Goal: Task Accomplishment & Management: Manage account settings

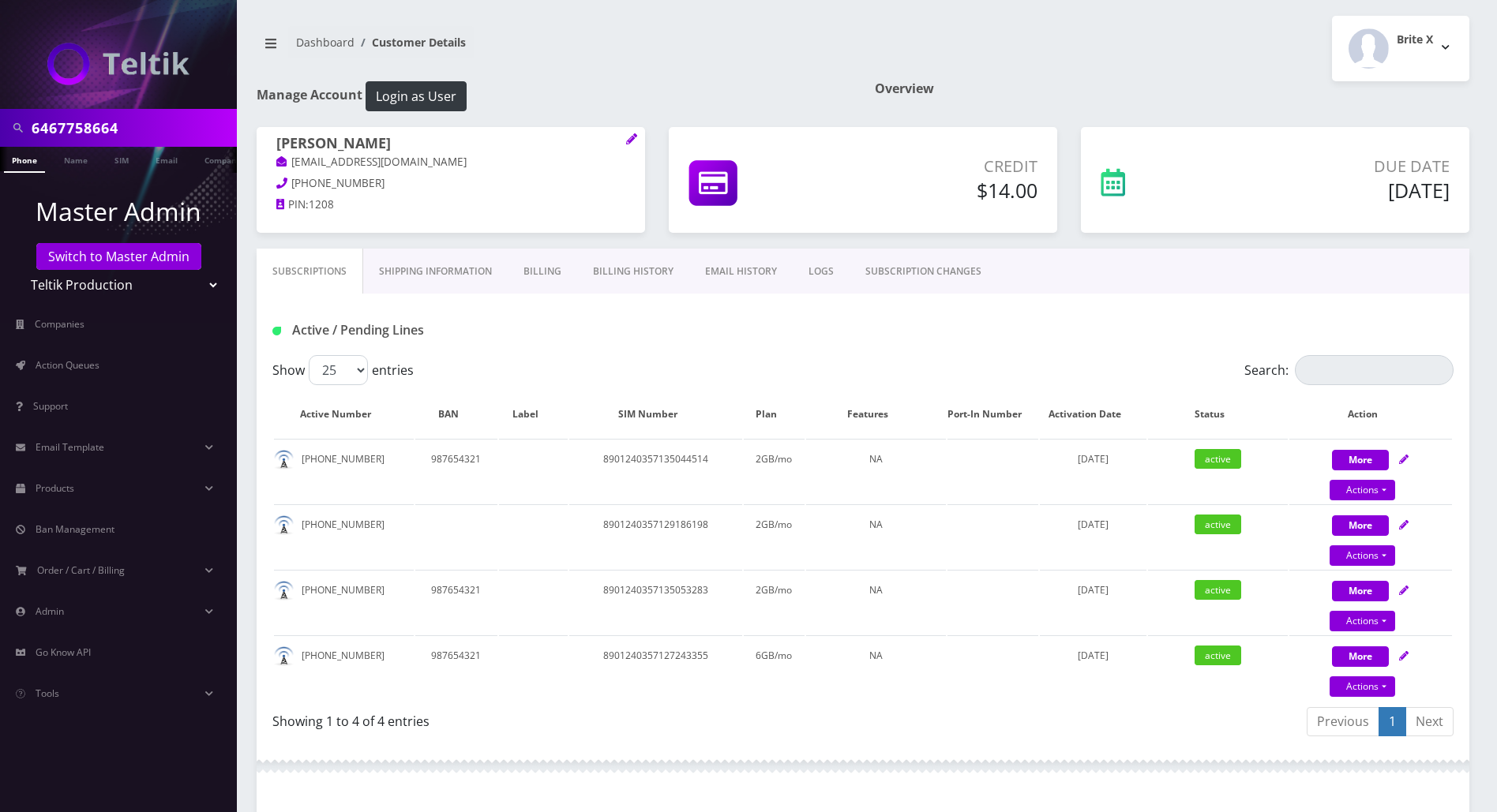
scroll to position [427, 0]
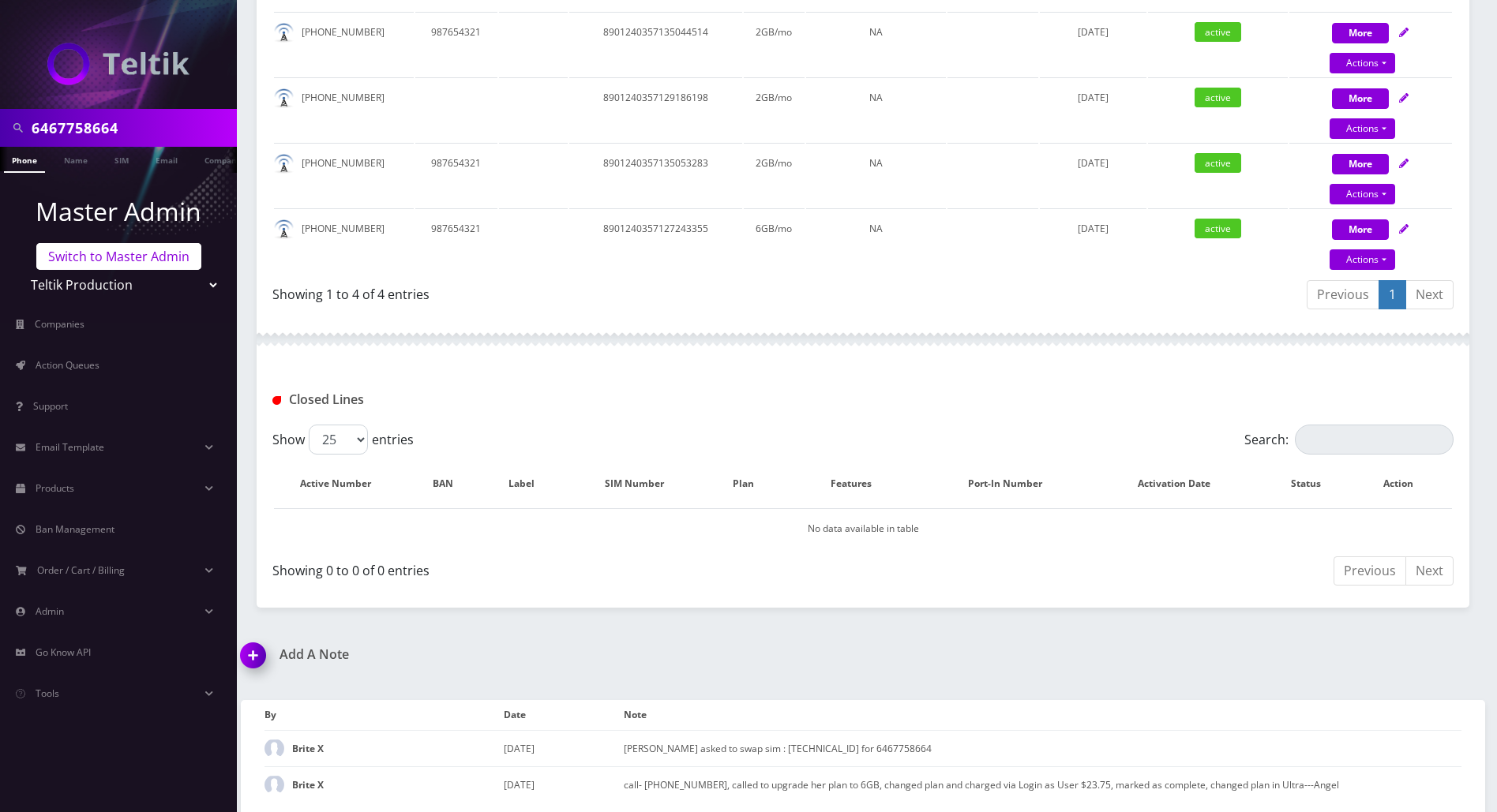
click at [156, 262] on link "Switch to Master Admin" at bounding box center [118, 257] width 165 height 27
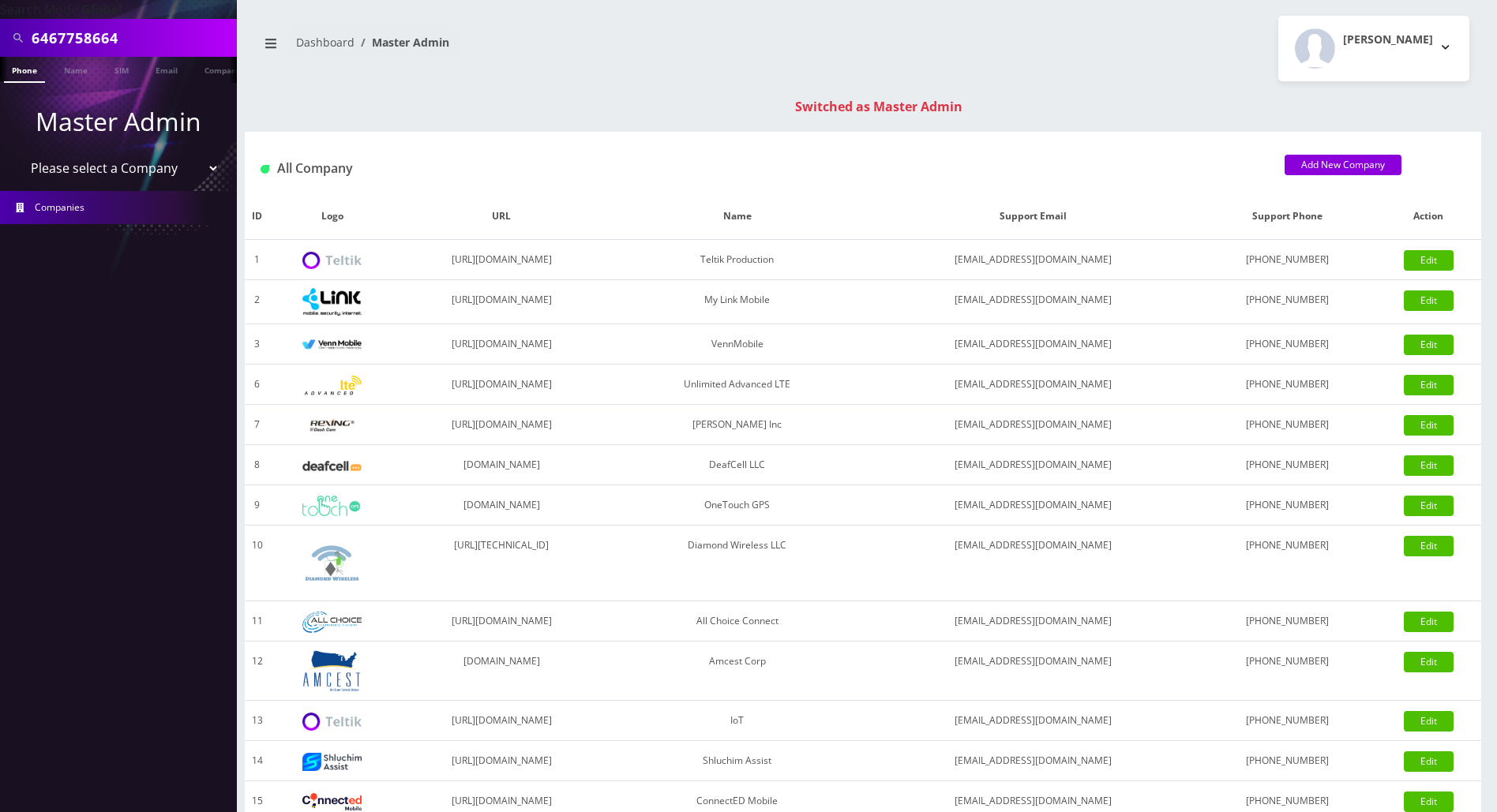
drag, startPoint x: 142, startPoint y: 39, endPoint x: -7, endPoint y: 39, distance: 149.0
click at [0, 39] on html "Search Mode: Global 6467758664 Phone Name SIM Email Company Customer Master Adm…" at bounding box center [748, 561] width 1497 height 1122
type input "4"
type input "3472614189"
click at [20, 73] on link "Phone" at bounding box center [24, 70] width 41 height 26
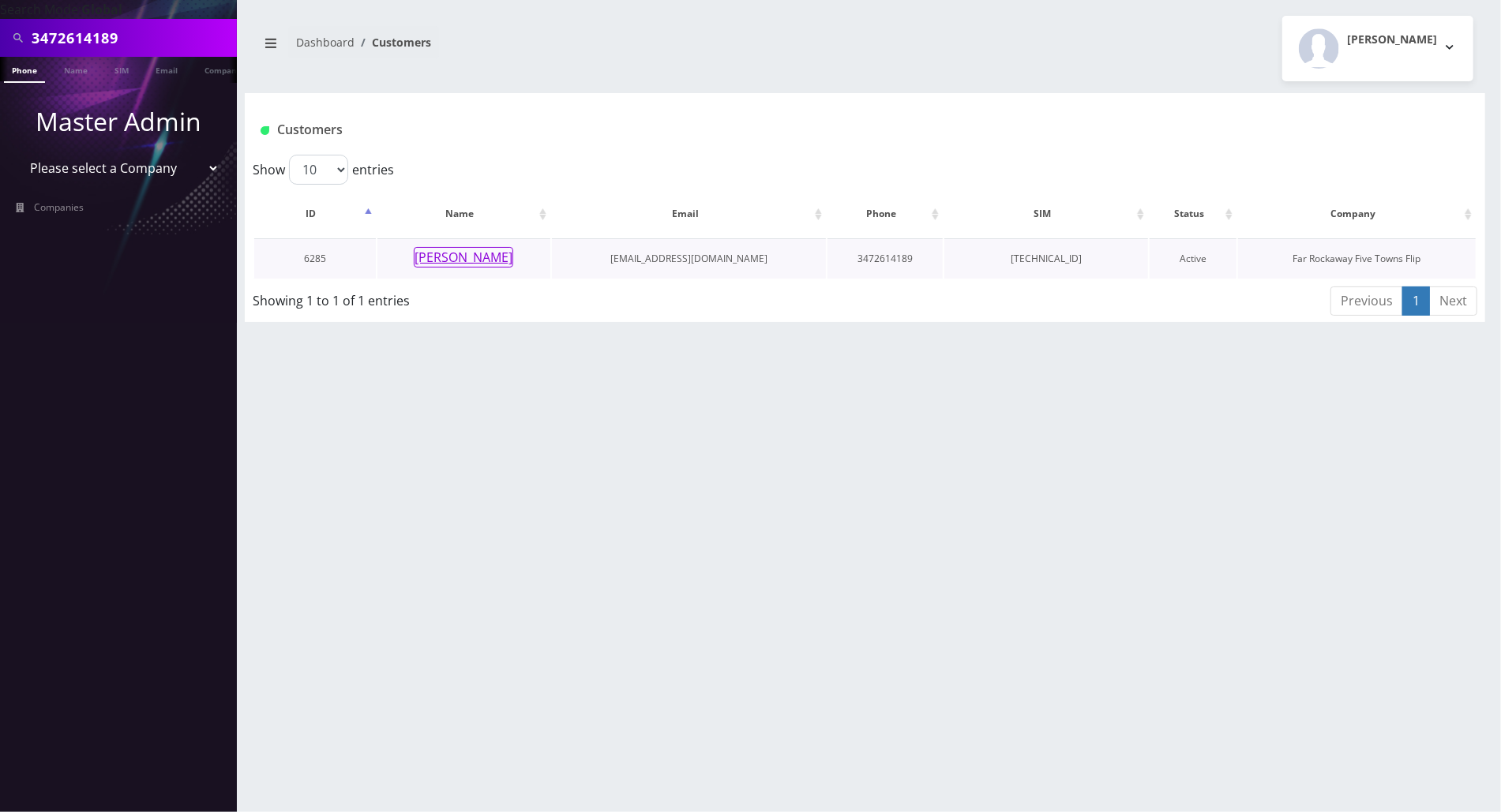
click at [462, 260] on button "[PERSON_NAME]" at bounding box center [463, 257] width 100 height 20
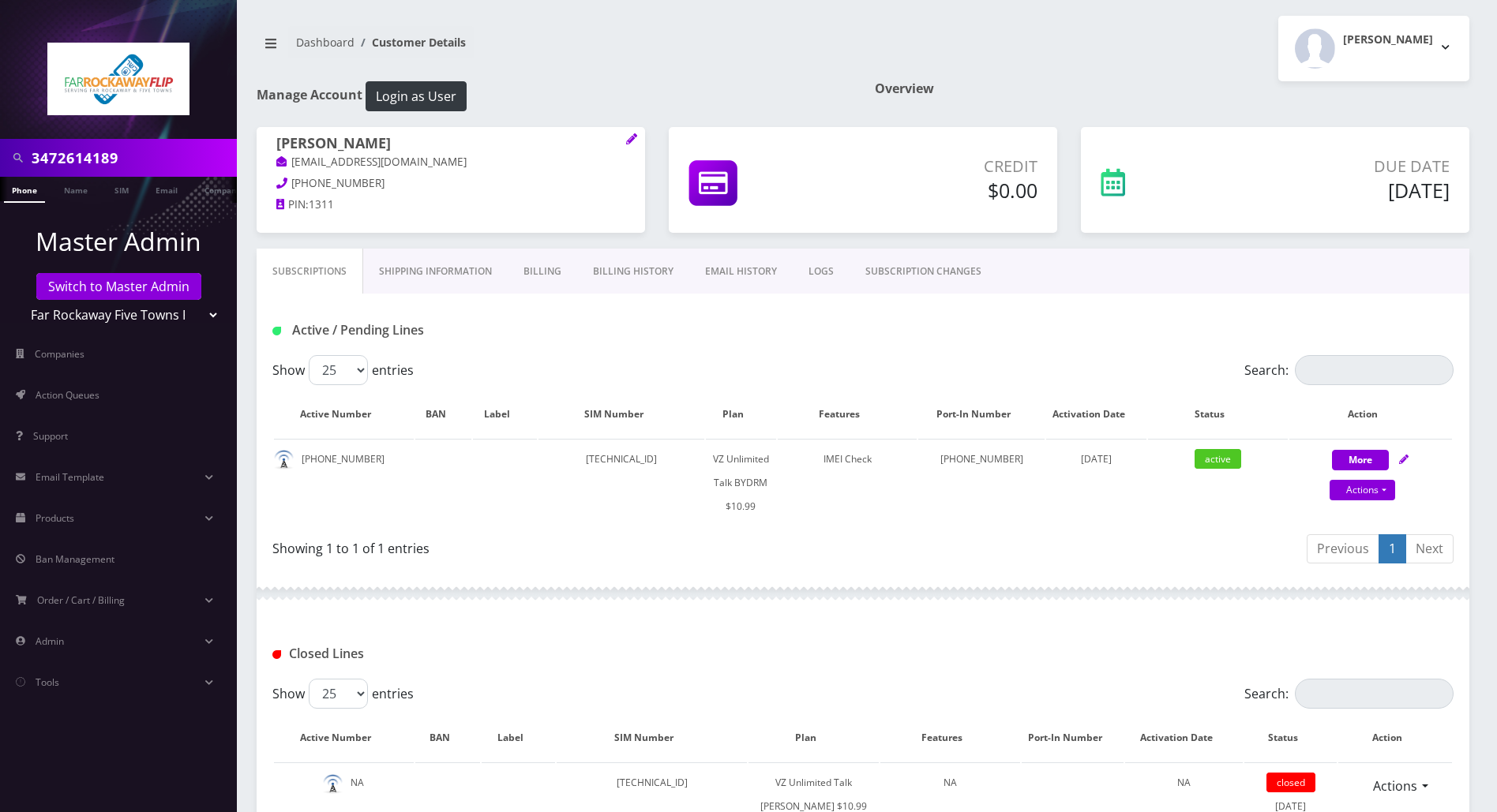
click at [702, 350] on div "Active / Pending Lines" at bounding box center [862, 324] width 1213 height 61
click at [841, 584] on div at bounding box center [862, 593] width 1213 height 48
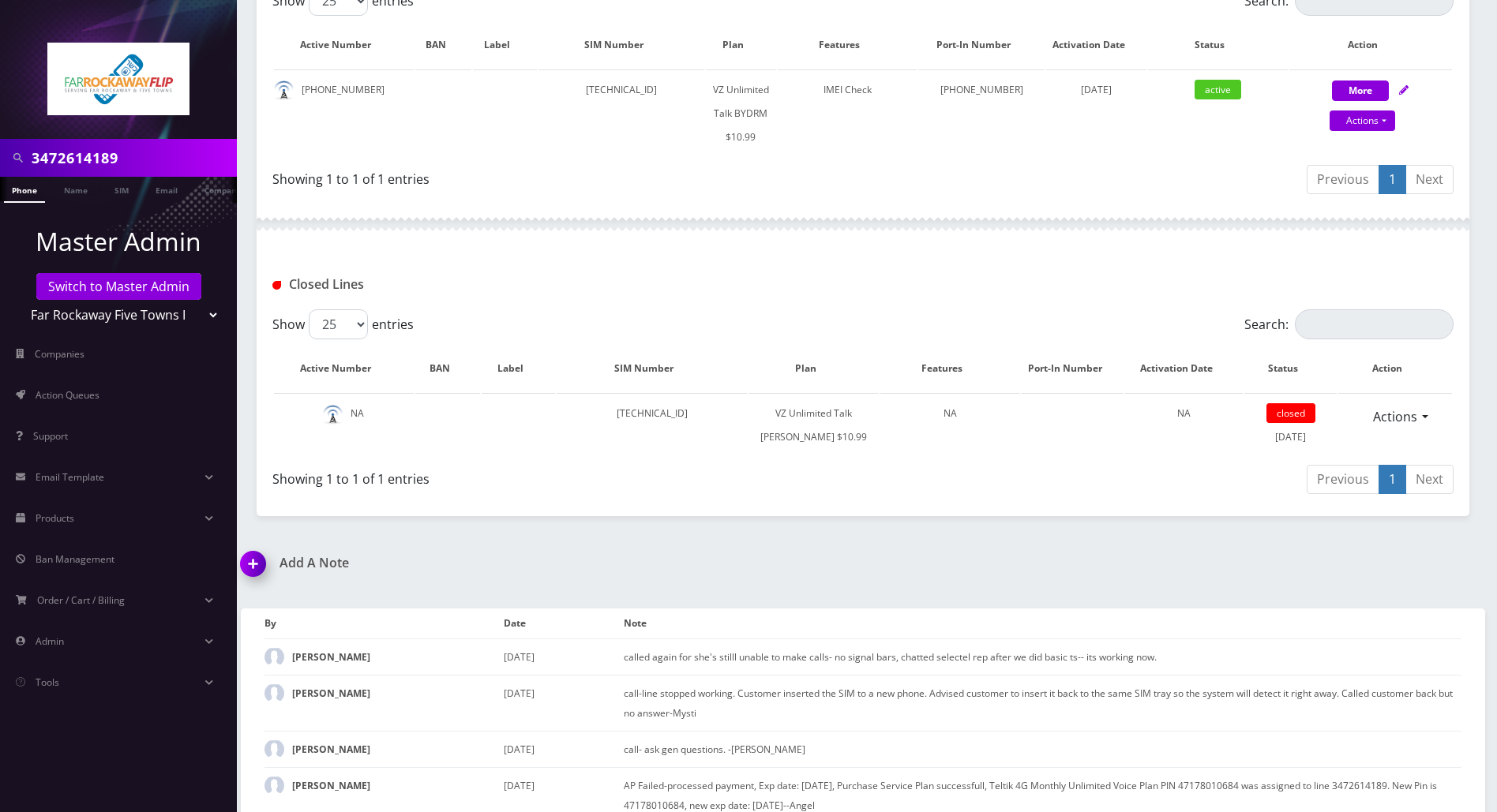
scroll to position [391, 0]
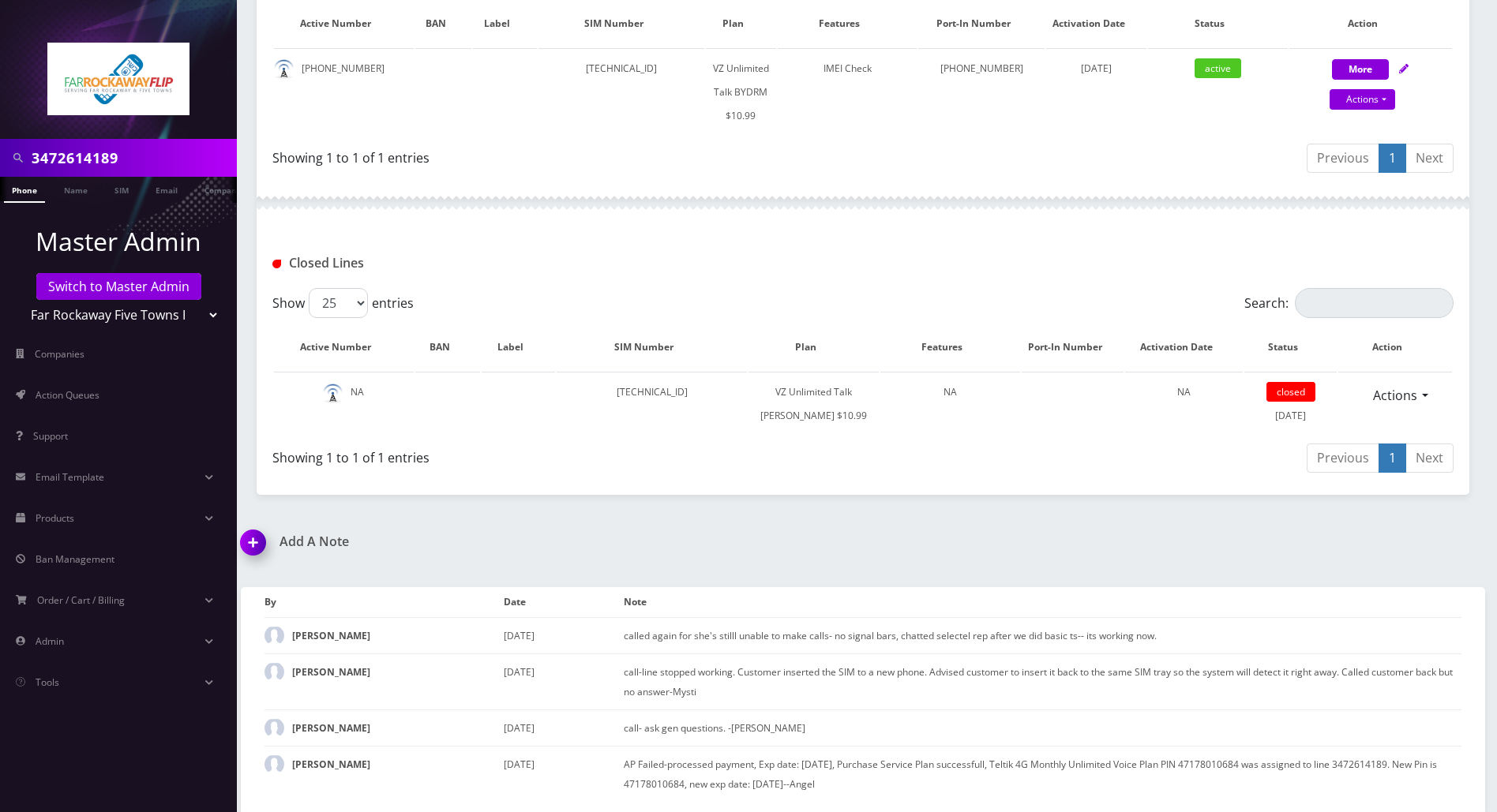
click at [259, 544] on img at bounding box center [256, 548] width 47 height 47
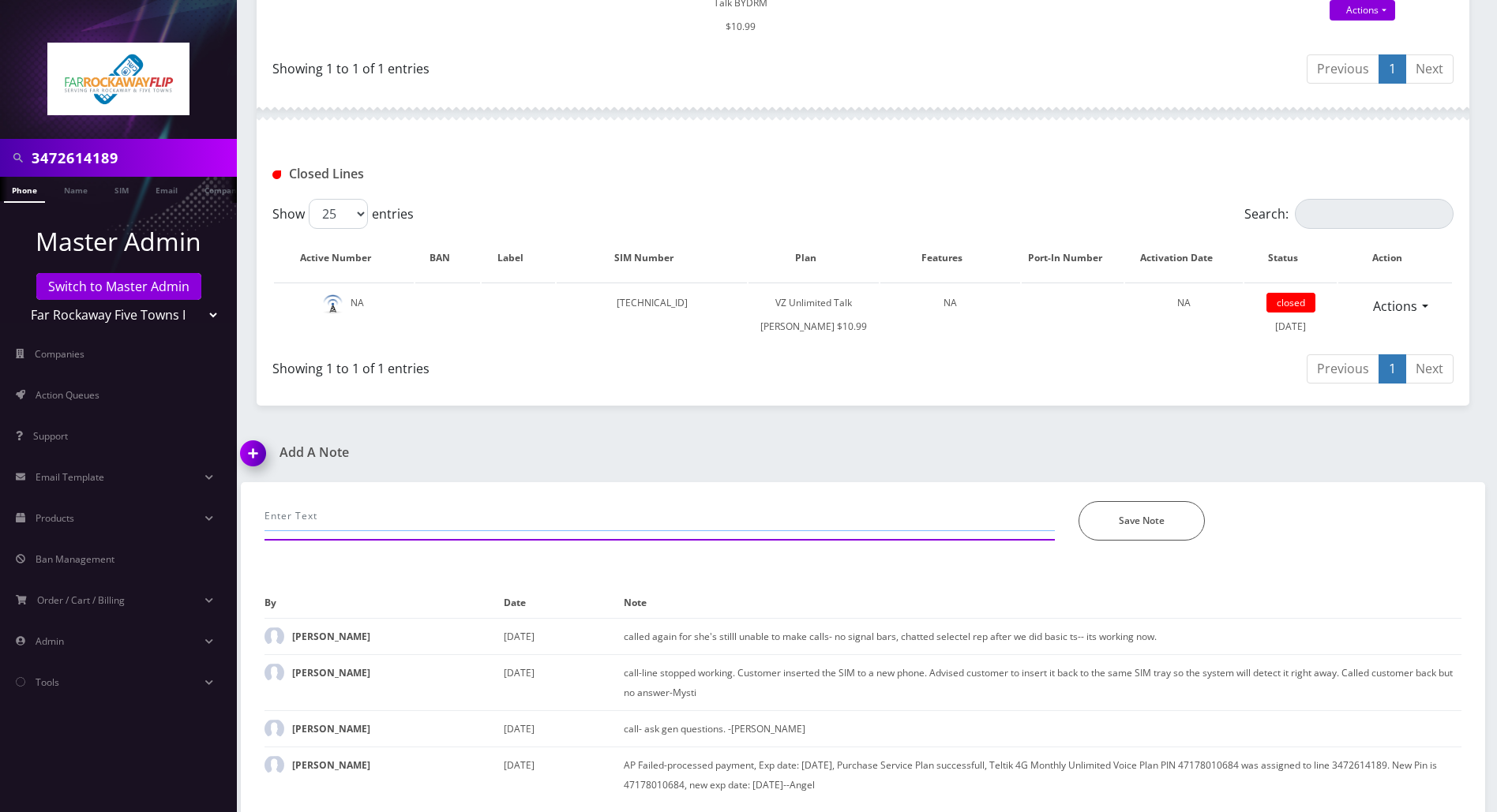
click at [407, 504] on input "text" at bounding box center [660, 516] width 790 height 30
type input "called to check her service, about locking/unlocking the phones"
click at [1132, 519] on button "Save Note" at bounding box center [1141, 521] width 126 height 40
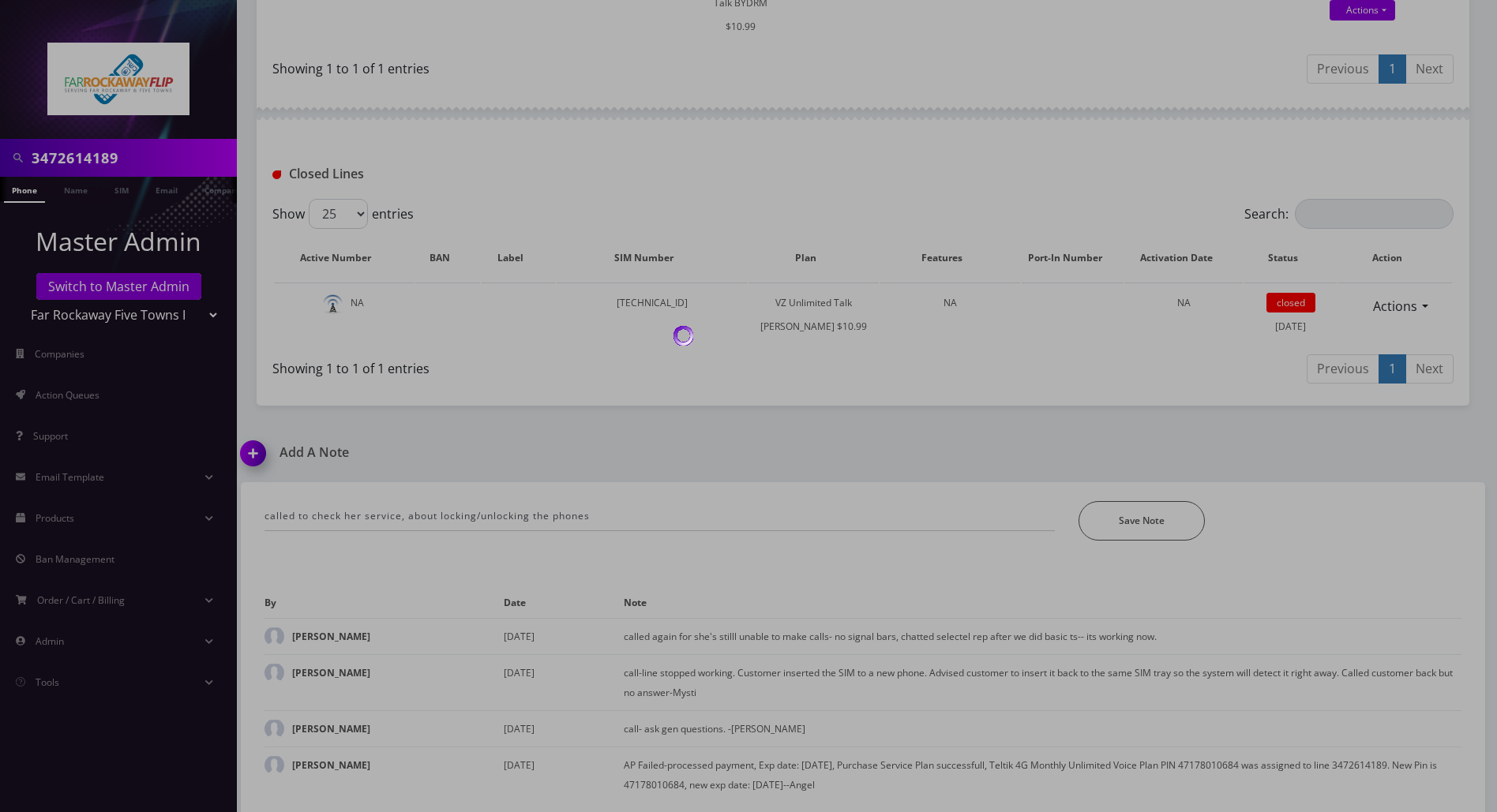
scroll to position [426, 0]
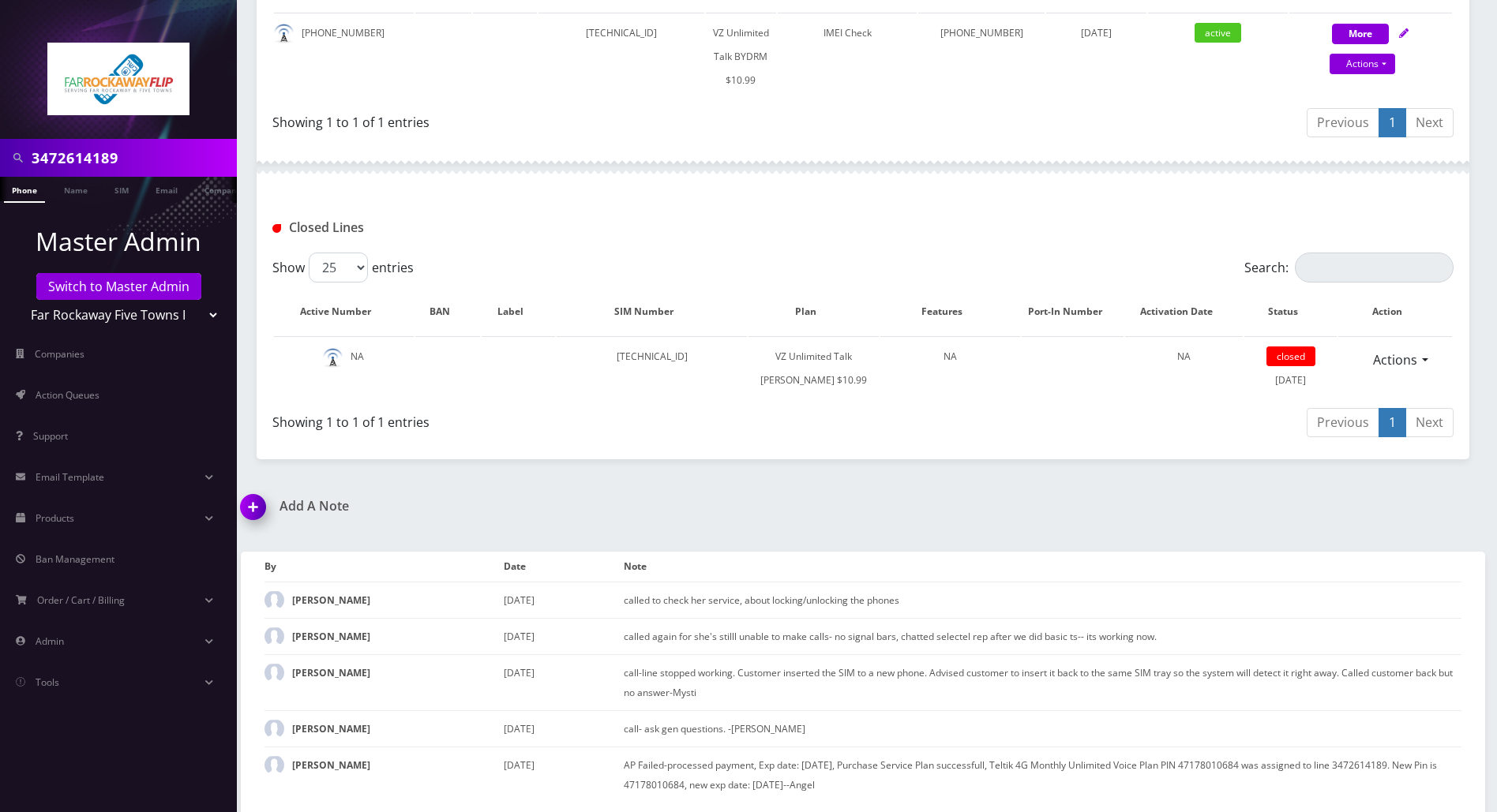
click at [1455, 527] on div "Add A Note called to check her service, about locking/unlocking the phones *Ple…" at bounding box center [862, 657] width 1268 height 316
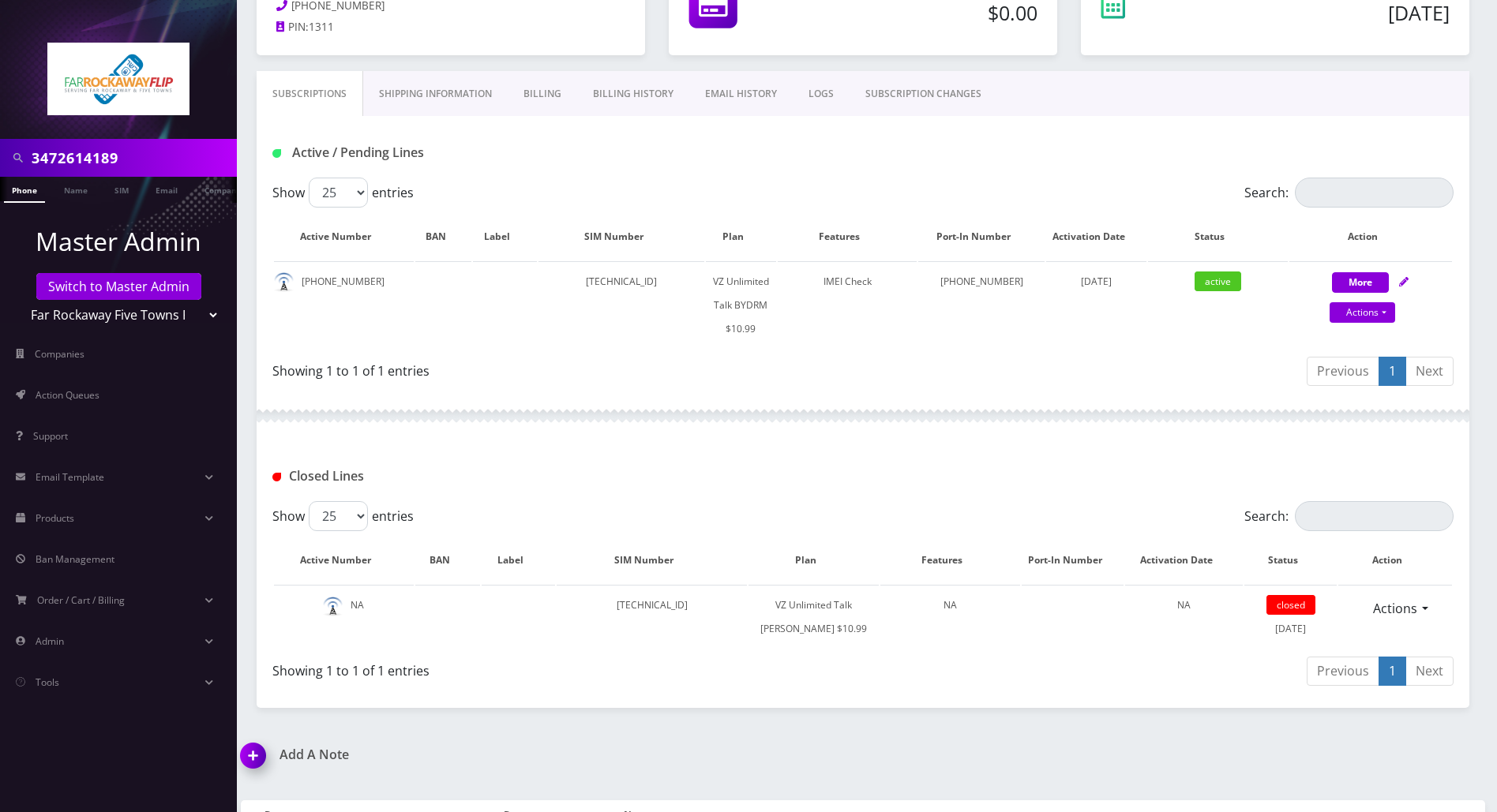
scroll to position [6, 0]
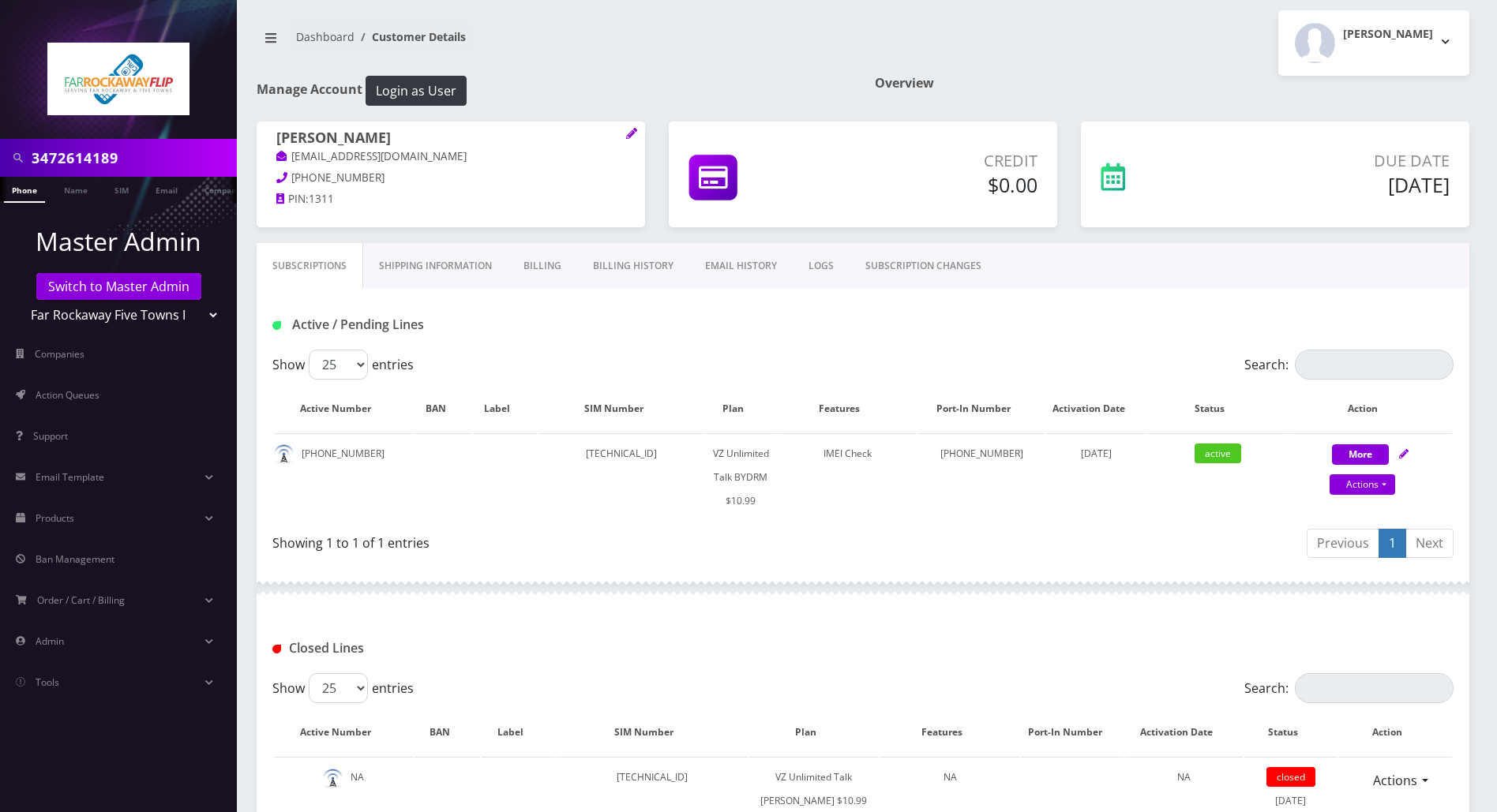
drag, startPoint x: 146, startPoint y: 154, endPoint x: 21, endPoint y: 160, distance: 125.1
click at [21, 160] on div "3472614189" at bounding box center [118, 157] width 229 height 30
paste input "929-617-1585"
click at [97, 155] on input "929-617-1585" at bounding box center [132, 157] width 201 height 30
click at [63, 154] on input "929-6171585" at bounding box center [132, 157] width 201 height 30
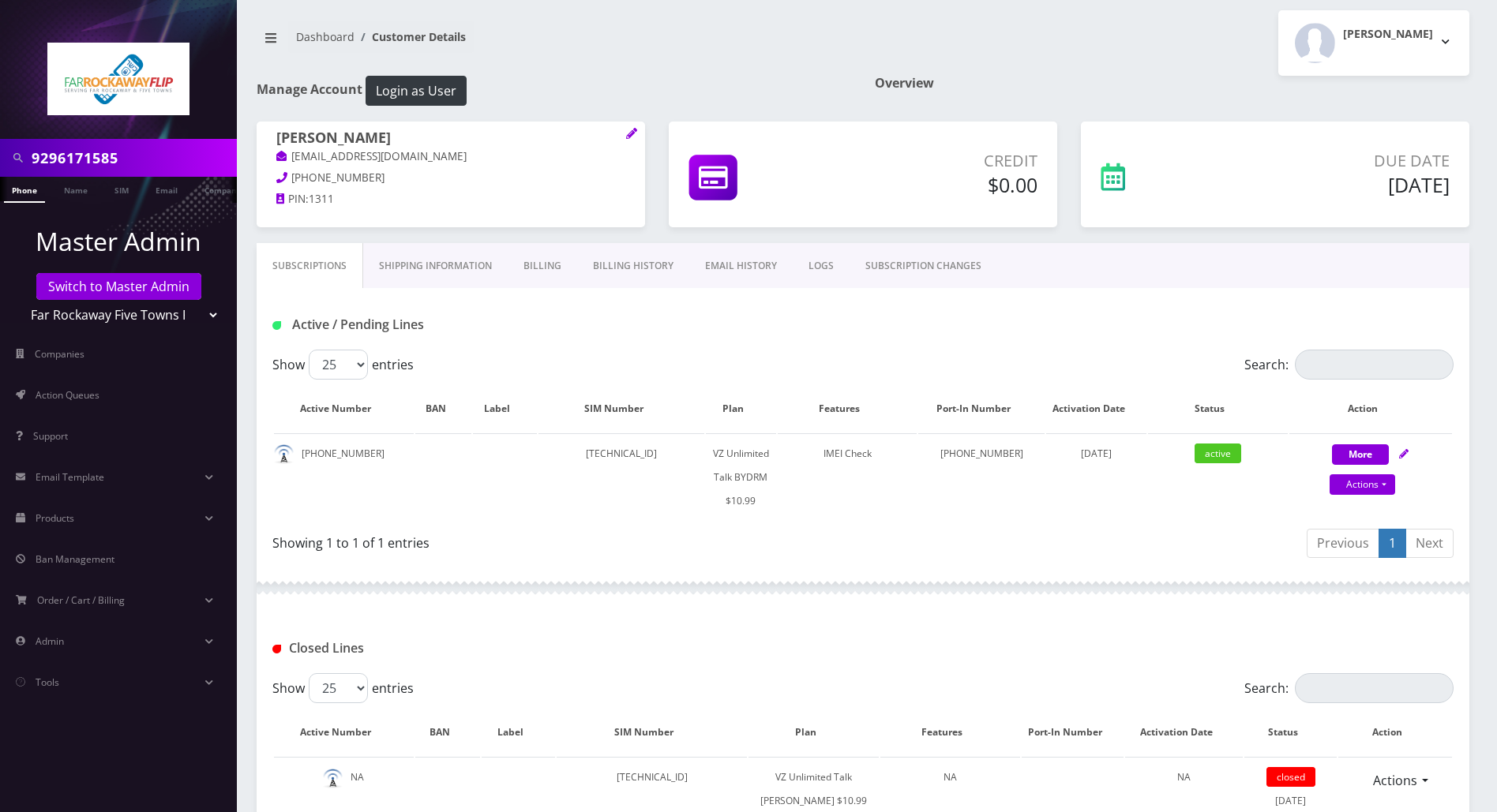
type input "9296171585"
click at [29, 191] on link "Phone" at bounding box center [24, 189] width 41 height 26
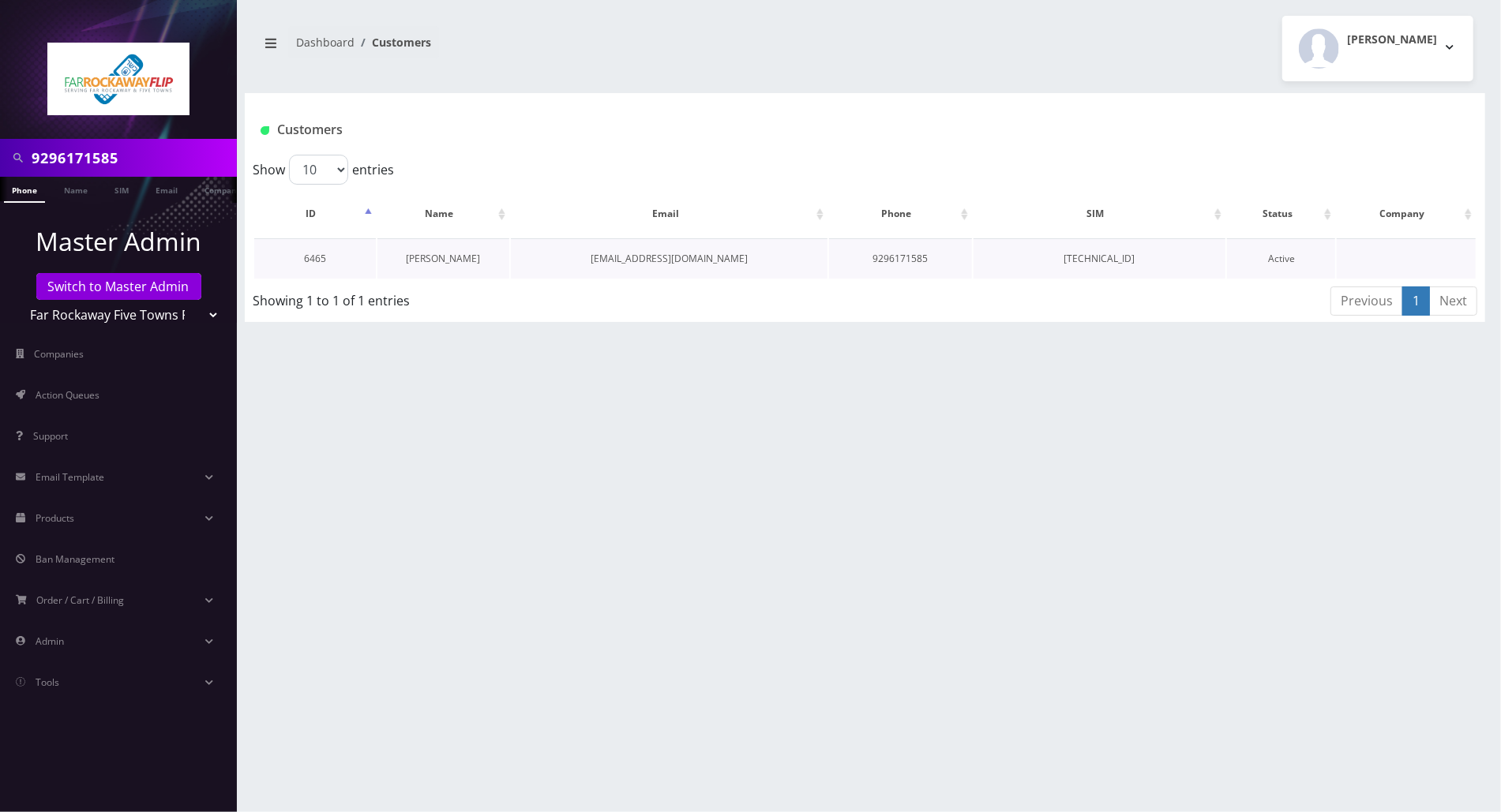
click at [430, 258] on link "[PERSON_NAME]" at bounding box center [442, 259] width 74 height 14
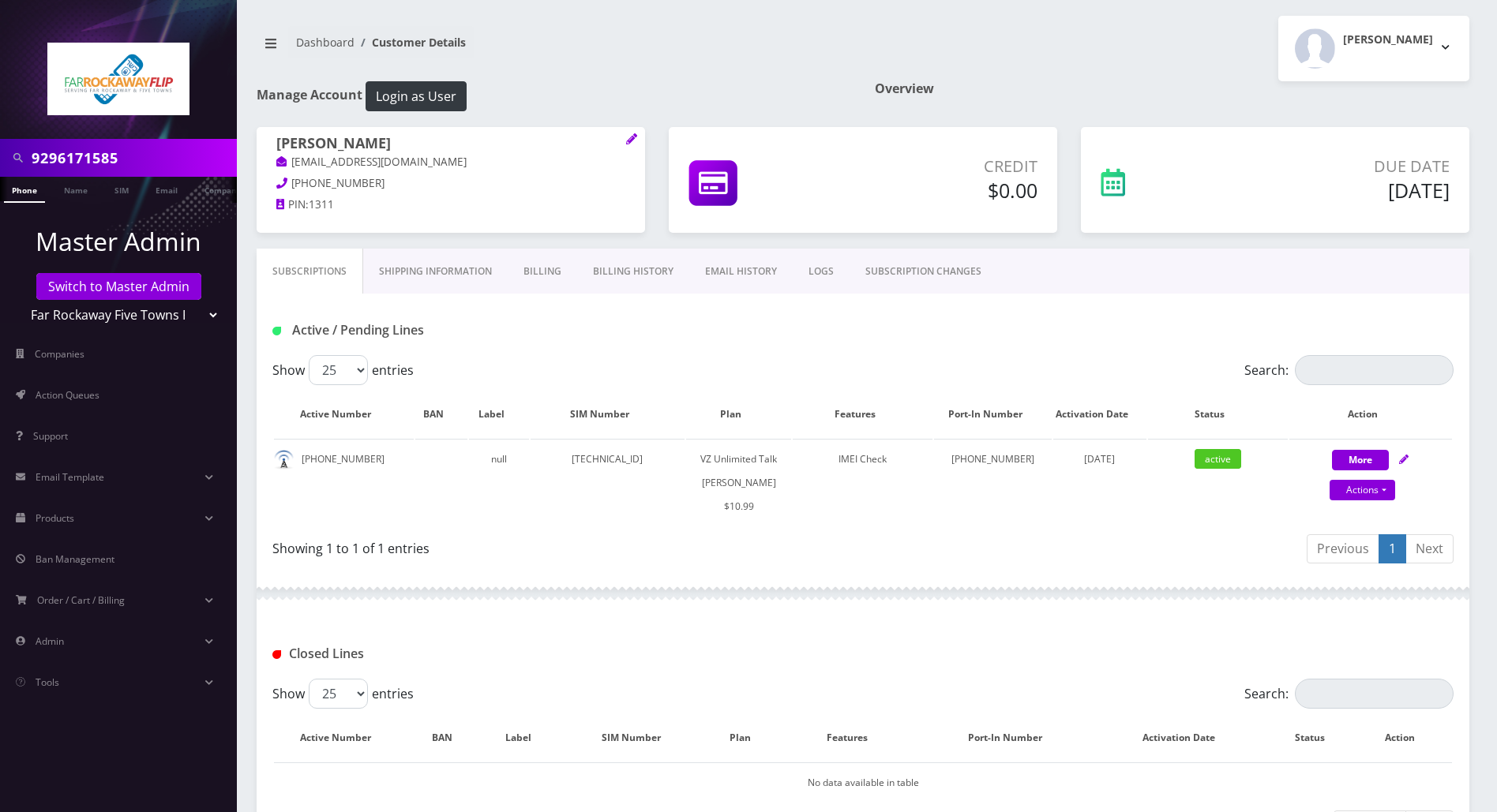
click at [607, 273] on link "Billing History" at bounding box center [634, 271] width 113 height 46
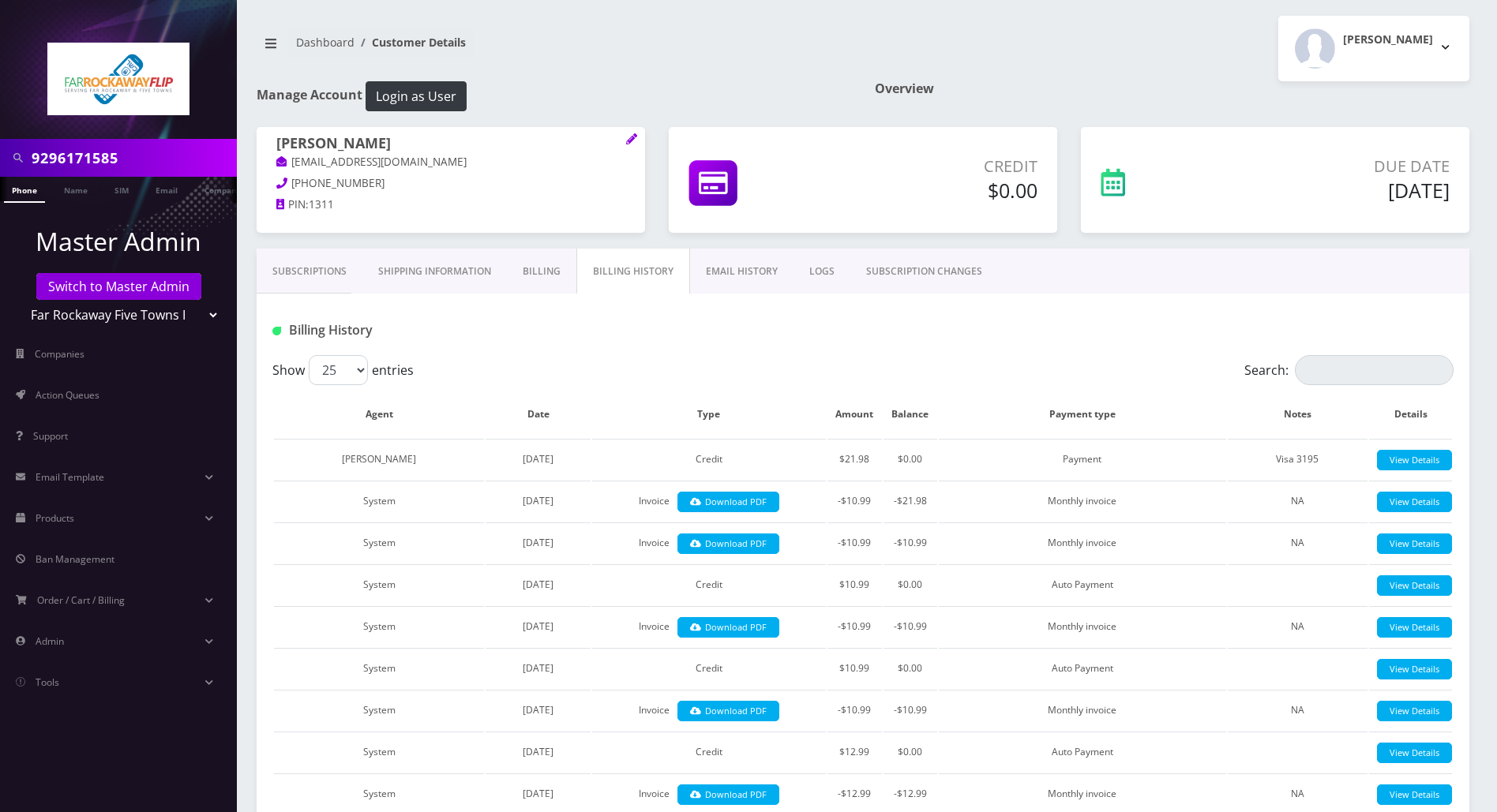
click at [539, 271] on link "Billing" at bounding box center [541, 271] width 70 height 46
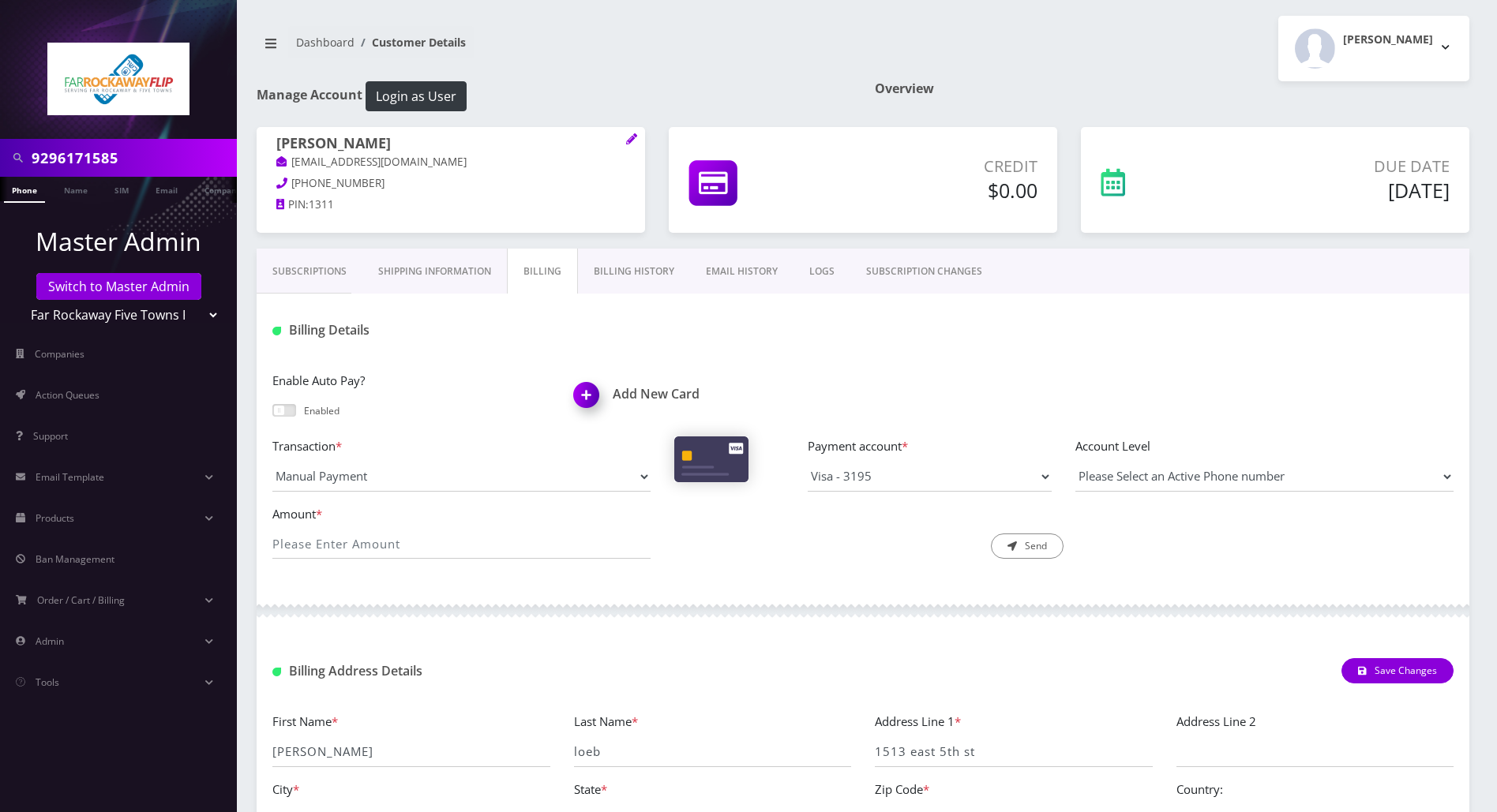
click at [304, 261] on link "Subscriptions" at bounding box center [309, 271] width 106 height 46
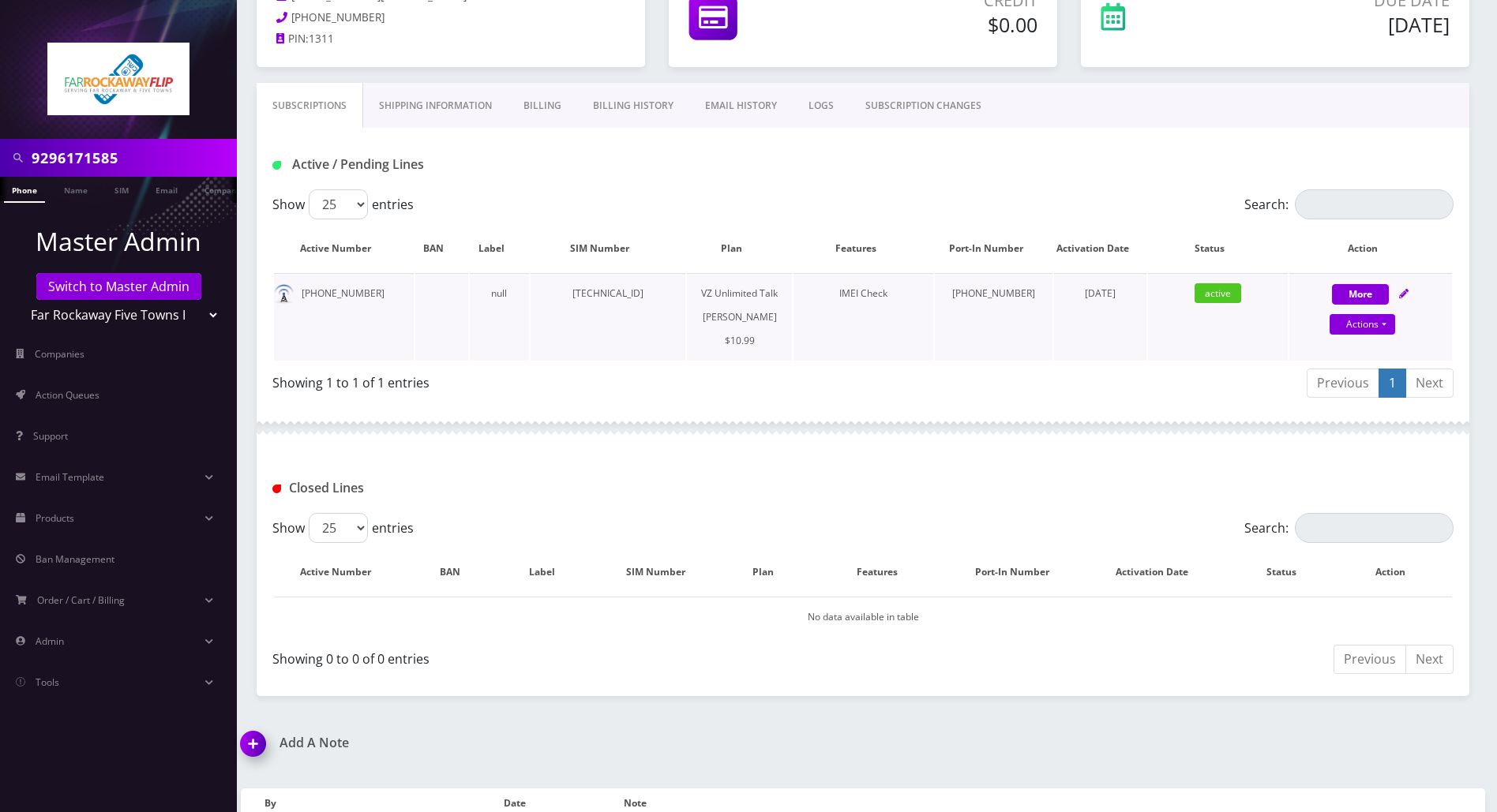
scroll to position [210, 0]
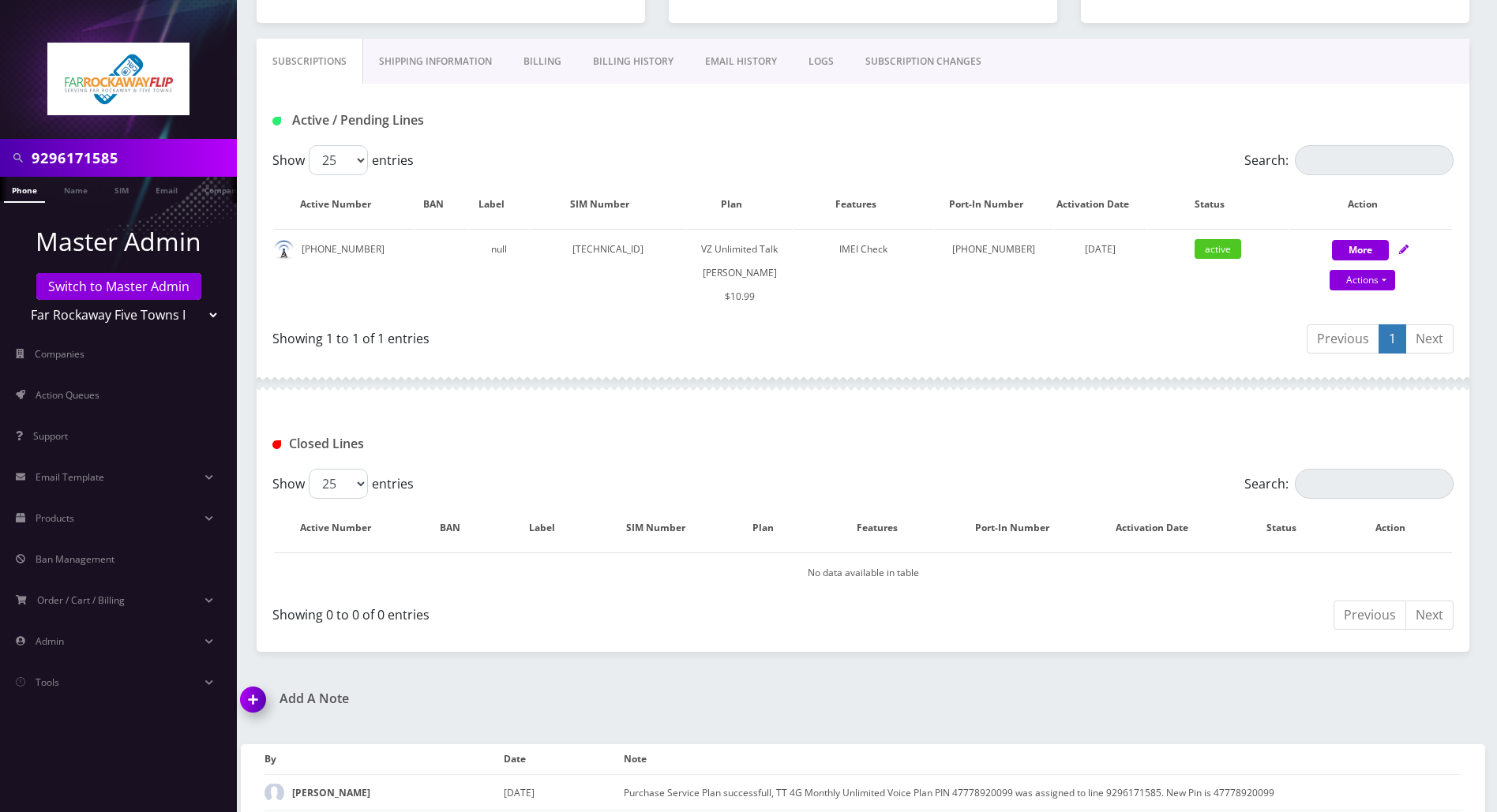
drag, startPoint x: 134, startPoint y: 159, endPoint x: 27, endPoint y: 156, distance: 107.0
click at [27, 156] on div "9296171585" at bounding box center [118, 157] width 229 height 30
click at [1379, 280] on link "Actions" at bounding box center [1362, 279] width 66 height 20
select select "366"
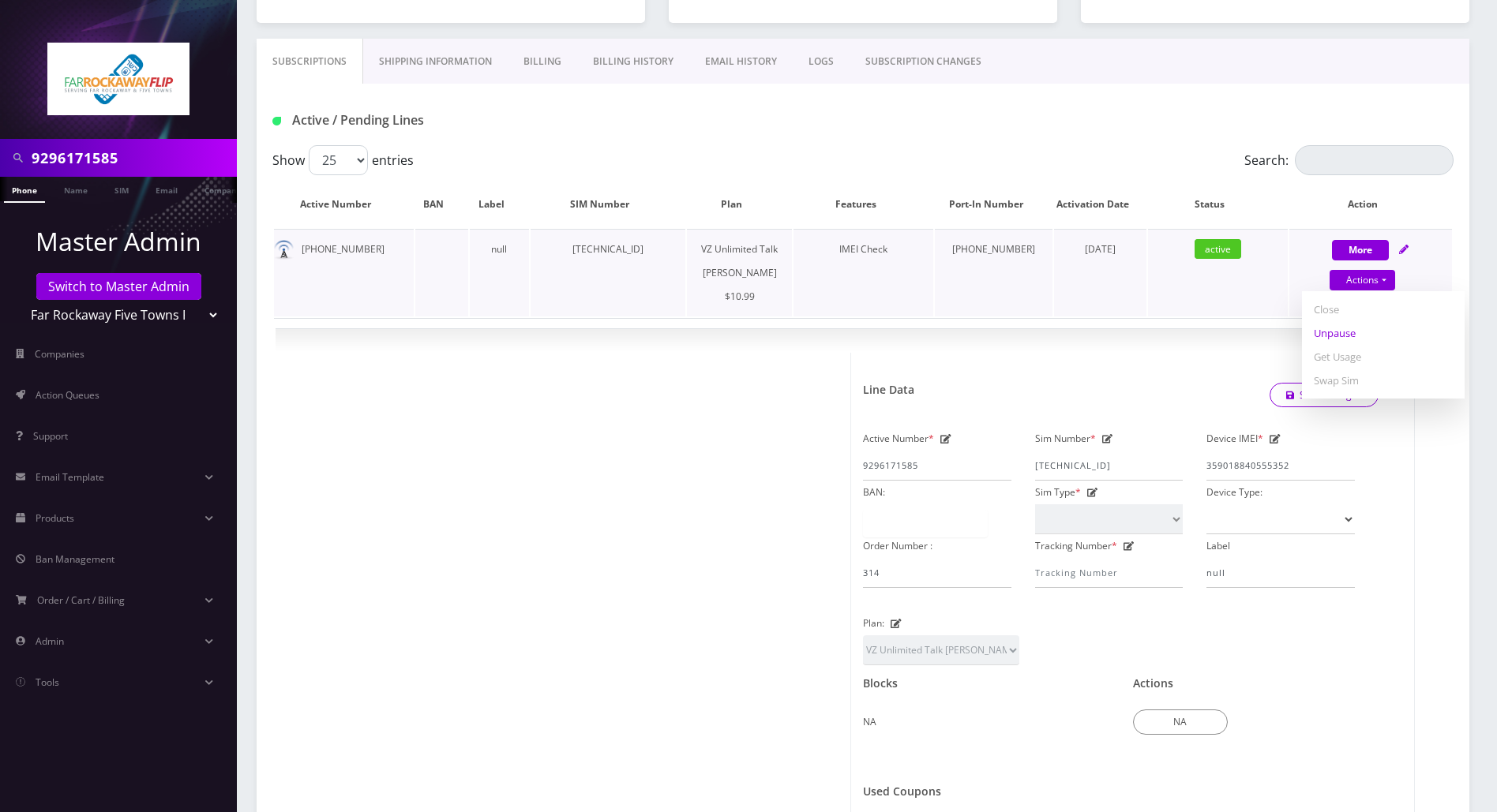
click at [1343, 328] on link "Unpause" at bounding box center [1383, 333] width 163 height 23
select select "366"
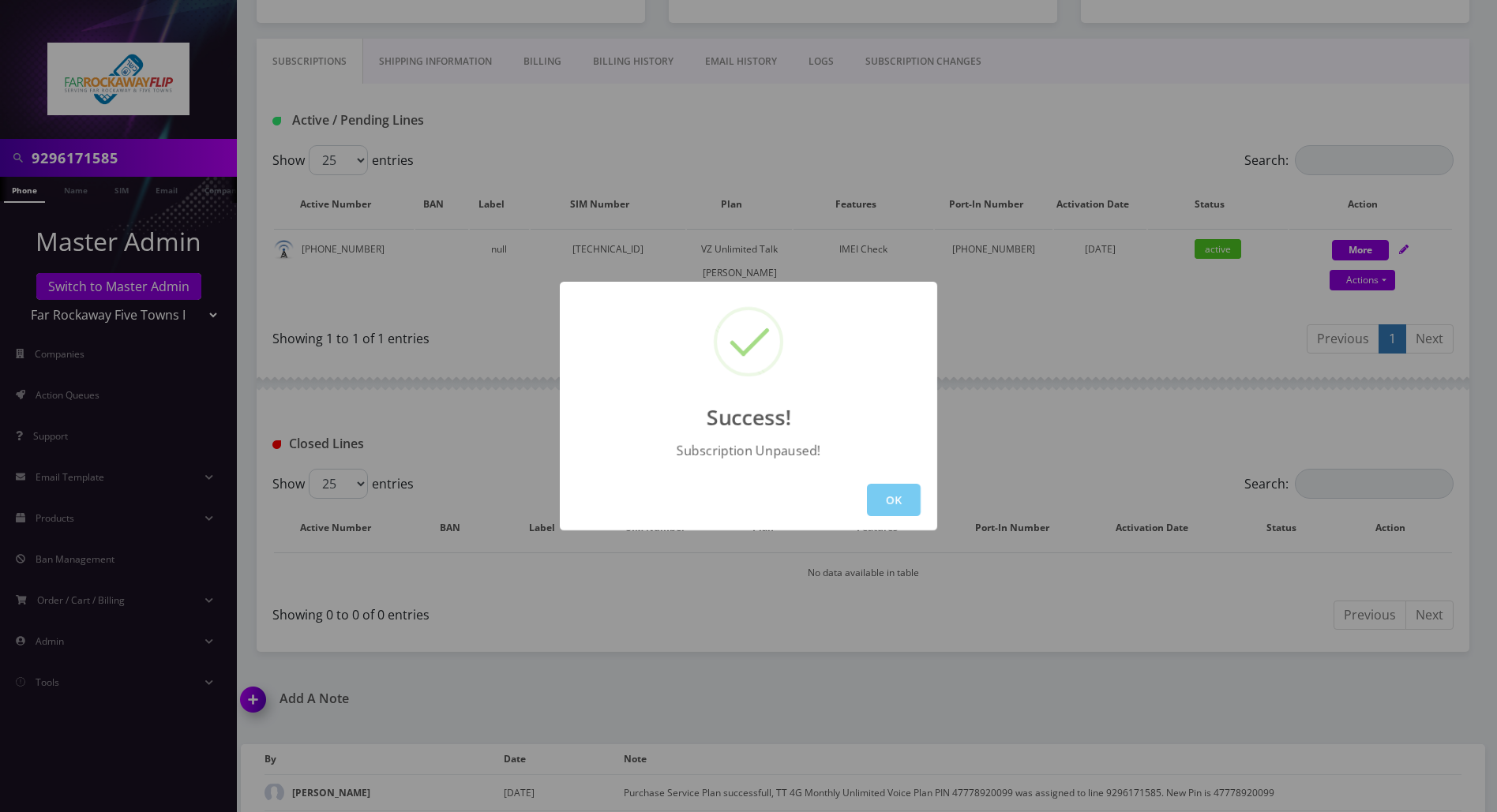
click at [897, 504] on button "OK" at bounding box center [893, 500] width 53 height 32
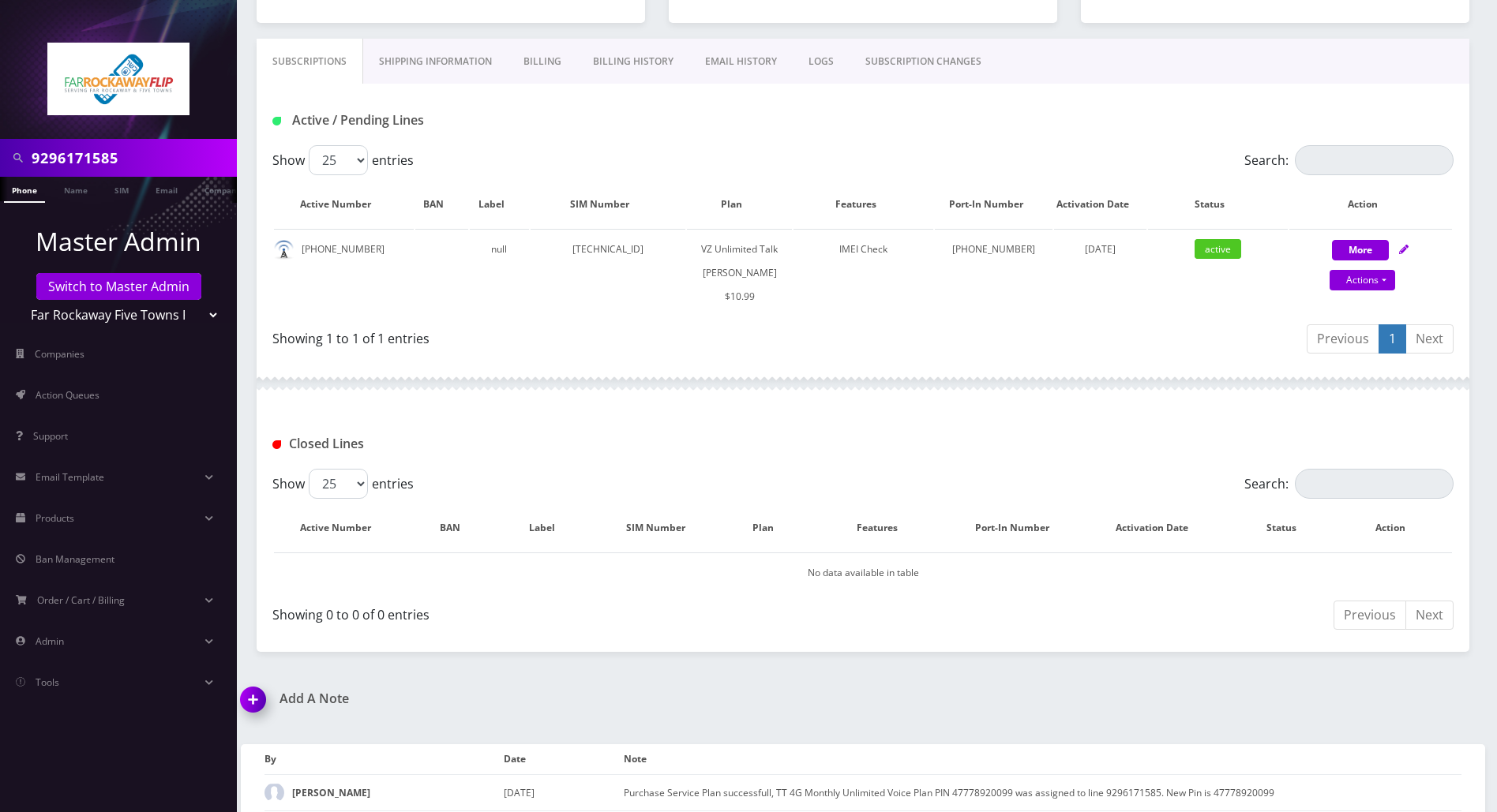
click at [941, 417] on div "Closed Lines" at bounding box center [862, 438] width 1213 height 61
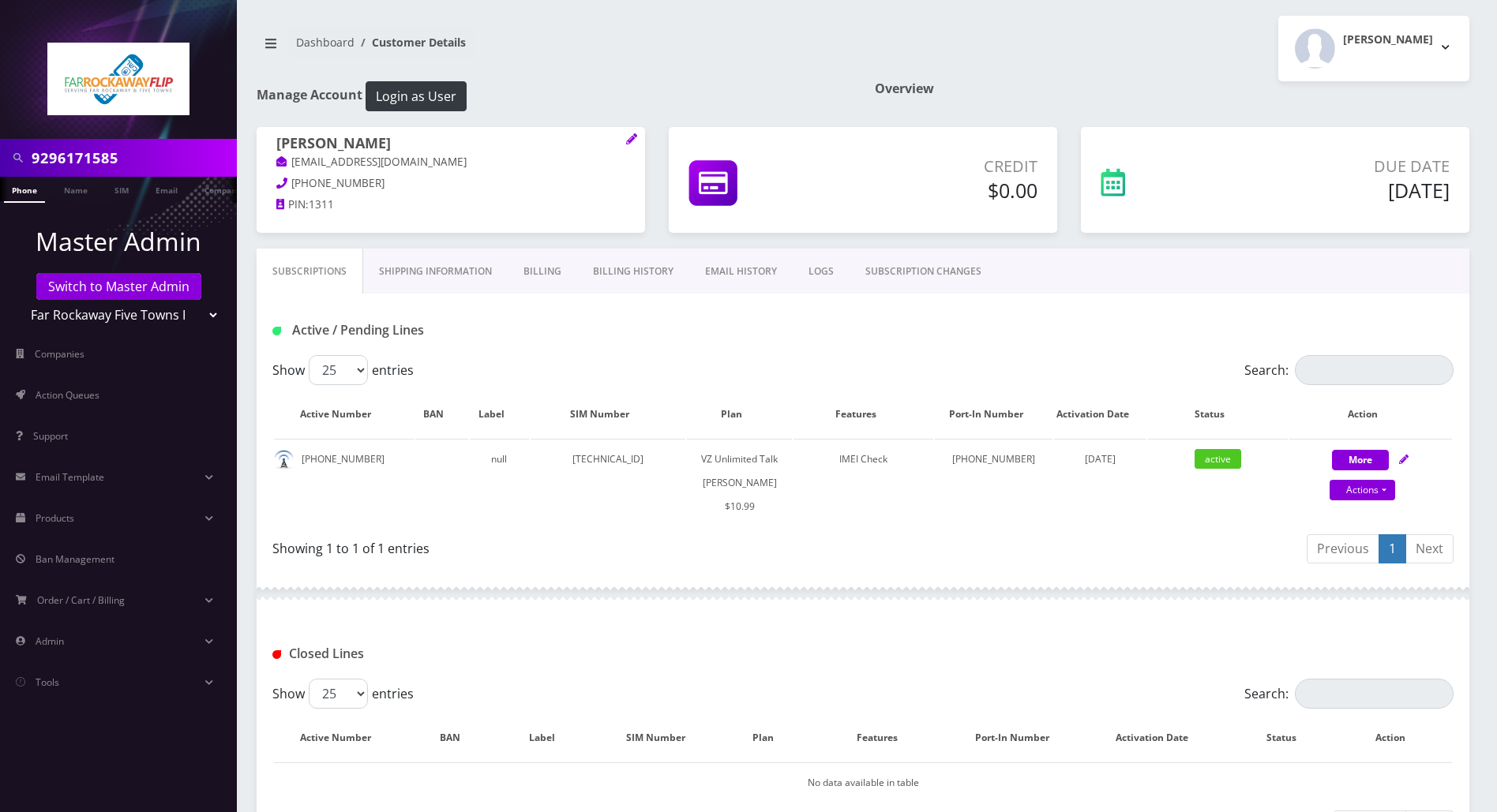
click at [821, 274] on link "LOGS" at bounding box center [821, 271] width 57 height 46
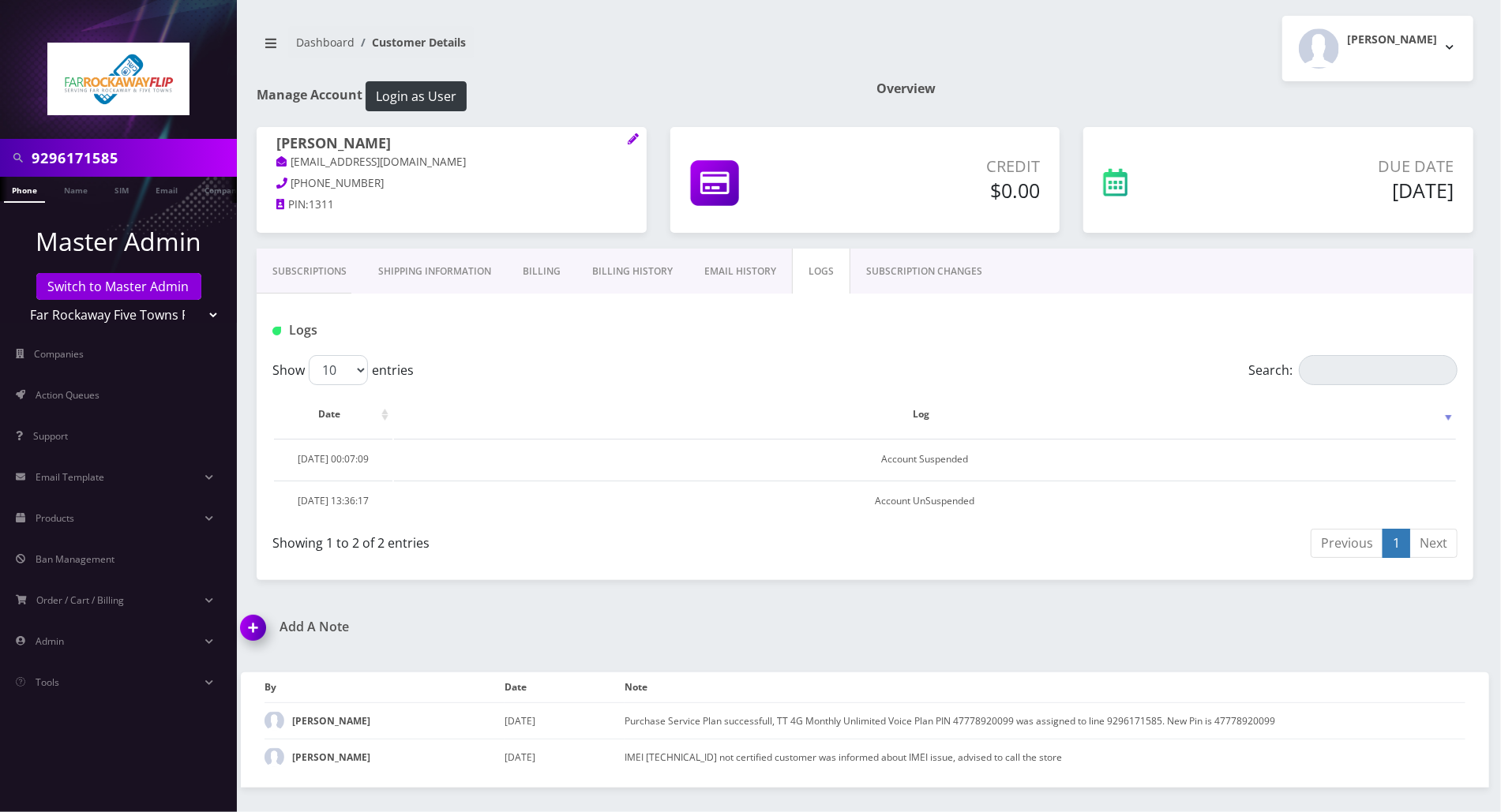
click at [901, 263] on link "SUBSCRIPTION CHANGES" at bounding box center [924, 271] width 147 height 46
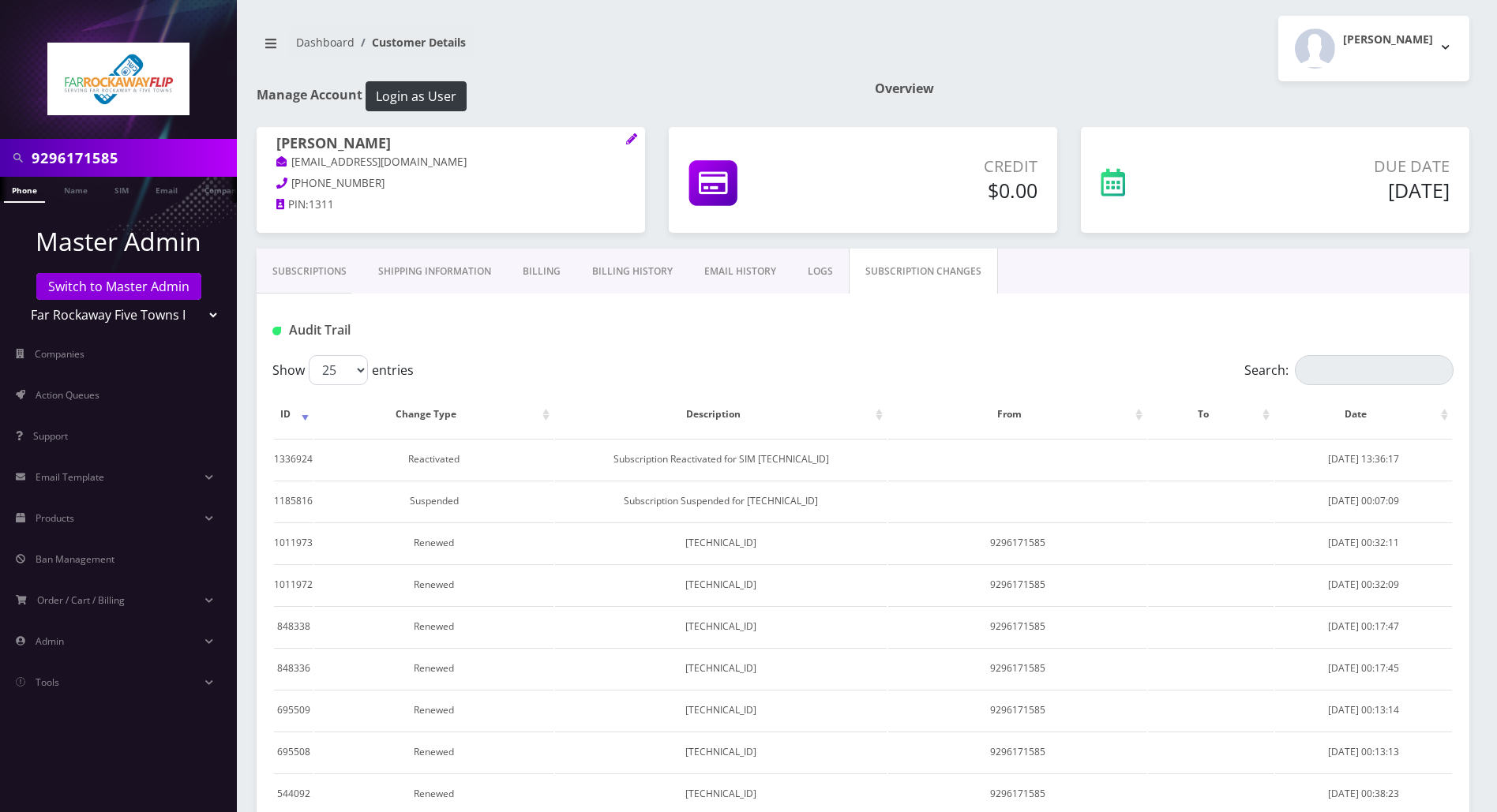
click at [295, 274] on link "Subscriptions" at bounding box center [309, 271] width 106 height 46
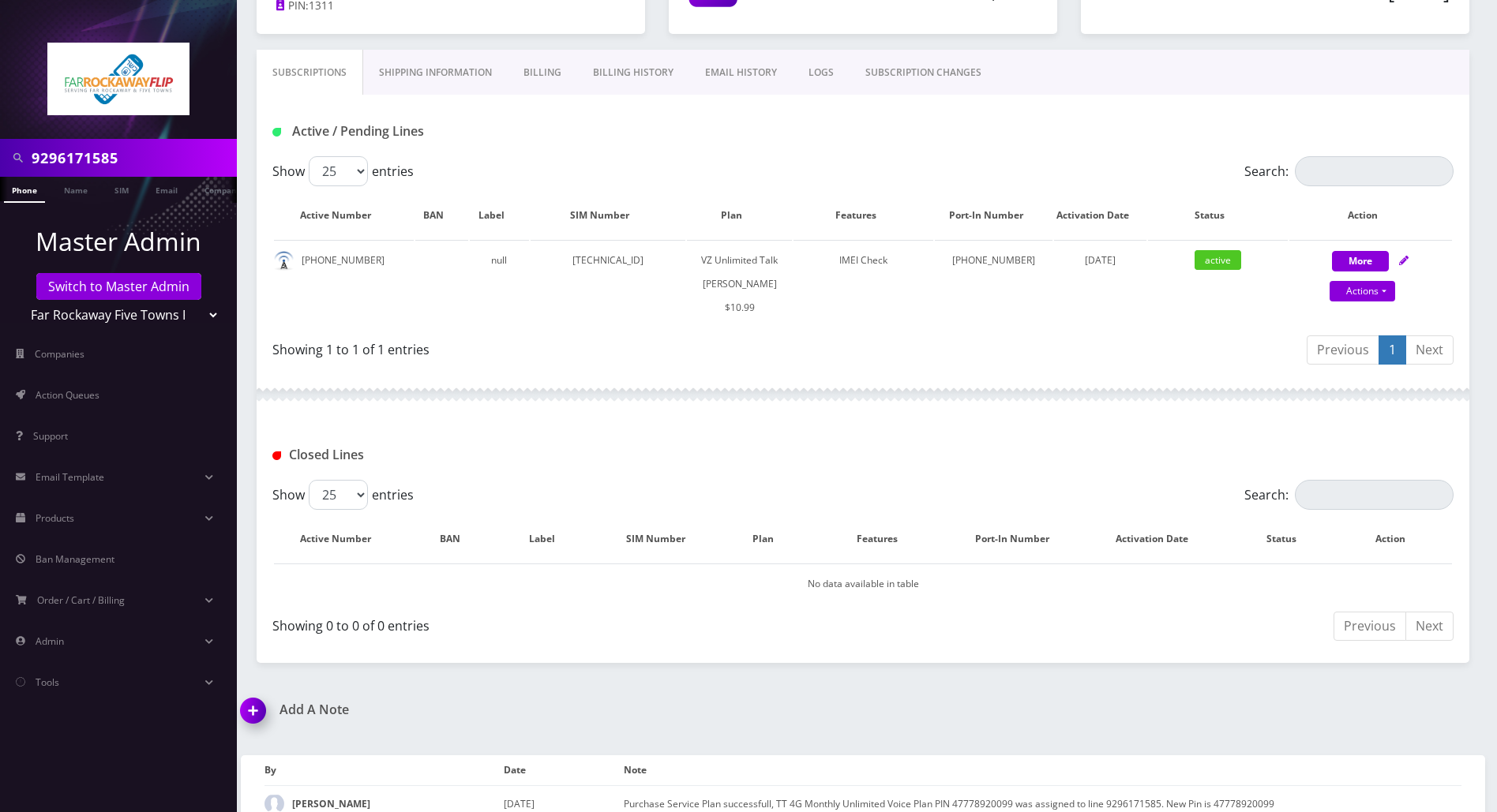
scroll to position [254, 0]
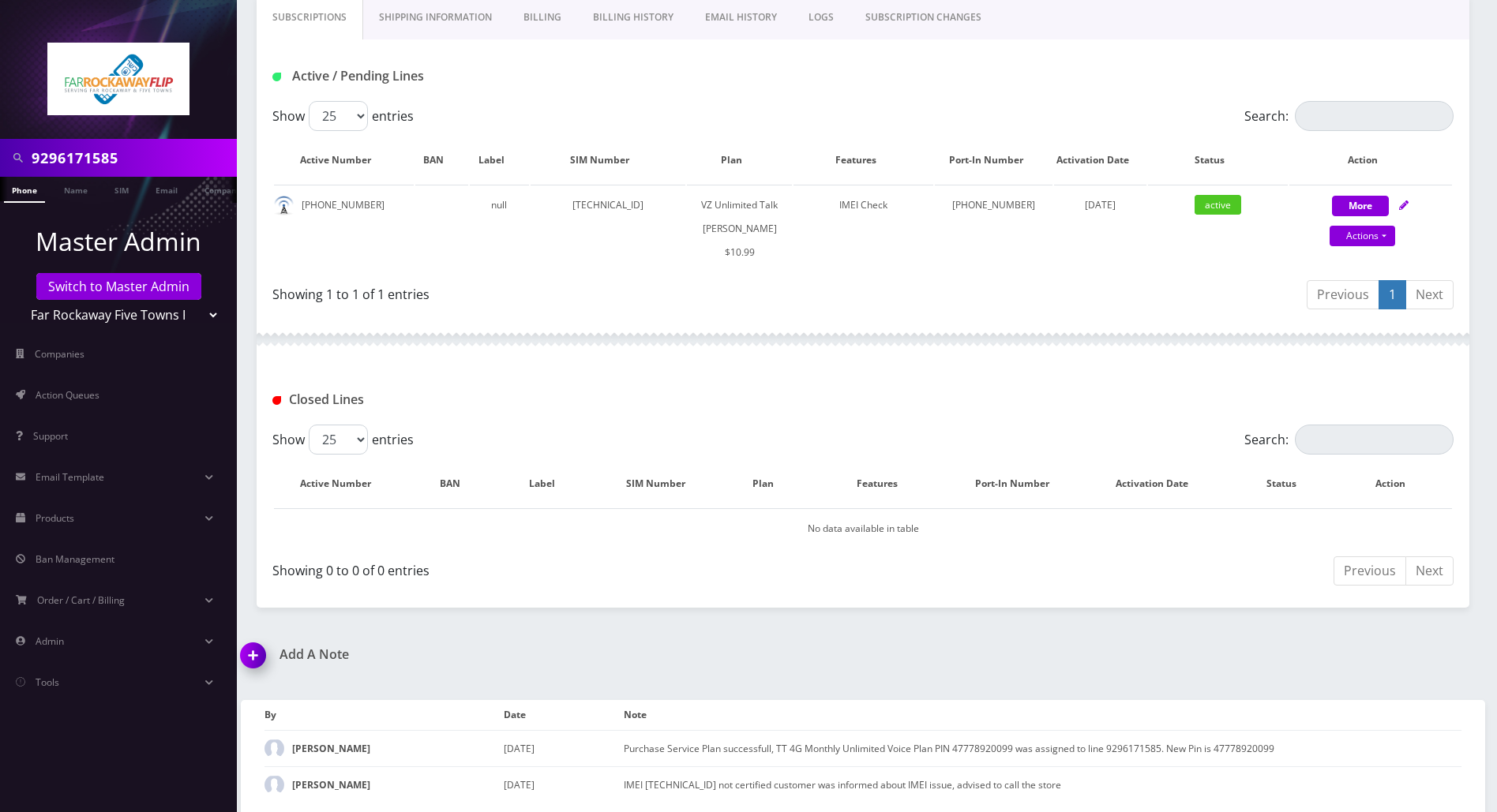
click at [250, 657] on img at bounding box center [256, 661] width 47 height 47
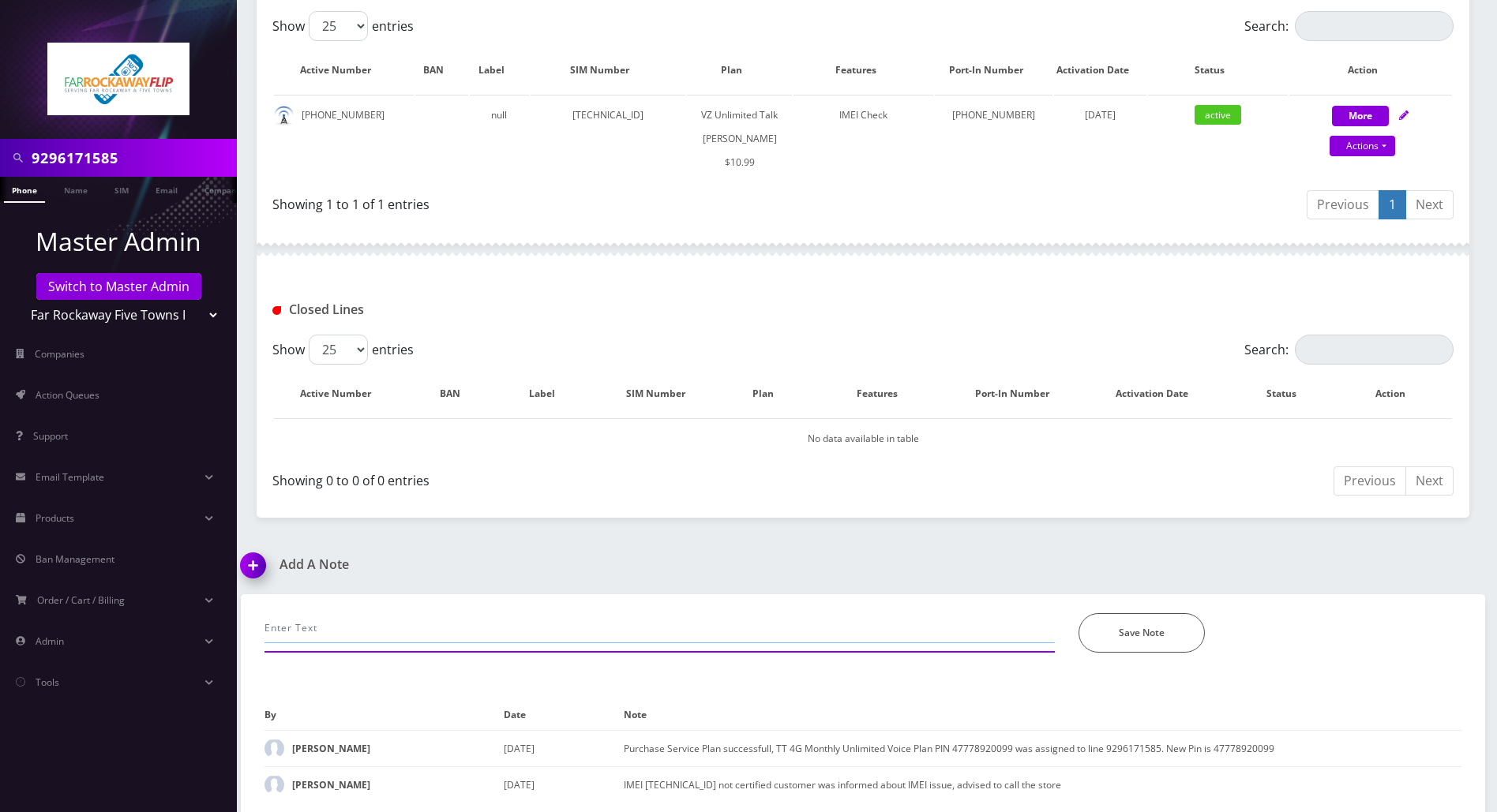
click at [351, 622] on input "text" at bounding box center [660, 628] width 790 height 30
type input "Tzvi emailed- line is re actvted successfully in selectel."
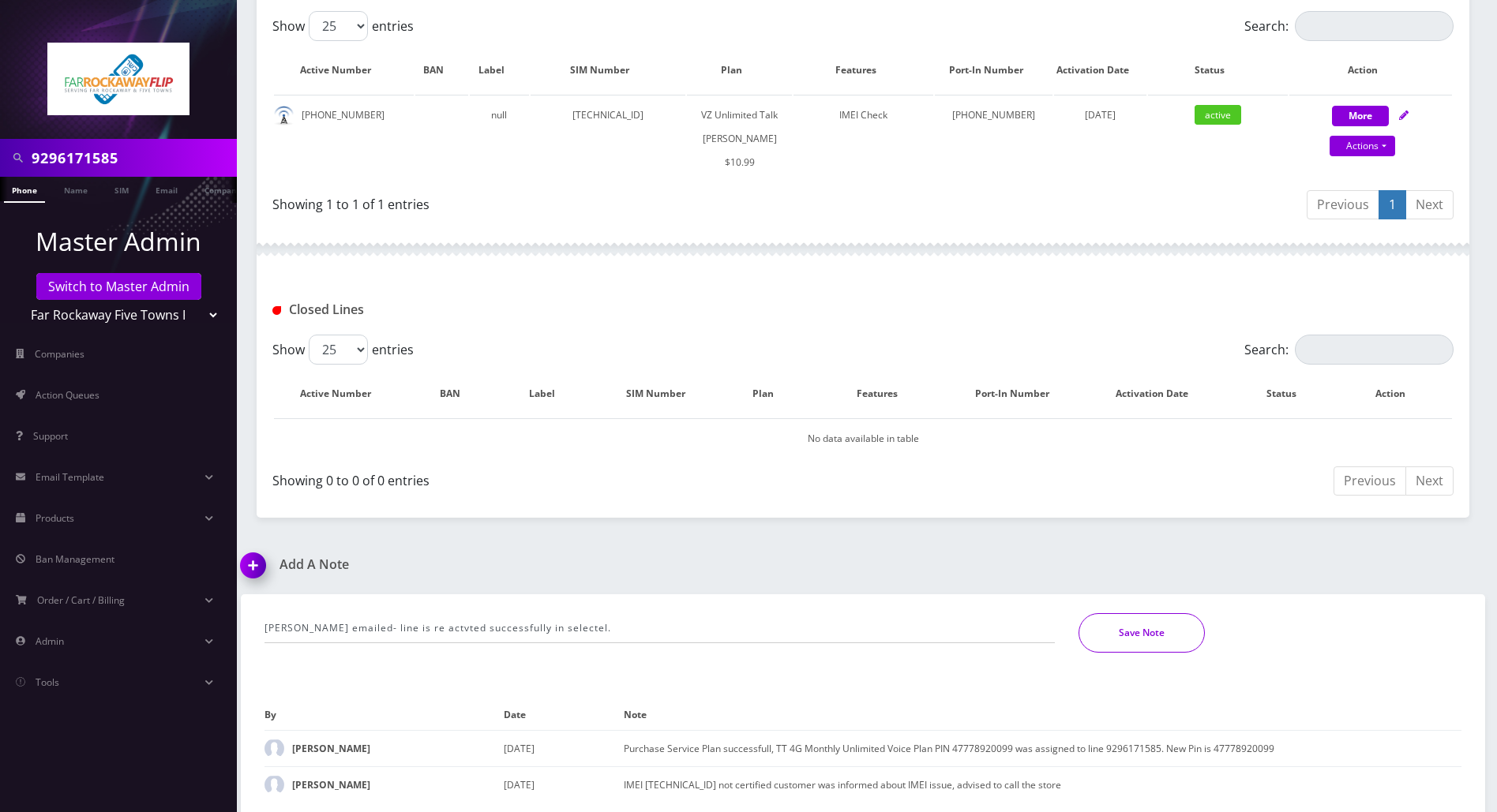
click at [1167, 638] on button "Save Note" at bounding box center [1141, 633] width 126 height 40
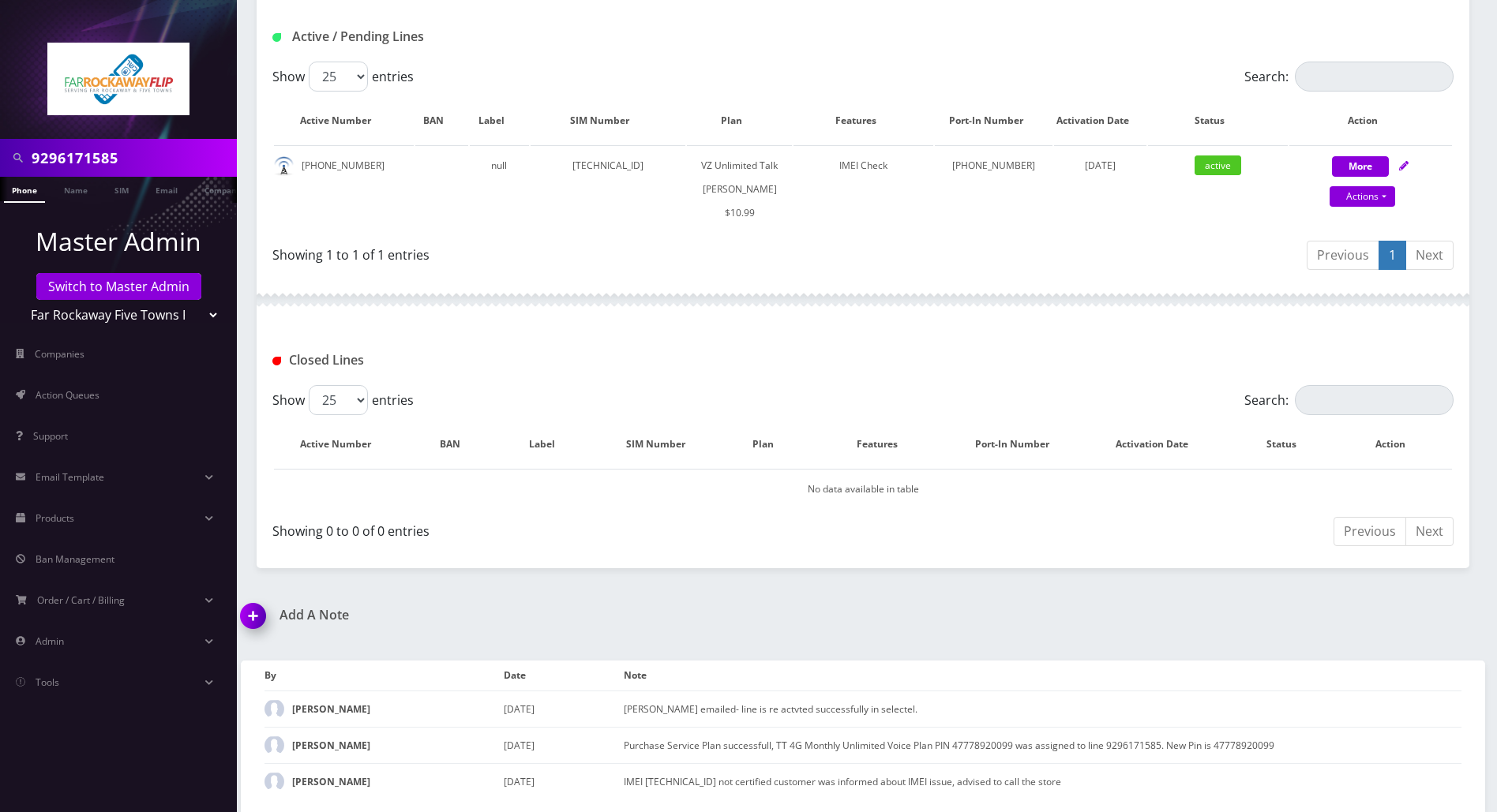
scroll to position [290, 0]
click at [1423, 628] on div "Add A Note Tzvi emailed- line is re actvted successfully in selectel. *Please E…" at bounding box center [862, 713] width 1268 height 205
click at [783, 601] on div "9296171585 Phone Name SIM Email Company Customer Dashboard Customer Details Tzv…" at bounding box center [862, 263] width 1268 height 1106
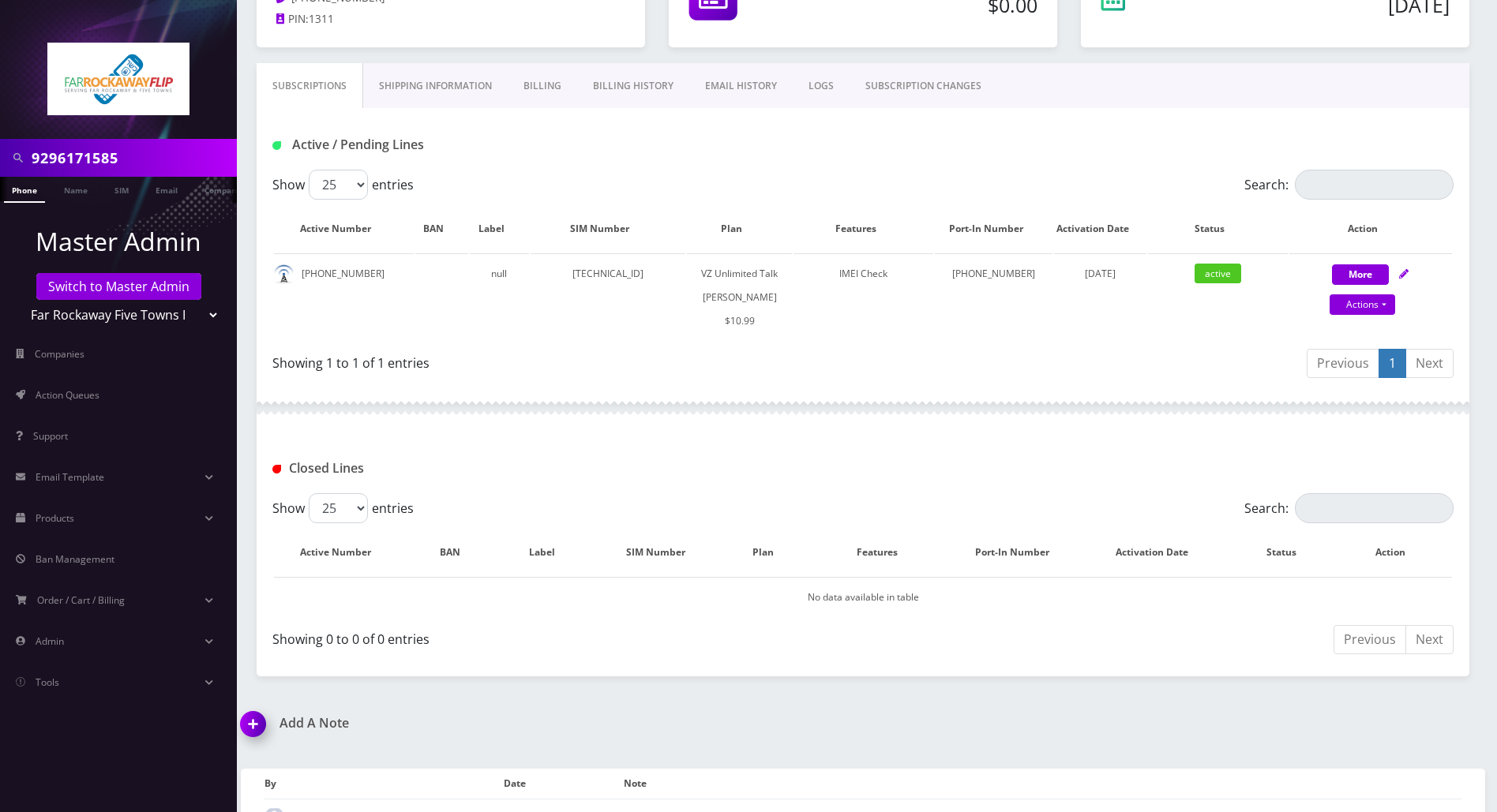
scroll to position [0, 0]
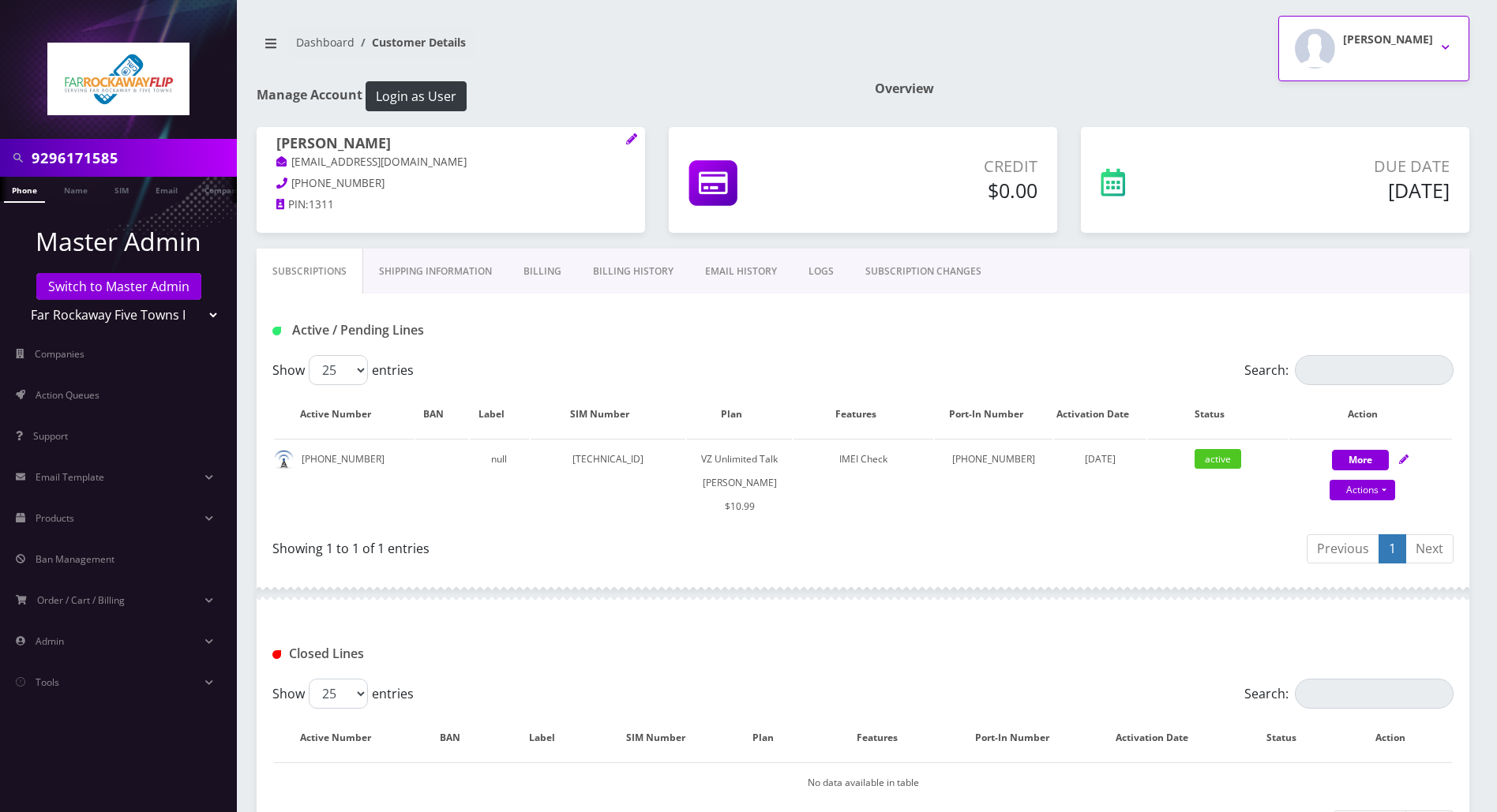
click at [1449, 44] on button "Tzvi Lieberman" at bounding box center [1373, 49] width 191 height 66
click at [1318, 100] on link "Logout" at bounding box center [1373, 100] width 191 height 22
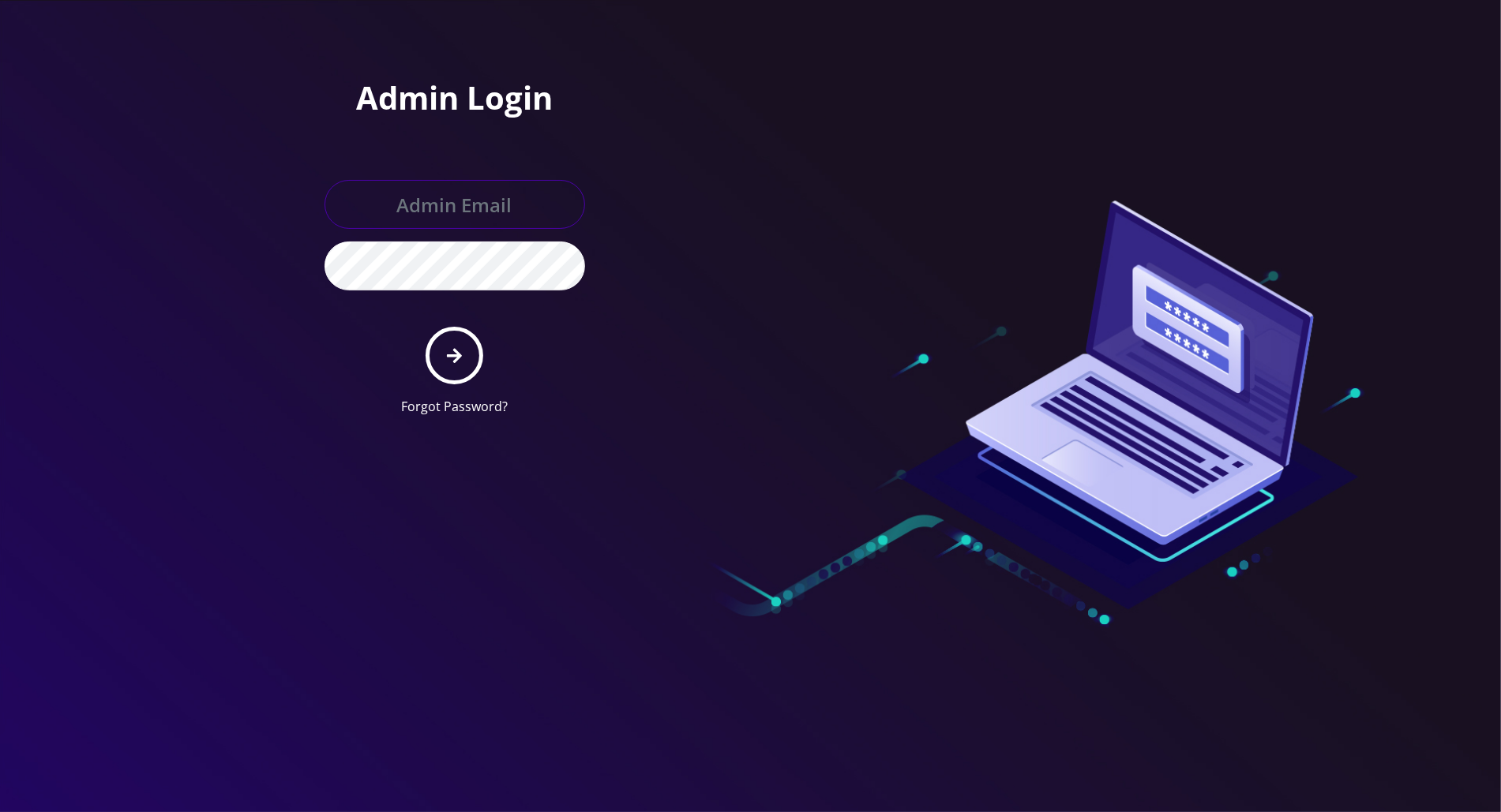
type input "[PERSON_NAME][EMAIL_ADDRESS][DOMAIN_NAME]"
click at [1432, 315] on div at bounding box center [750, 406] width 1501 height 812
click at [465, 358] on button "submit" at bounding box center [454, 355] width 57 height 57
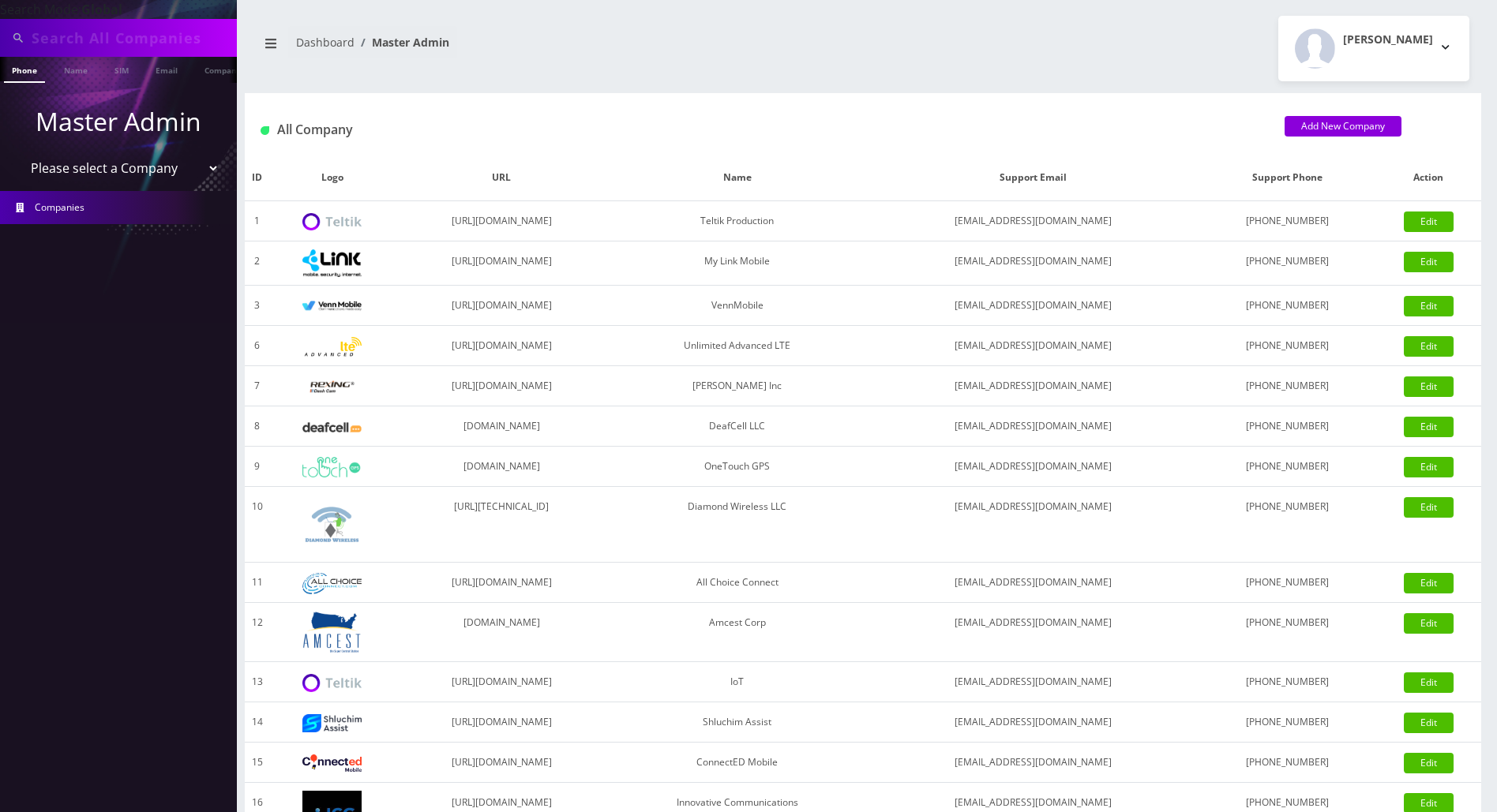
click at [524, 73] on div "Dashboard Master Admin Tracy Genares Logout" at bounding box center [862, 49] width 1236 height 66
click at [88, 29] on input "text" at bounding box center [132, 38] width 201 height 30
drag, startPoint x: 121, startPoint y: 40, endPoint x: 25, endPoint y: 40, distance: 96.0
click at [25, 40] on div "8483678024" at bounding box center [118, 38] width 229 height 30
type input "8483678024"
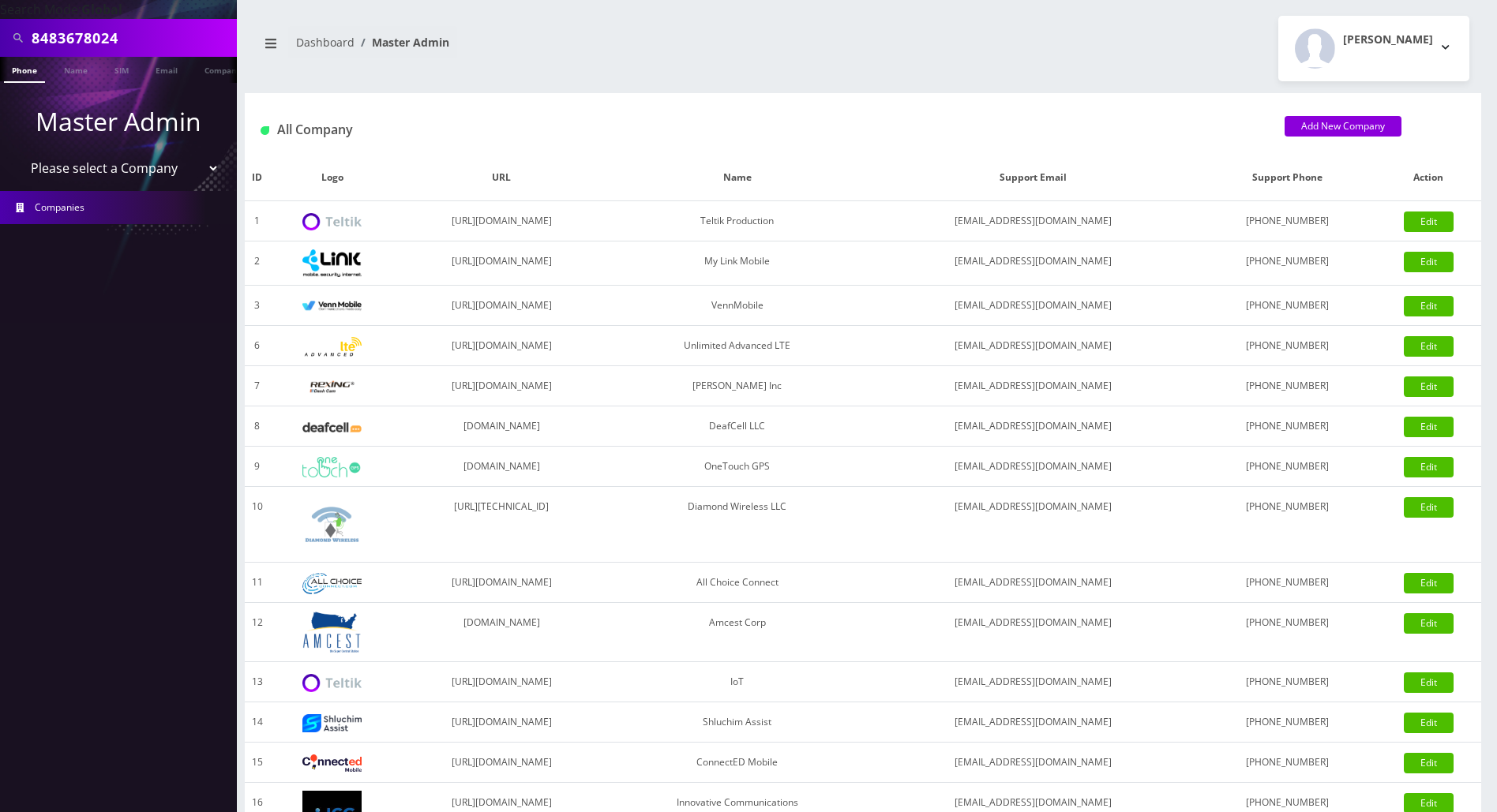
click at [19, 74] on link "Phone" at bounding box center [24, 70] width 41 height 26
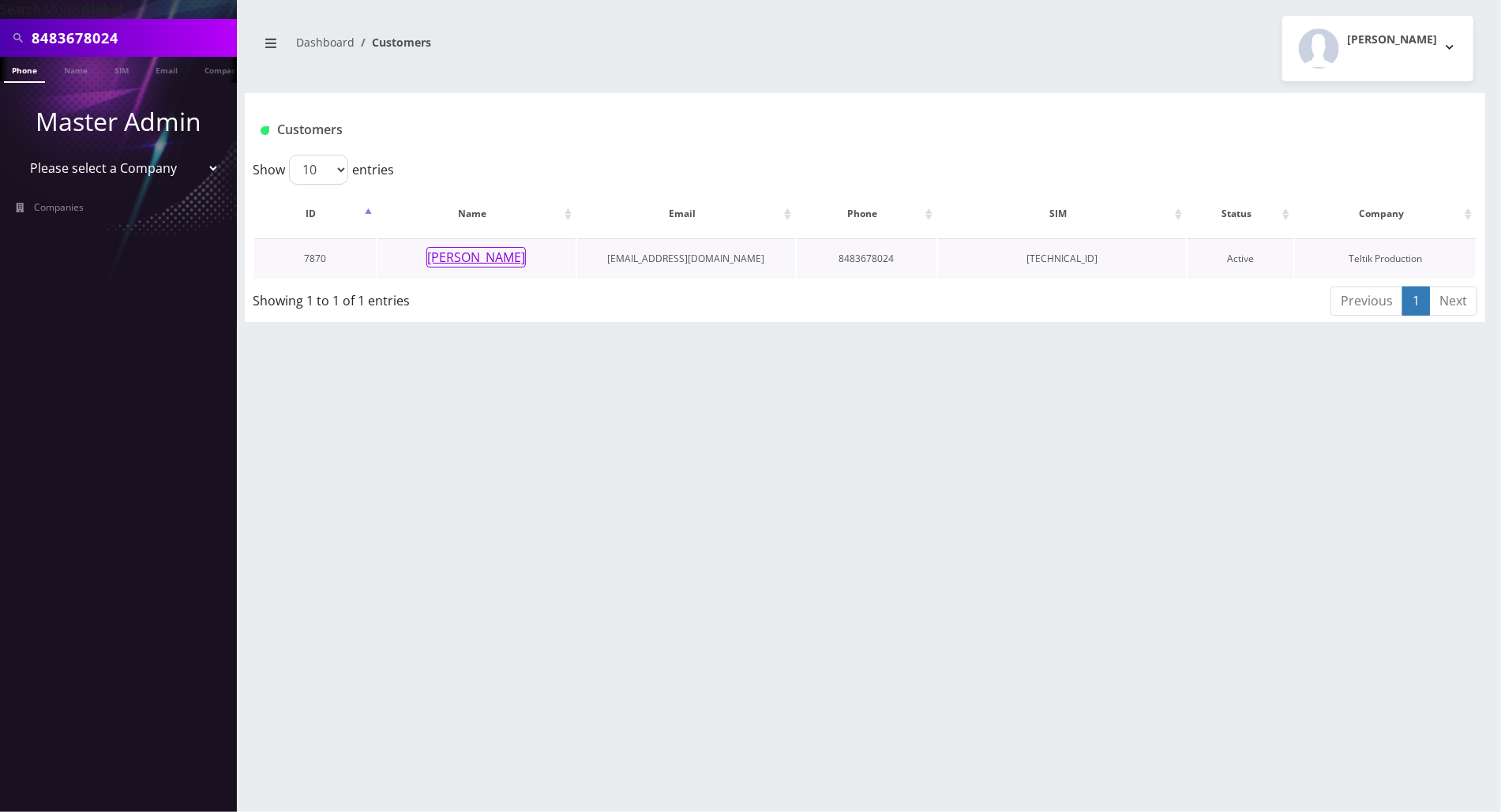
click at [471, 264] on button "[PERSON_NAME]" at bounding box center [475, 257] width 100 height 20
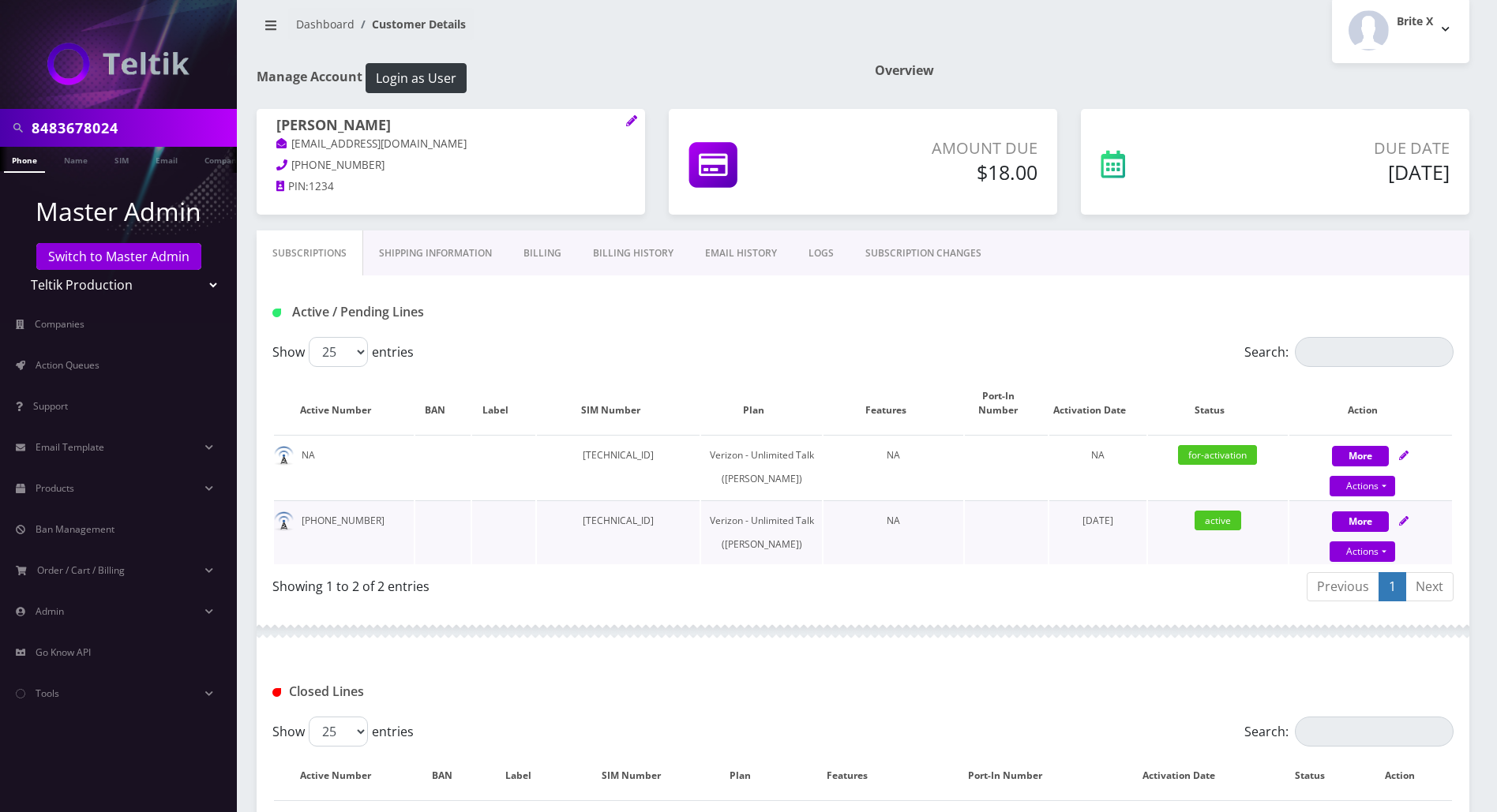
scroll to position [2, 0]
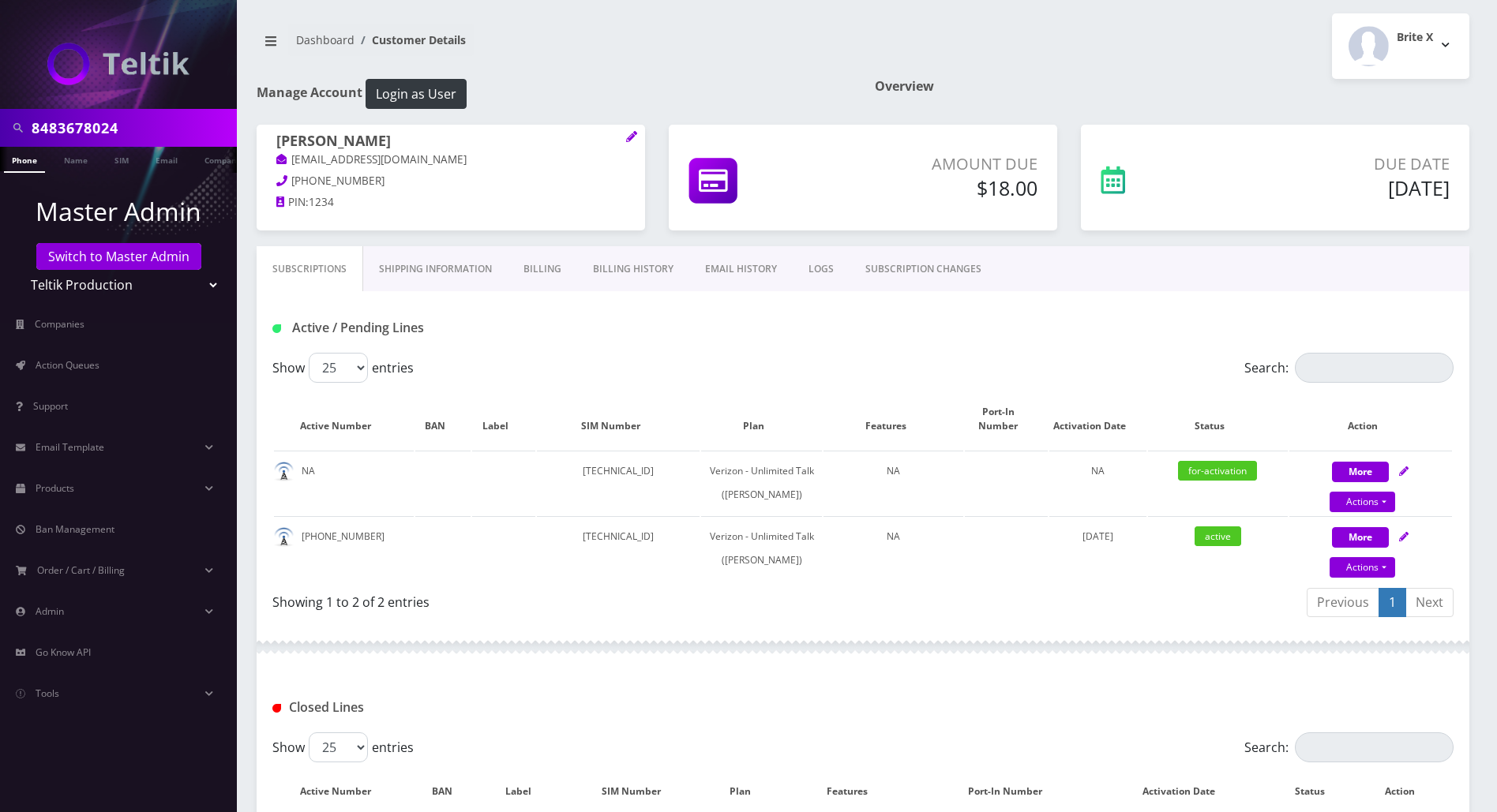
click at [635, 263] on link "Billing History" at bounding box center [634, 269] width 113 height 46
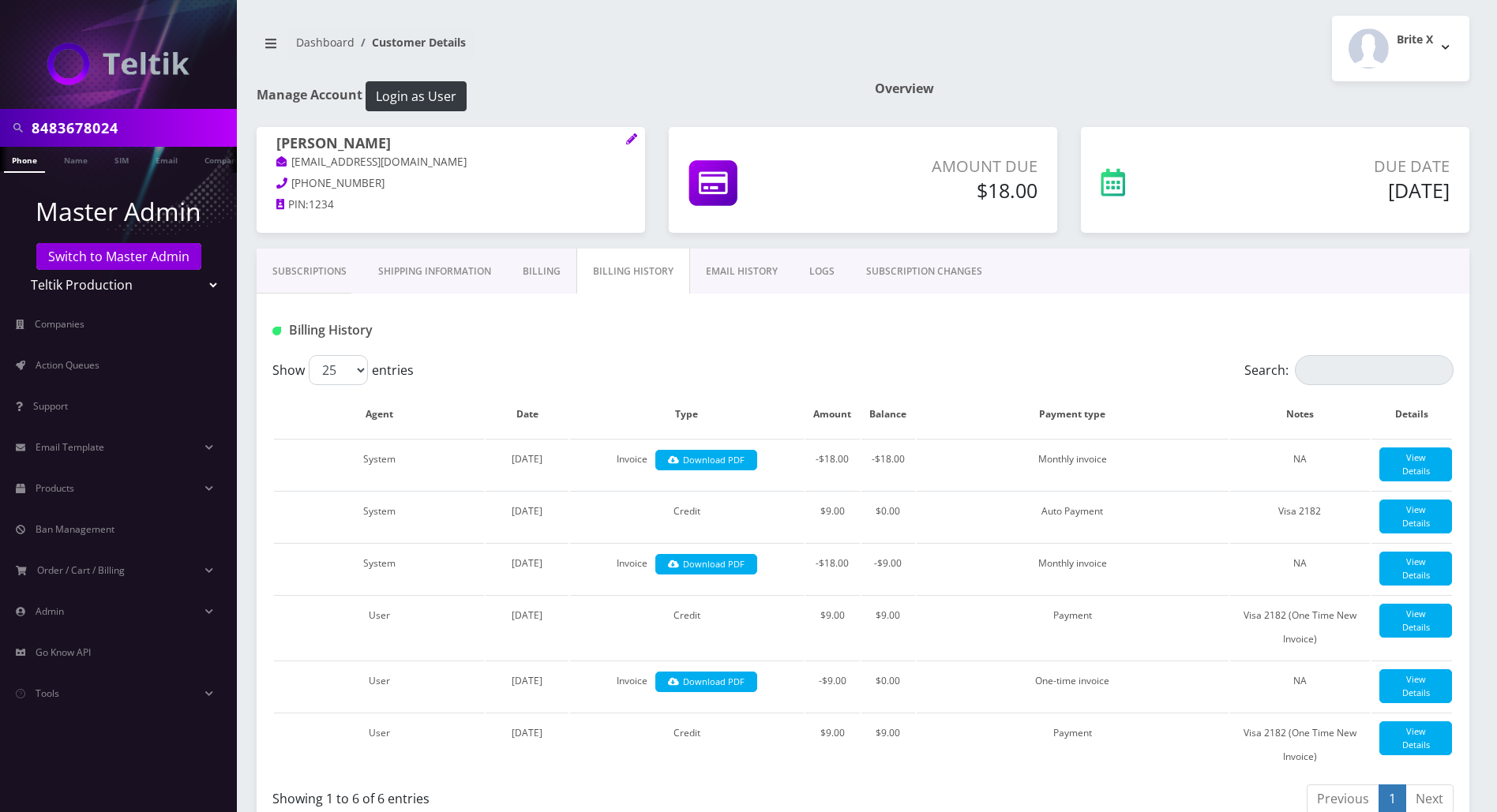
click at [312, 277] on link "Subscriptions" at bounding box center [309, 271] width 106 height 46
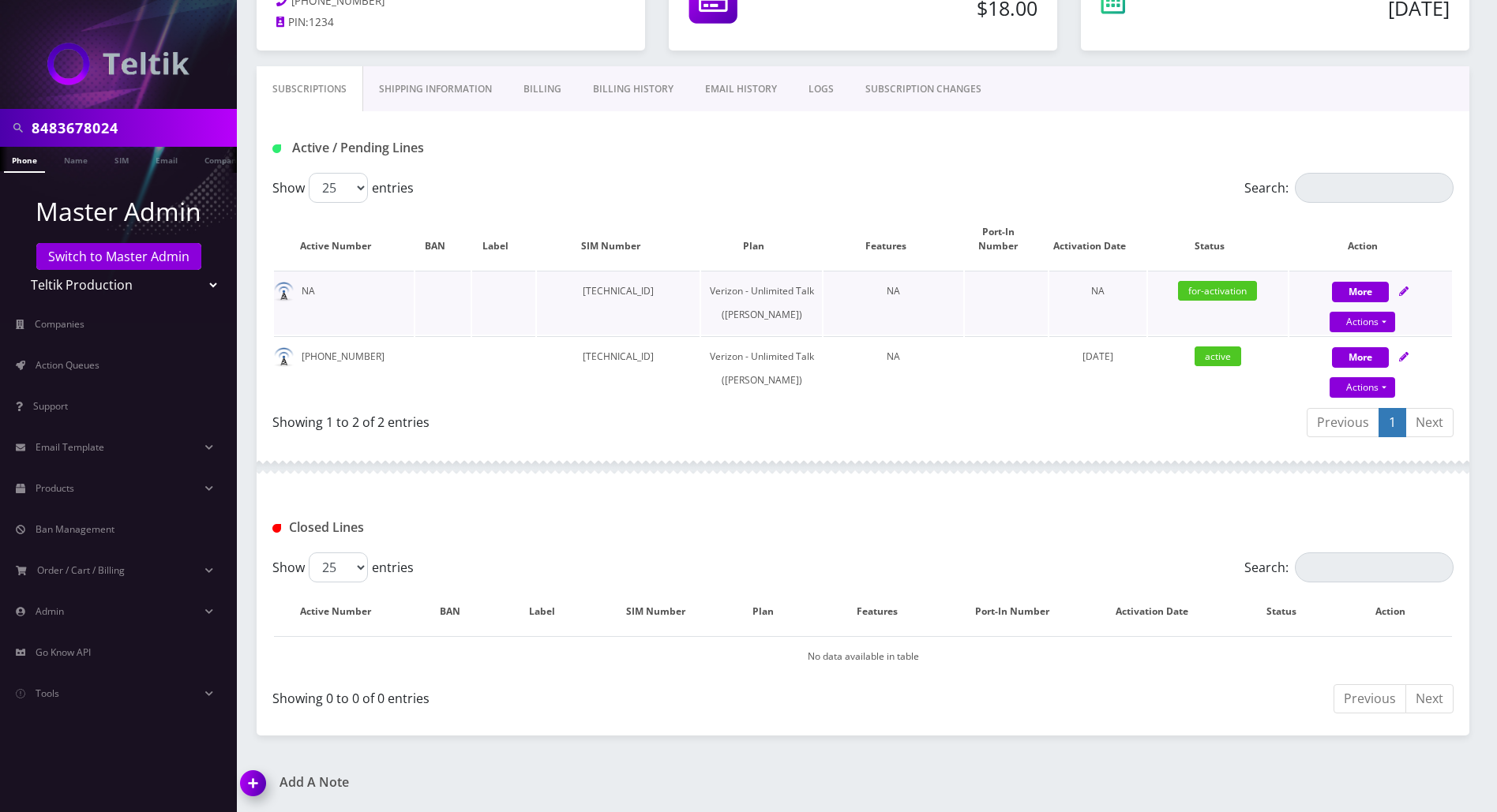
scroll to position [2, 0]
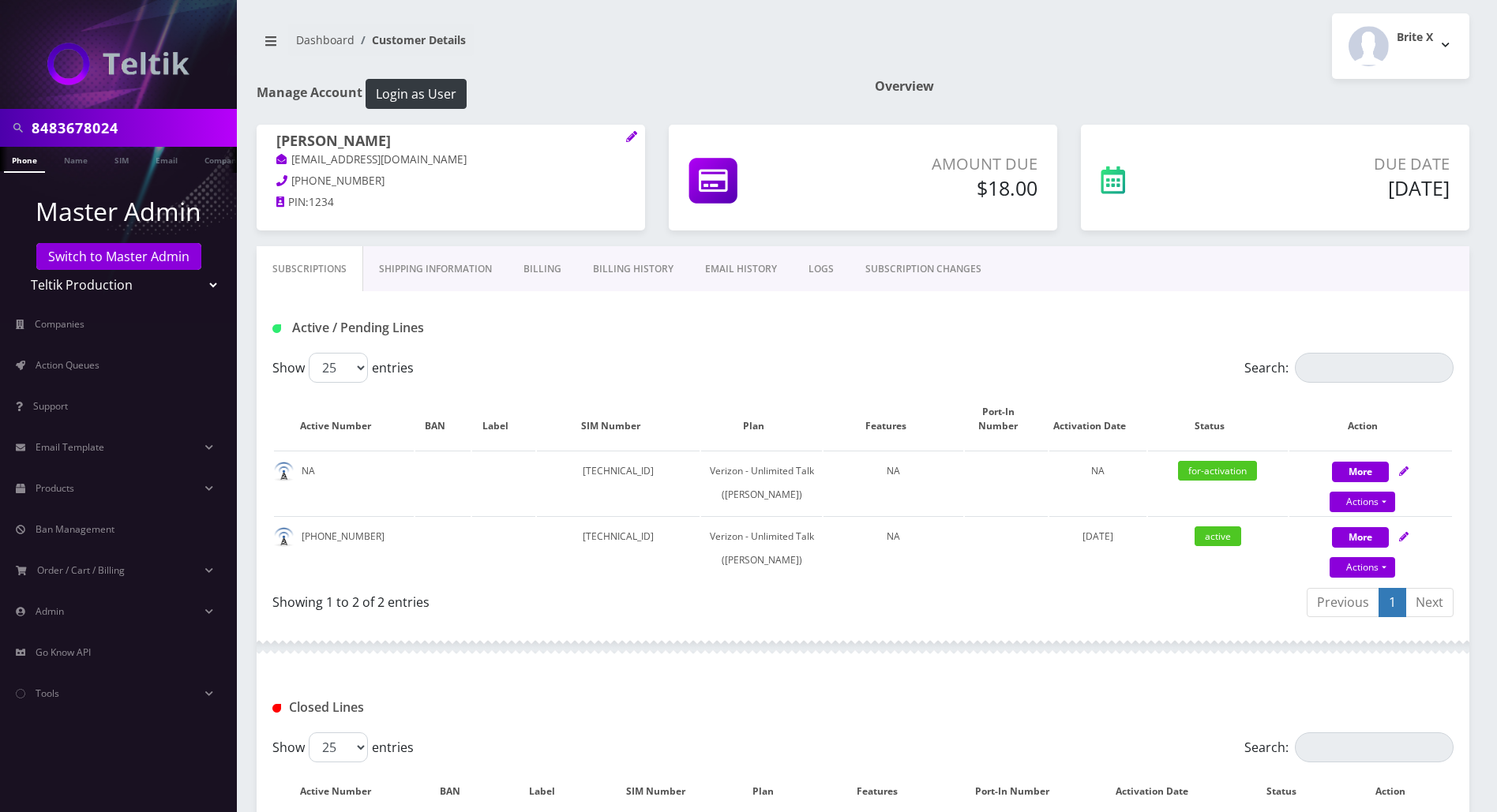
click at [540, 271] on link "Billing" at bounding box center [542, 269] width 70 height 46
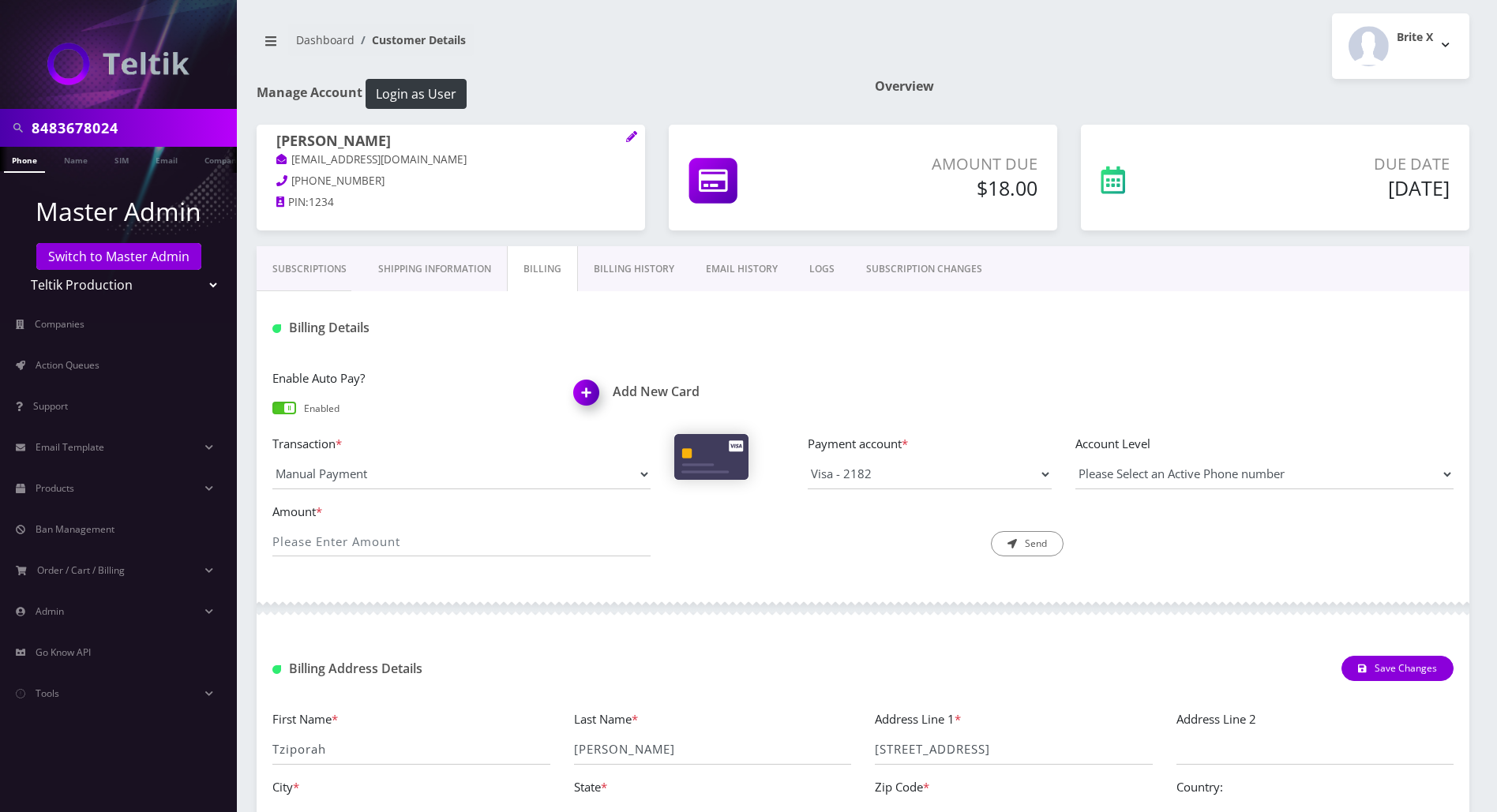
click at [462, 269] on link "Shipping Information" at bounding box center [434, 269] width 145 height 46
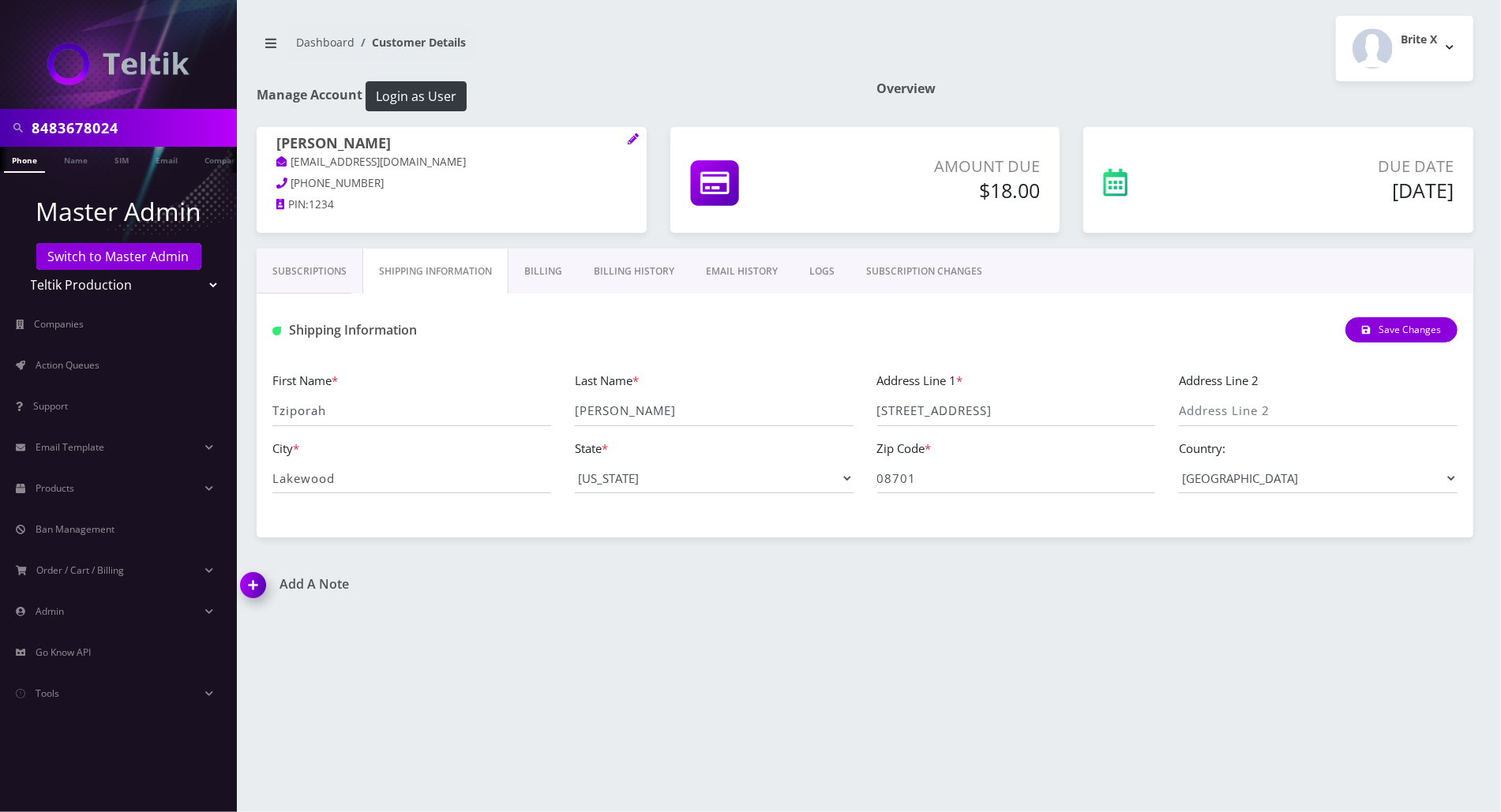
click at [641, 274] on link "Billing History" at bounding box center [635, 271] width 113 height 46
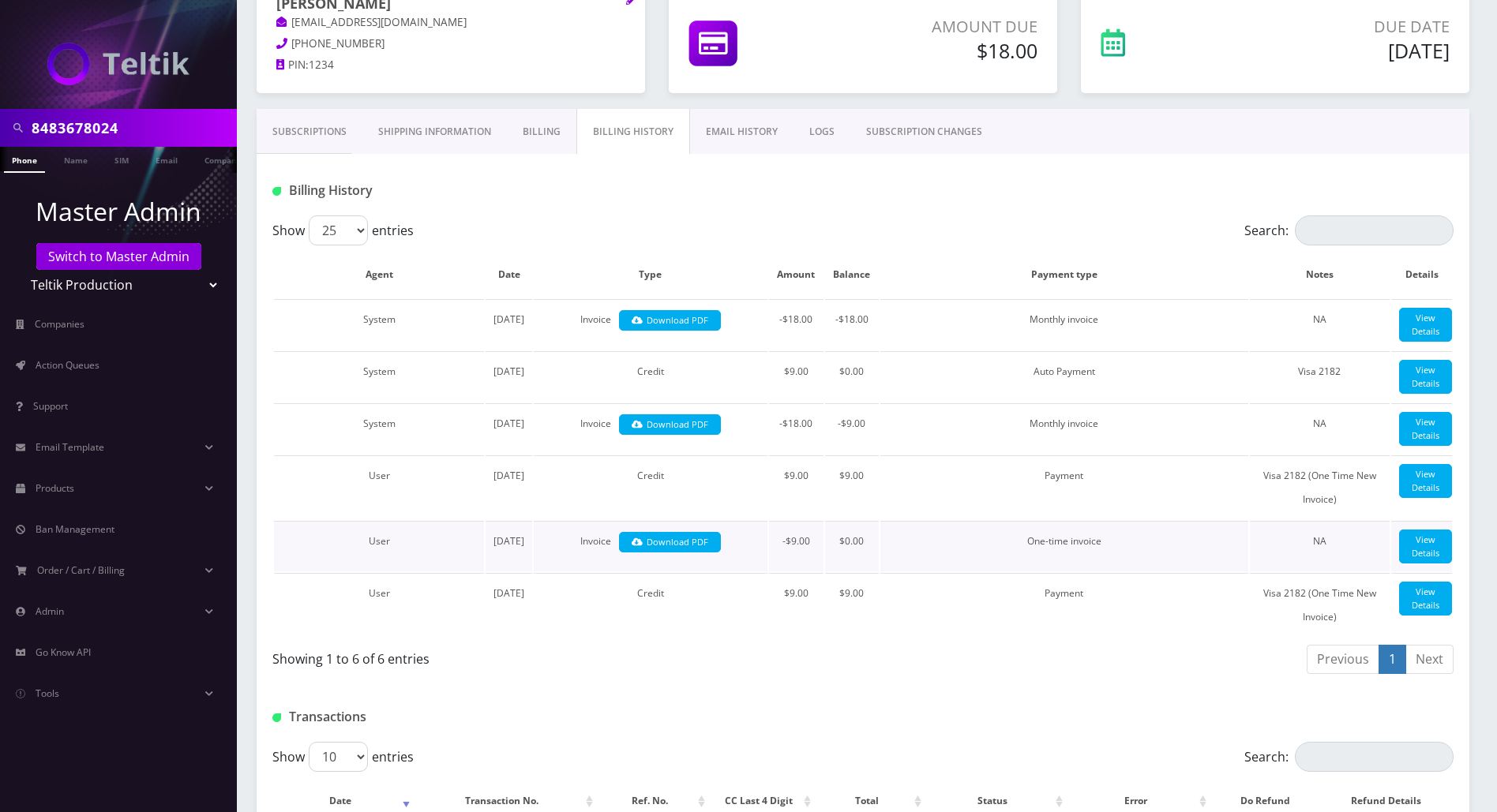
scroll to position [79, 0]
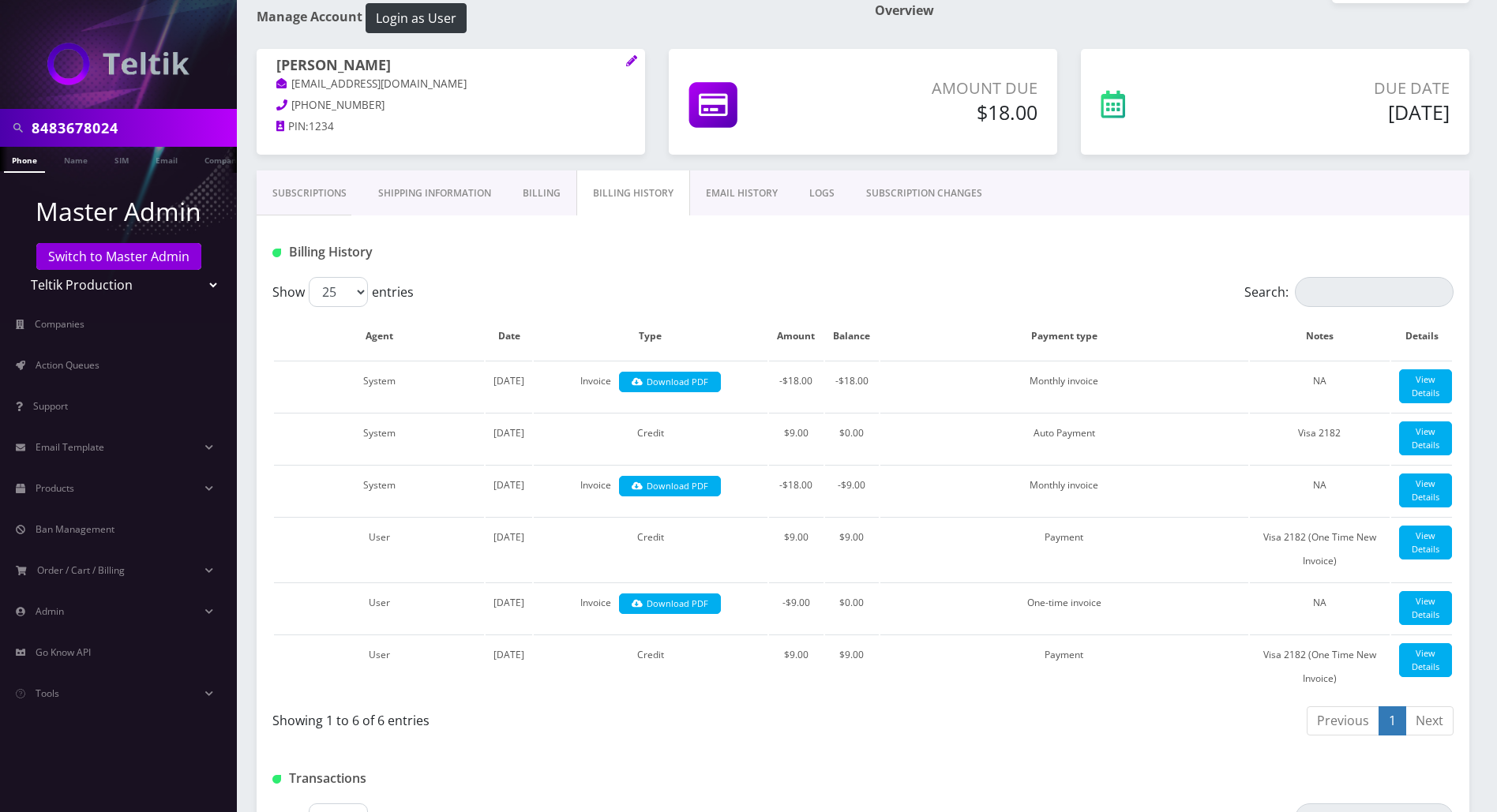
click at [304, 192] on link "Subscriptions" at bounding box center [309, 193] width 106 height 46
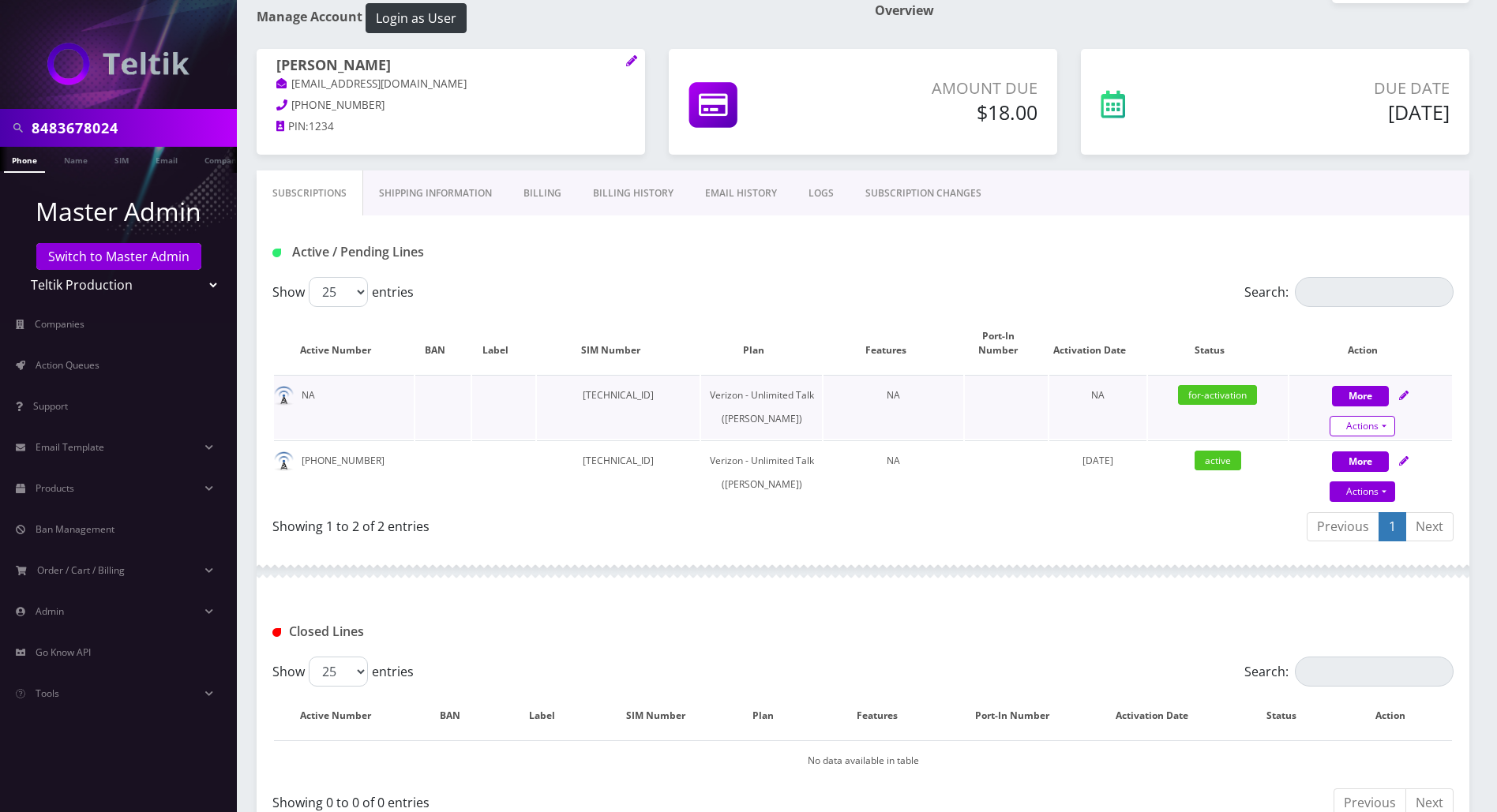
click at [1384, 416] on link "Actions" at bounding box center [1362, 426] width 66 height 20
select select "459"
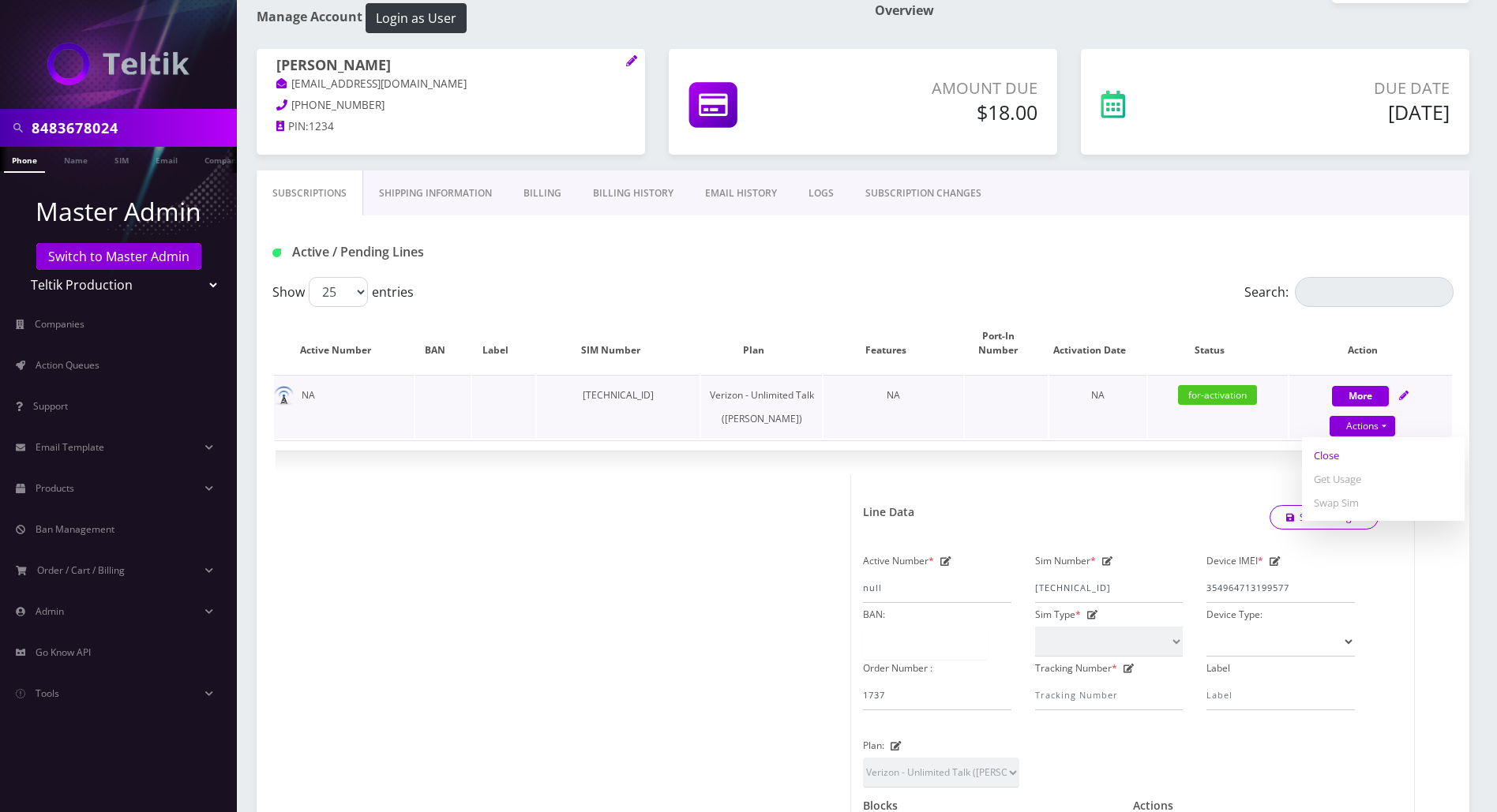
click at [1331, 443] on link "Close" at bounding box center [1383, 455] width 163 height 23
type input "08/24/2025"
select select "459"
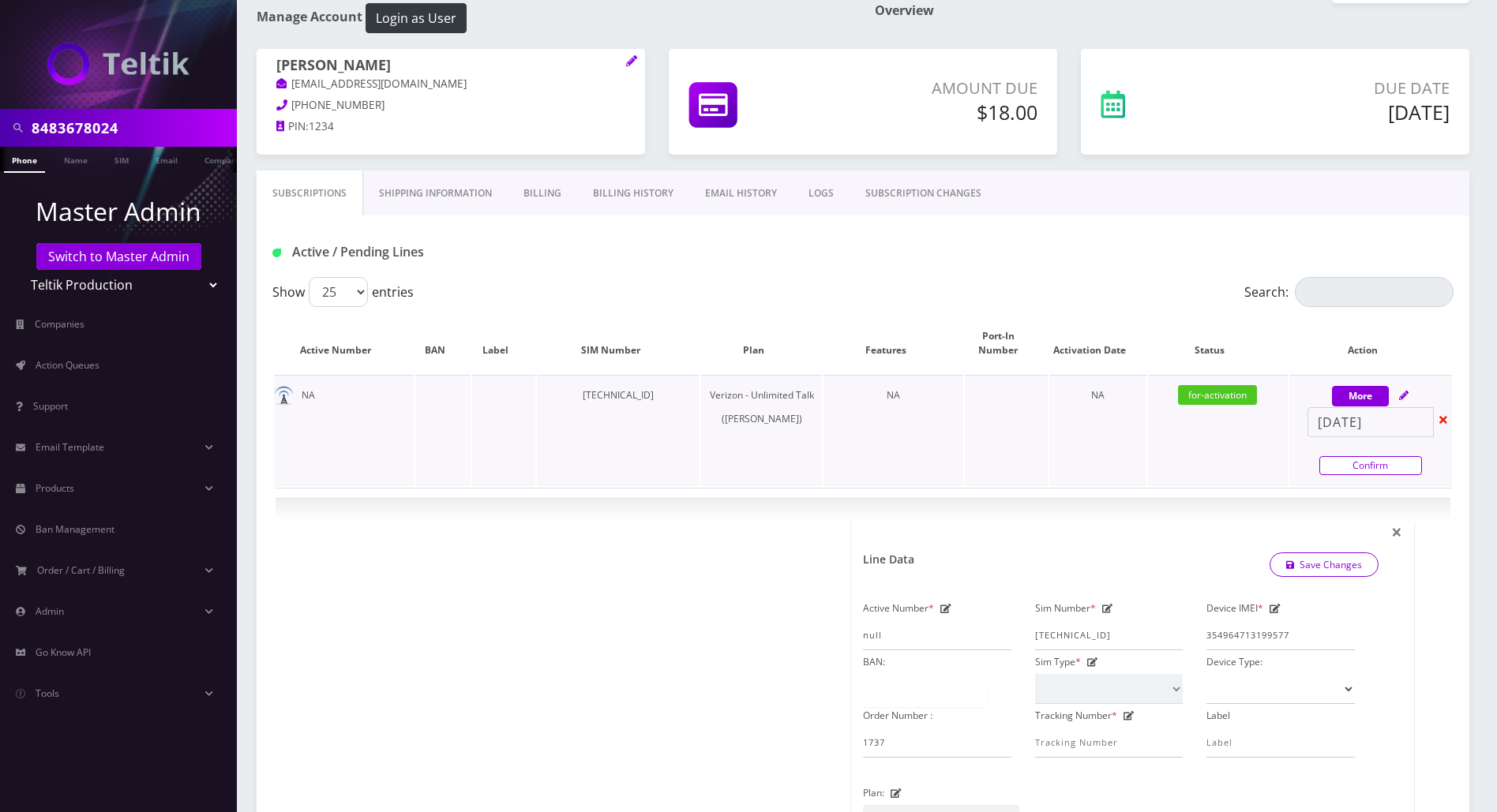
click at [1340, 456] on link "Confirm" at bounding box center [1371, 466] width 103 height 19
select select "459"
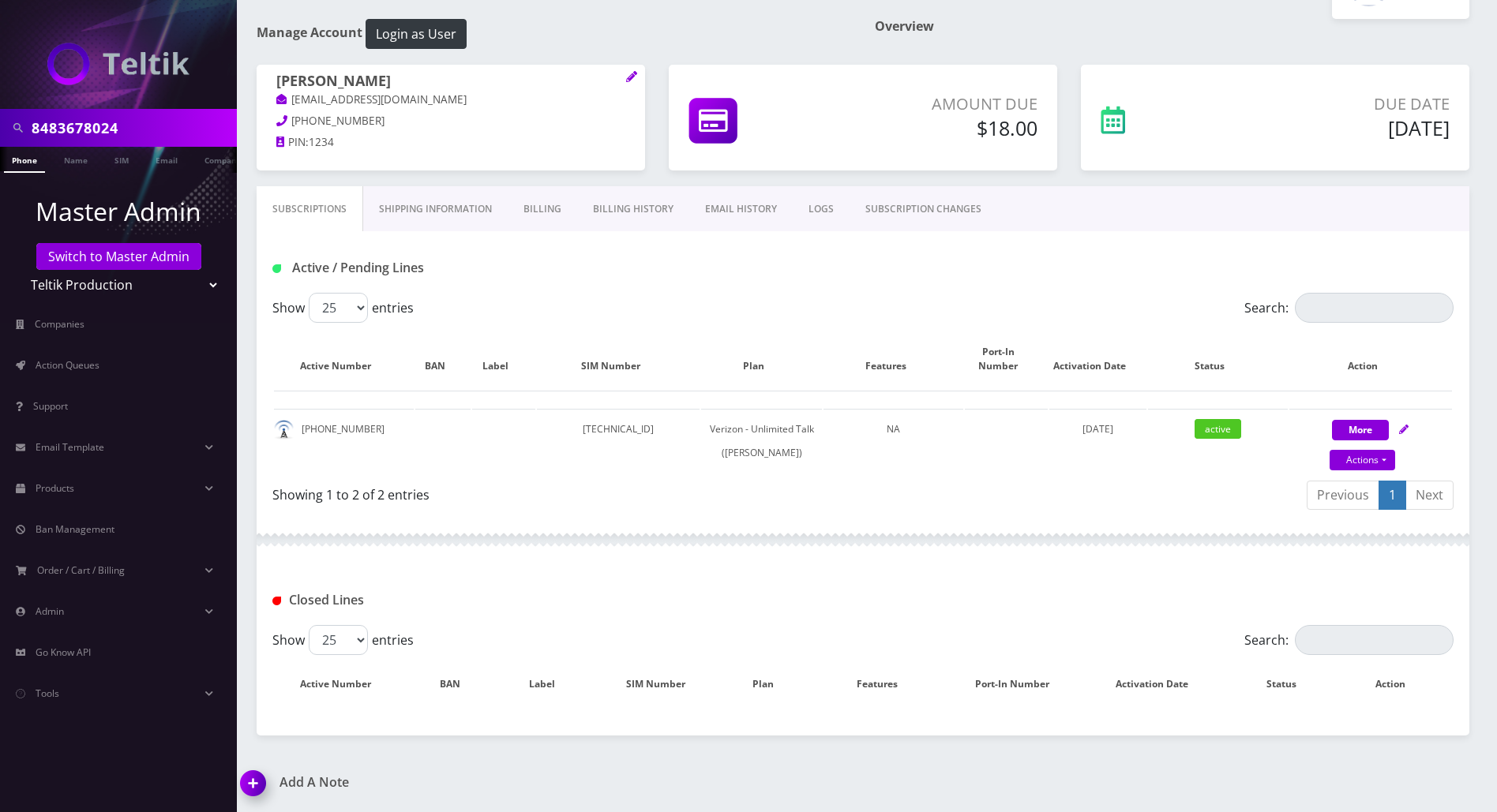
scroll to position [79, 0]
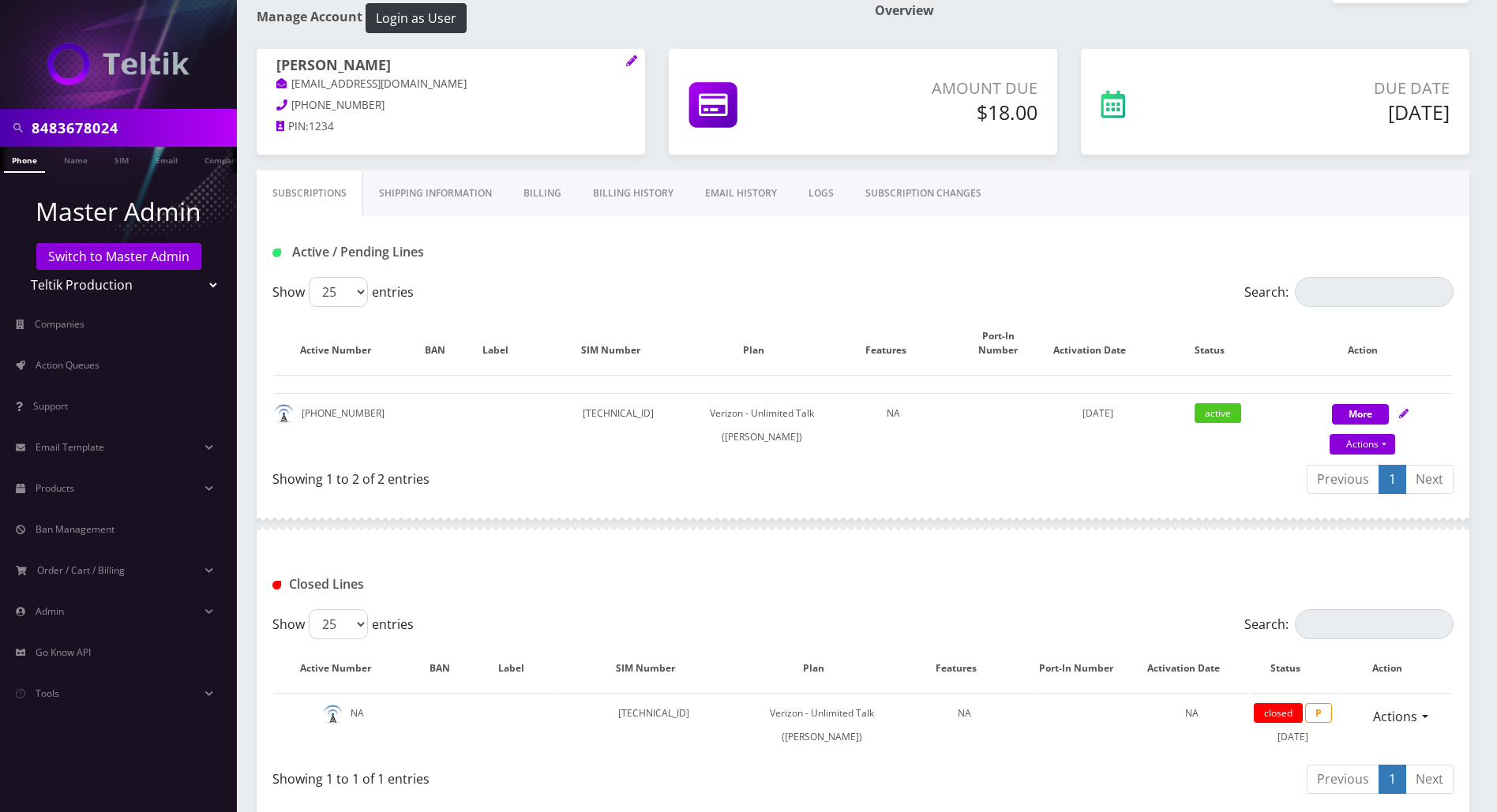
click at [879, 522] on div at bounding box center [862, 524] width 1213 height 48
click at [733, 261] on div "Active / Pending Lines" at bounding box center [863, 252] width 1205 height 26
click at [846, 536] on div at bounding box center [862, 524] width 1213 height 48
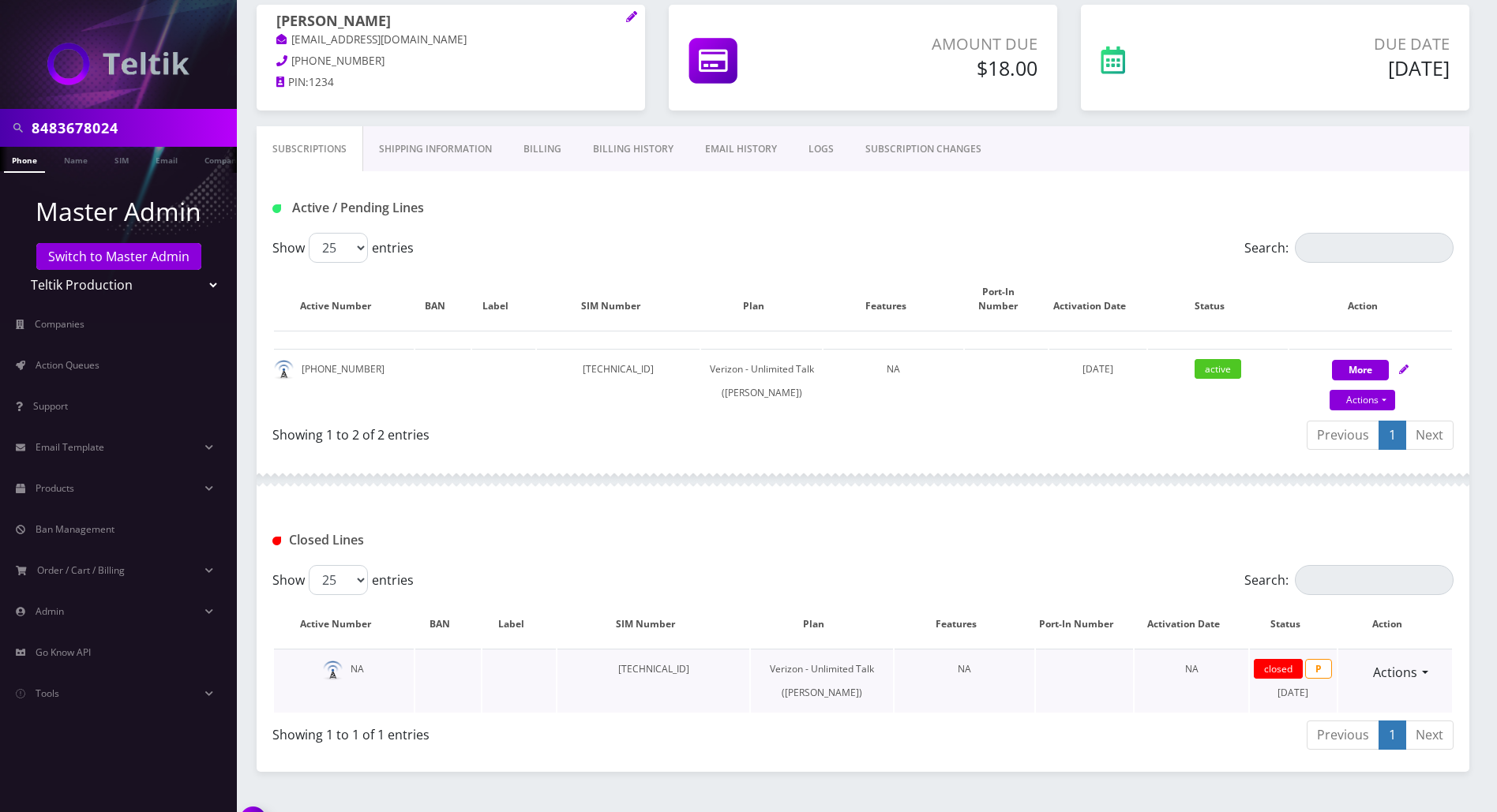
scroll to position [189, 0]
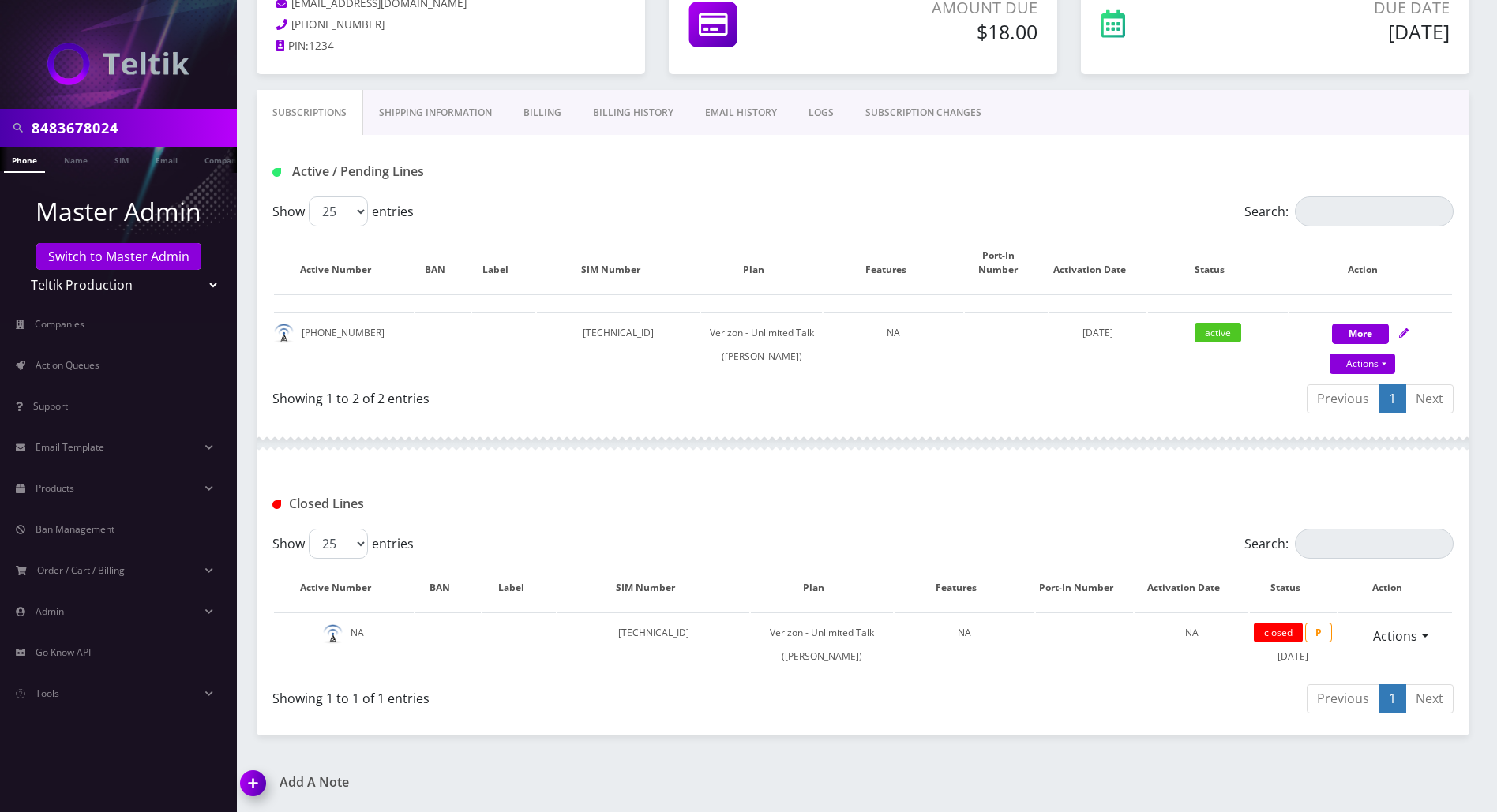
click at [808, 468] on div "Closed Lines" at bounding box center [862, 498] width 1213 height 61
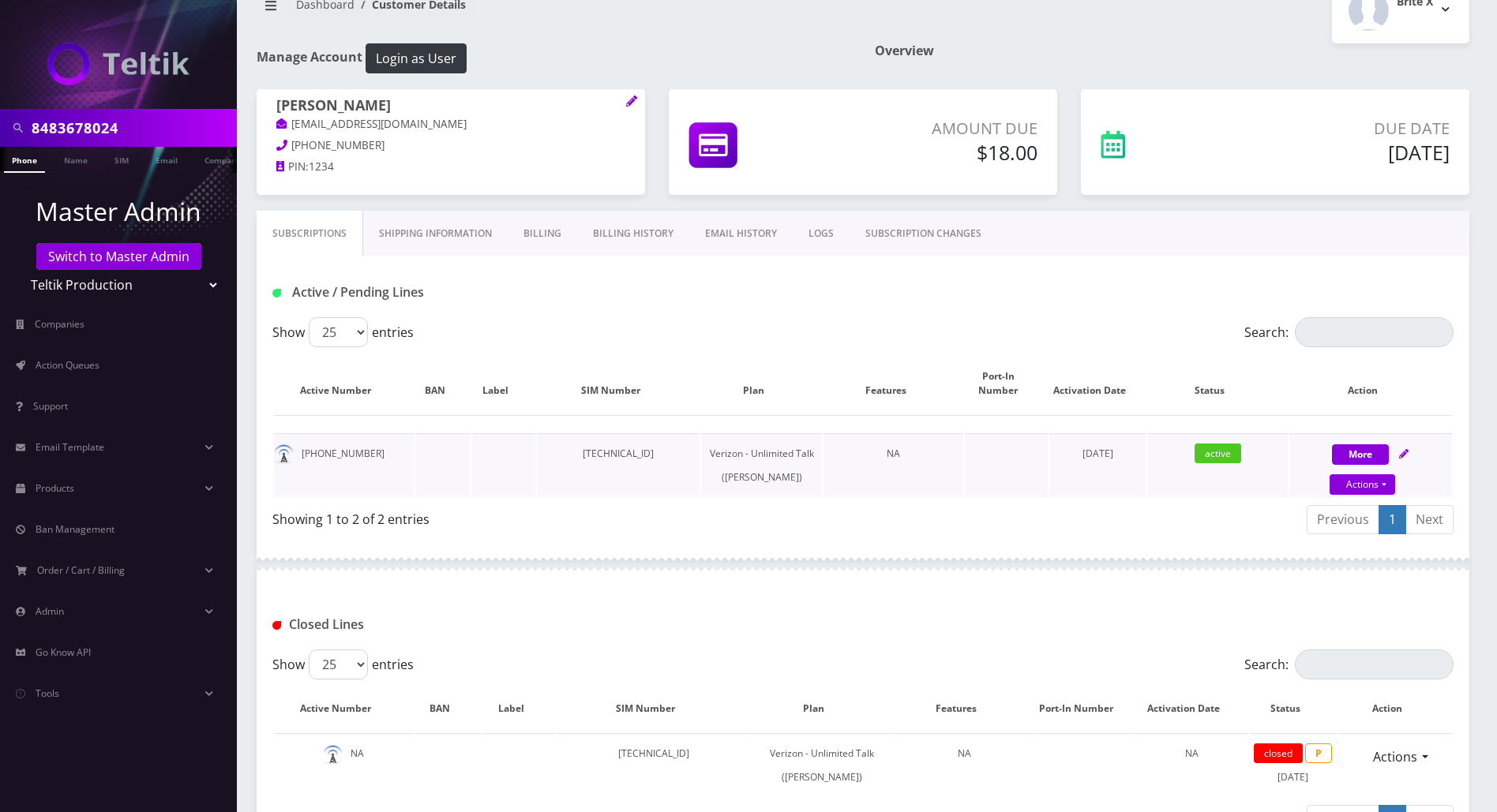
scroll to position [0, 0]
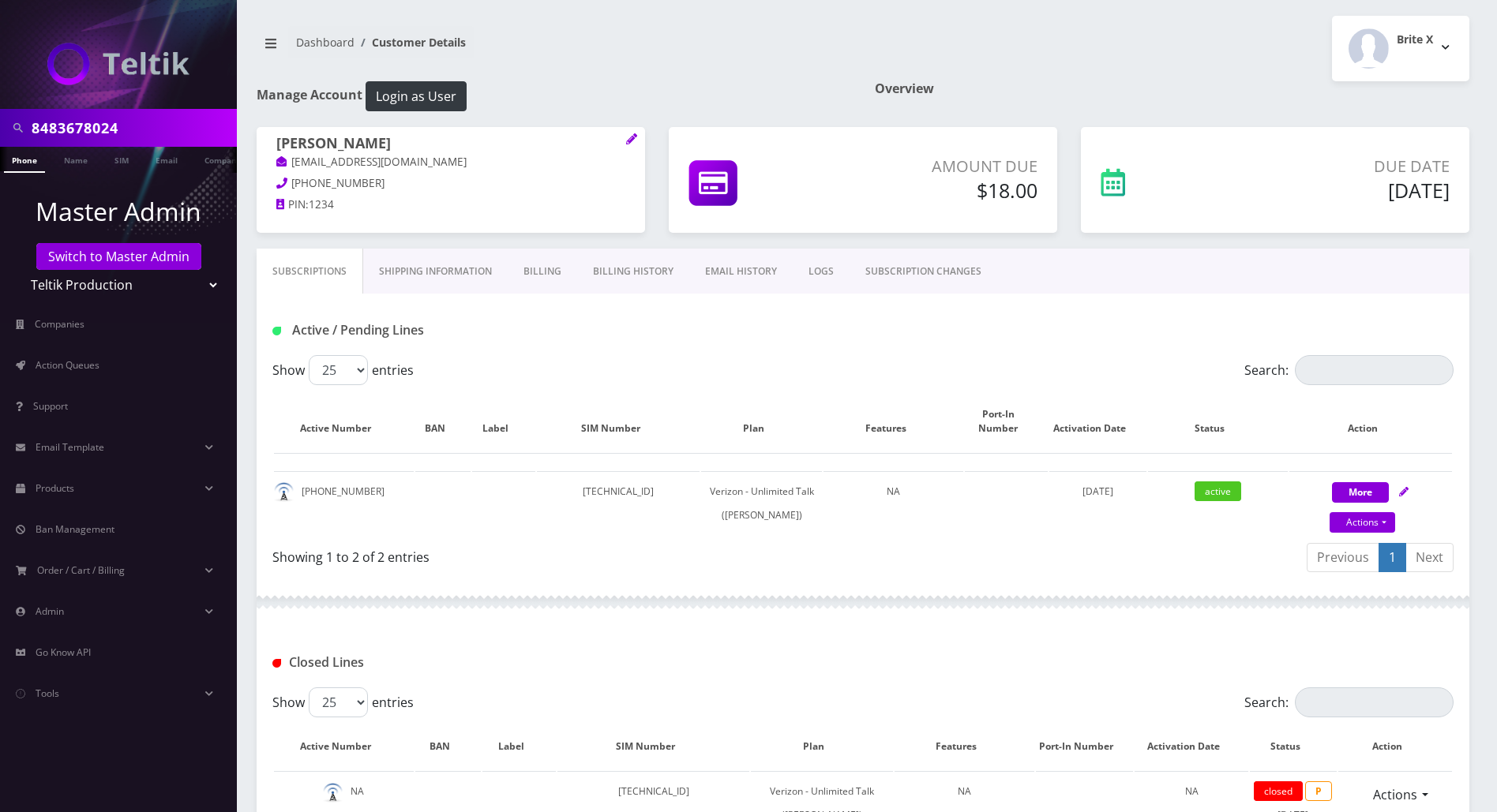
click at [529, 274] on link "Billing" at bounding box center [542, 271] width 70 height 46
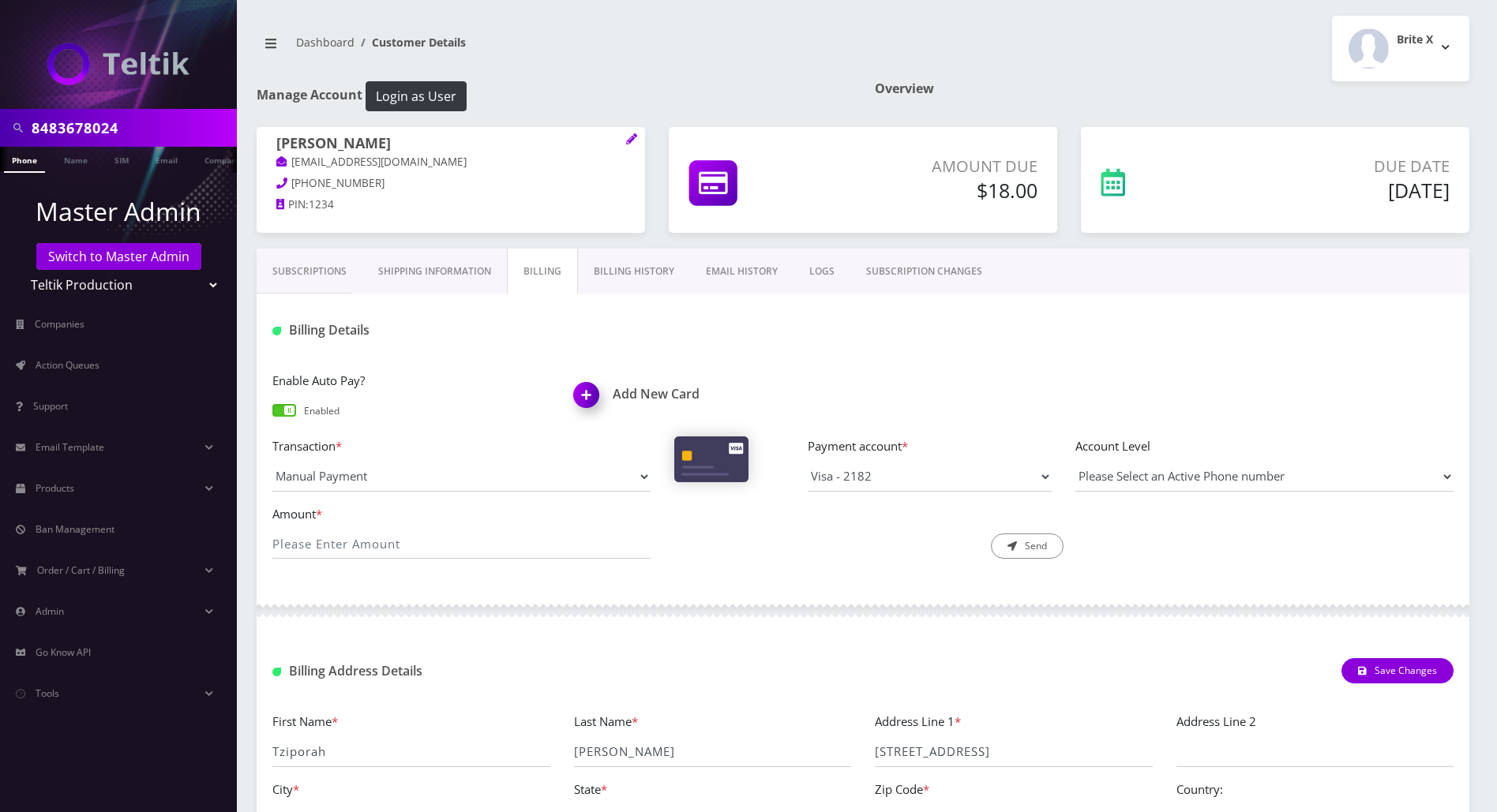
click at [388, 271] on link "Shipping Information" at bounding box center [434, 271] width 145 height 46
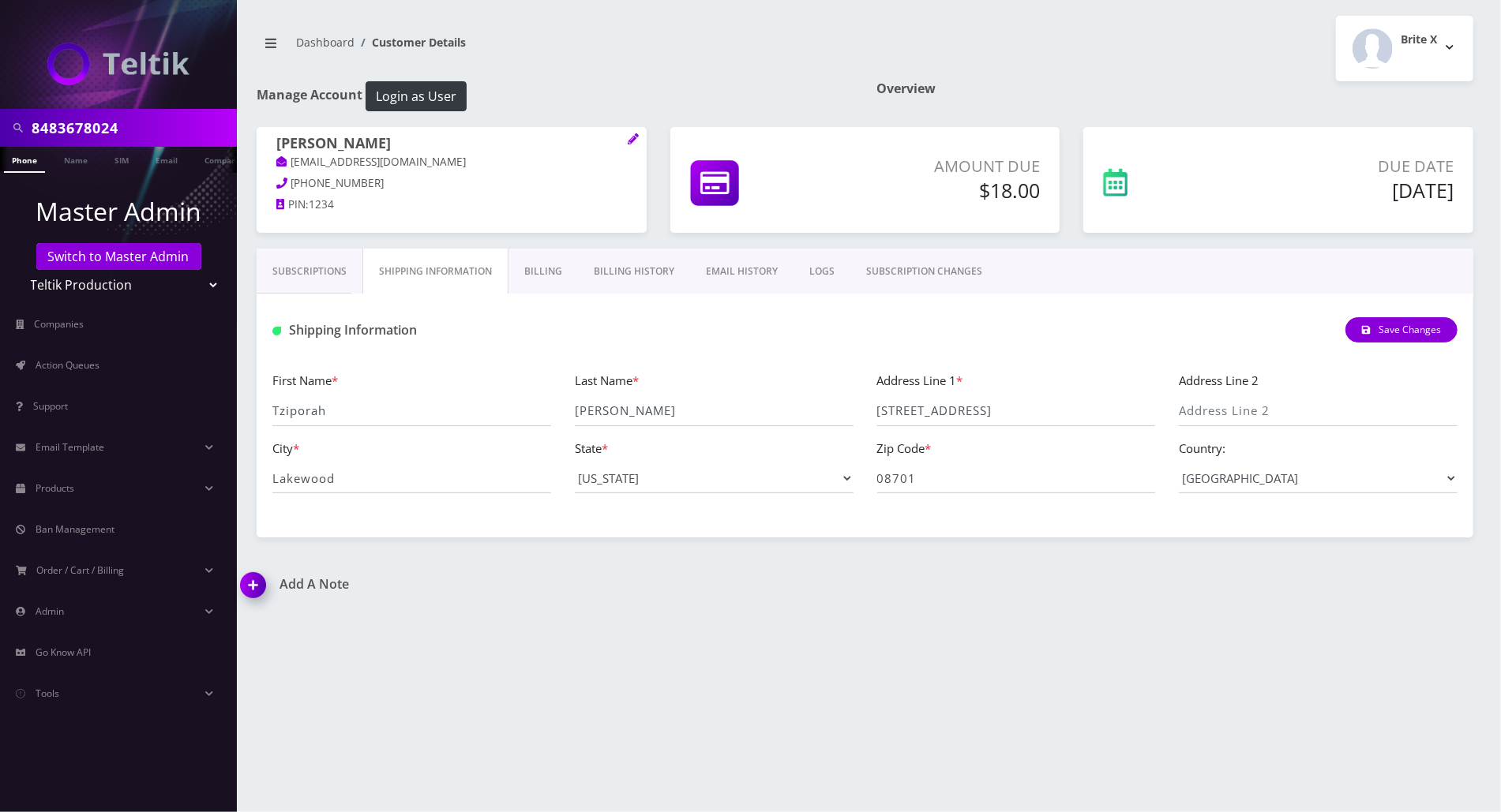
click at [312, 270] on link "Subscriptions" at bounding box center [309, 271] width 106 height 46
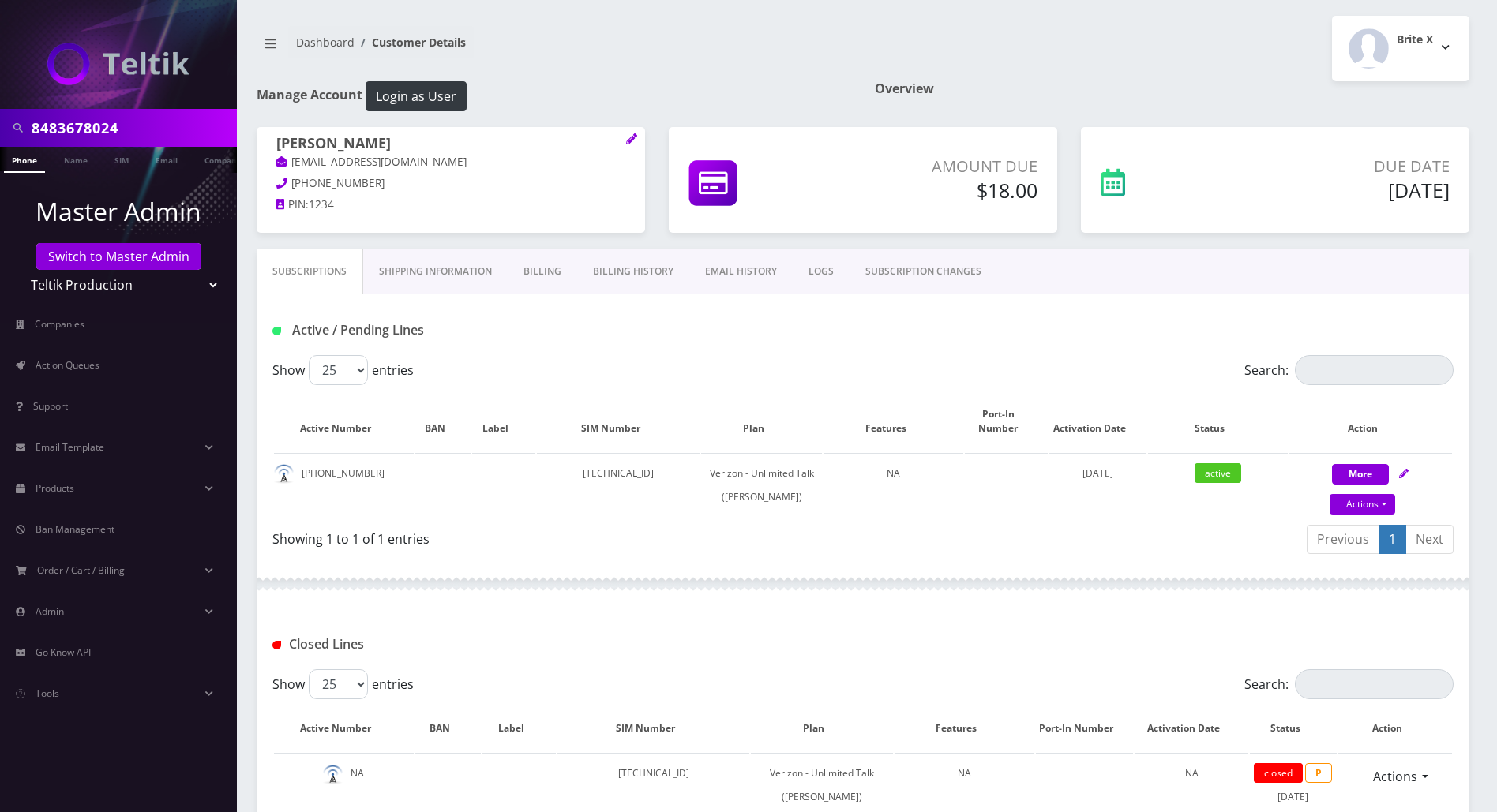
click at [626, 271] on link "Billing History" at bounding box center [634, 271] width 113 height 46
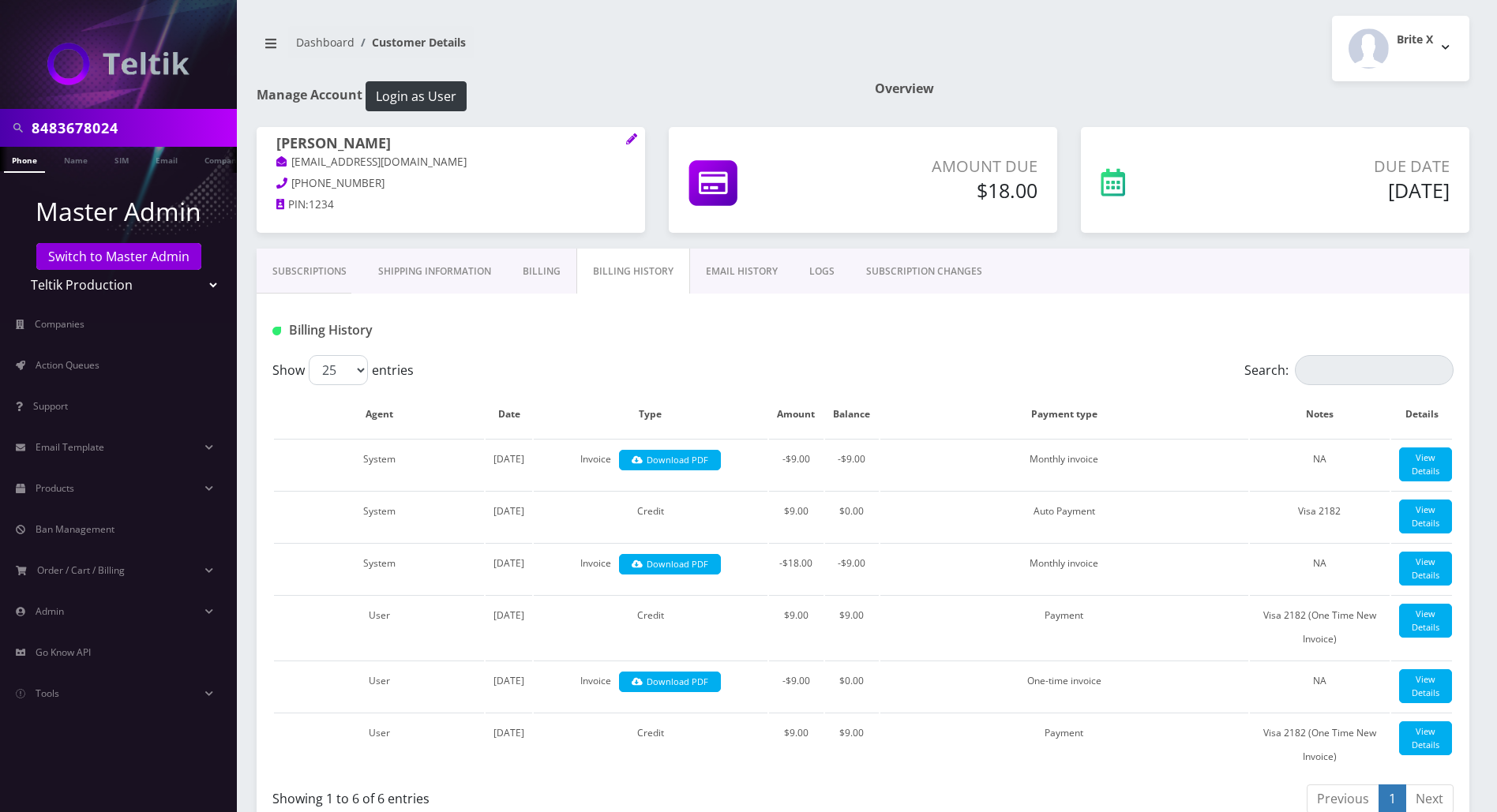
click at [719, 346] on div "Billing History" at bounding box center [862, 324] width 1213 height 61
click at [320, 269] on link "Subscriptions" at bounding box center [309, 271] width 106 height 46
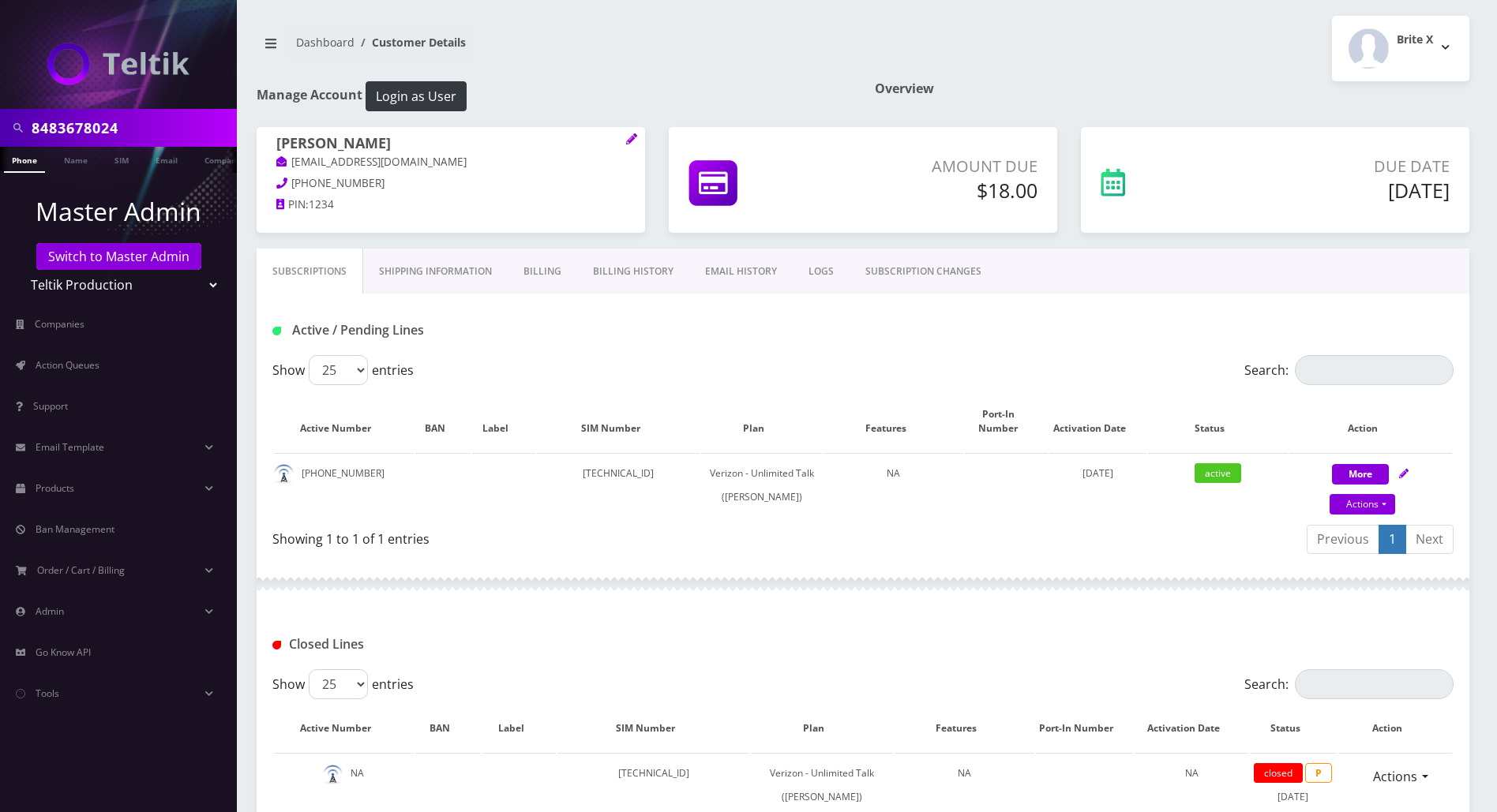
click at [886, 608] on div at bounding box center [862, 584] width 1213 height 48
click at [822, 548] on div "Showing 1 to 1 of 1 entries" at bounding box center [562, 536] width 578 height 25
click at [626, 275] on link "Billing History" at bounding box center [634, 271] width 113 height 46
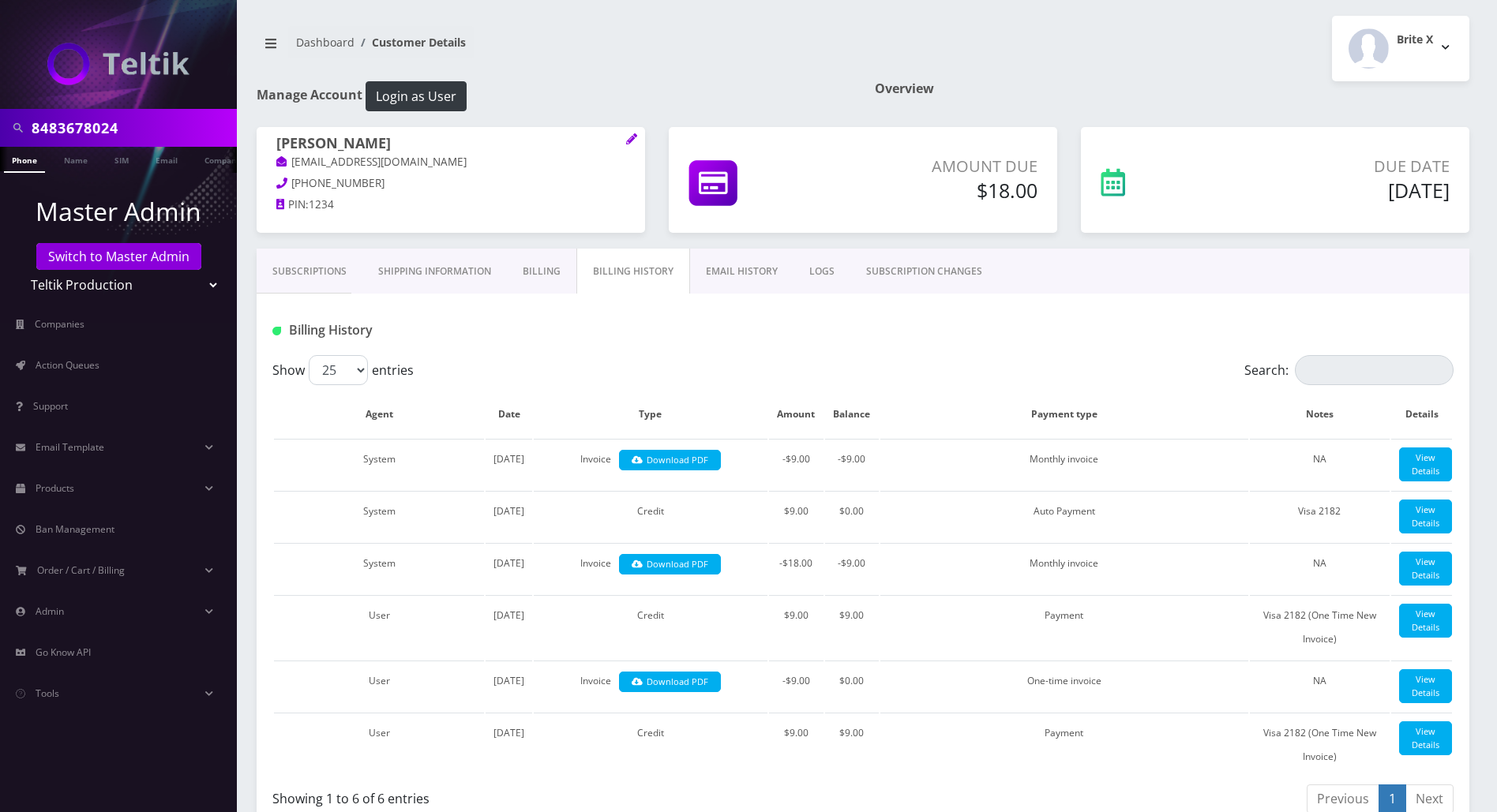
click at [325, 269] on link "Subscriptions" at bounding box center [309, 271] width 106 height 46
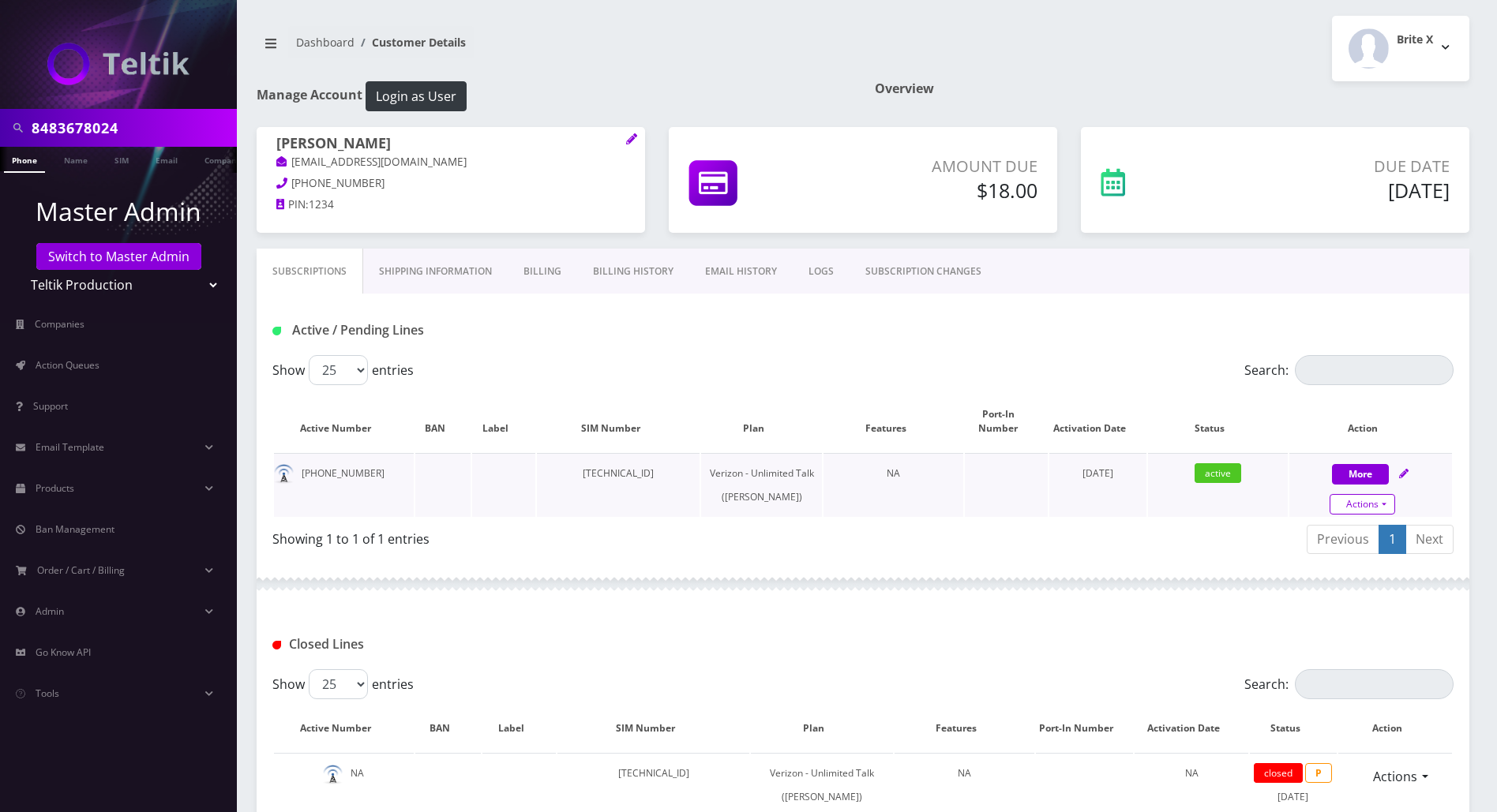
click at [1388, 494] on link "Actions" at bounding box center [1362, 503] width 66 height 20
select select "459"
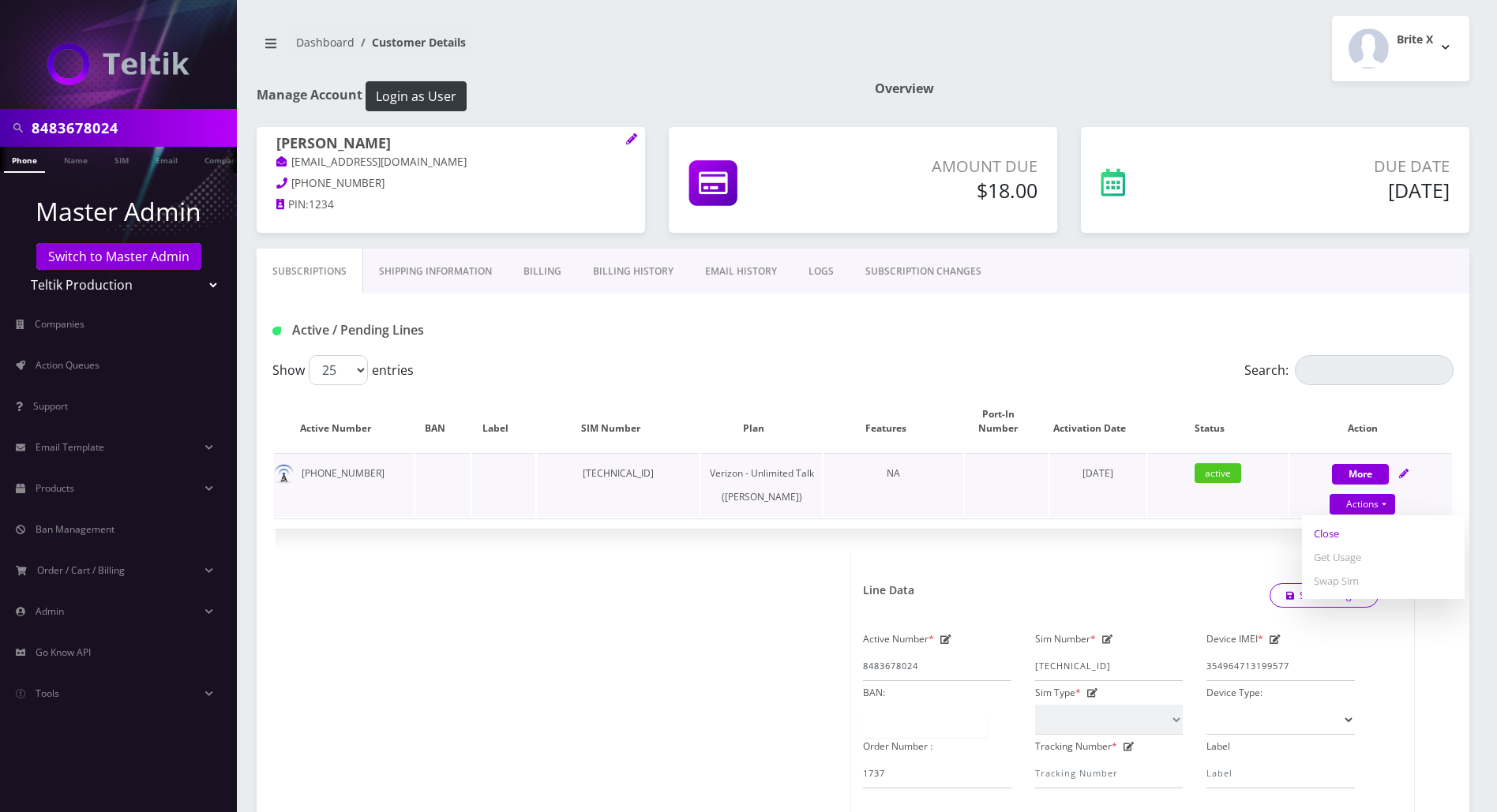
click at [1328, 522] on link "Close" at bounding box center [1383, 534] width 163 height 23
type input "08/24/2025"
select select "459"
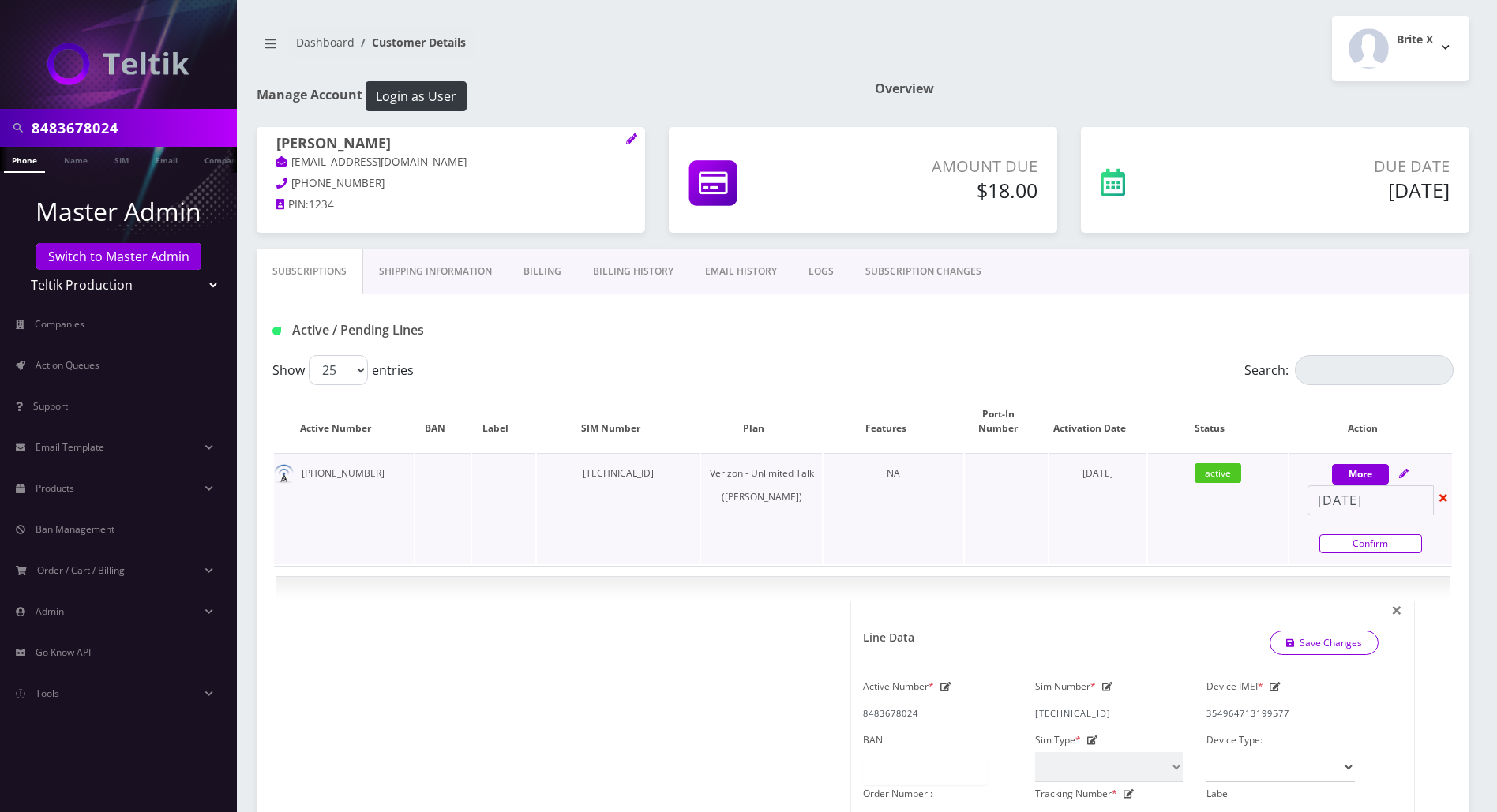
click at [1350, 535] on link "Confirm" at bounding box center [1371, 544] width 103 height 19
select select "459"
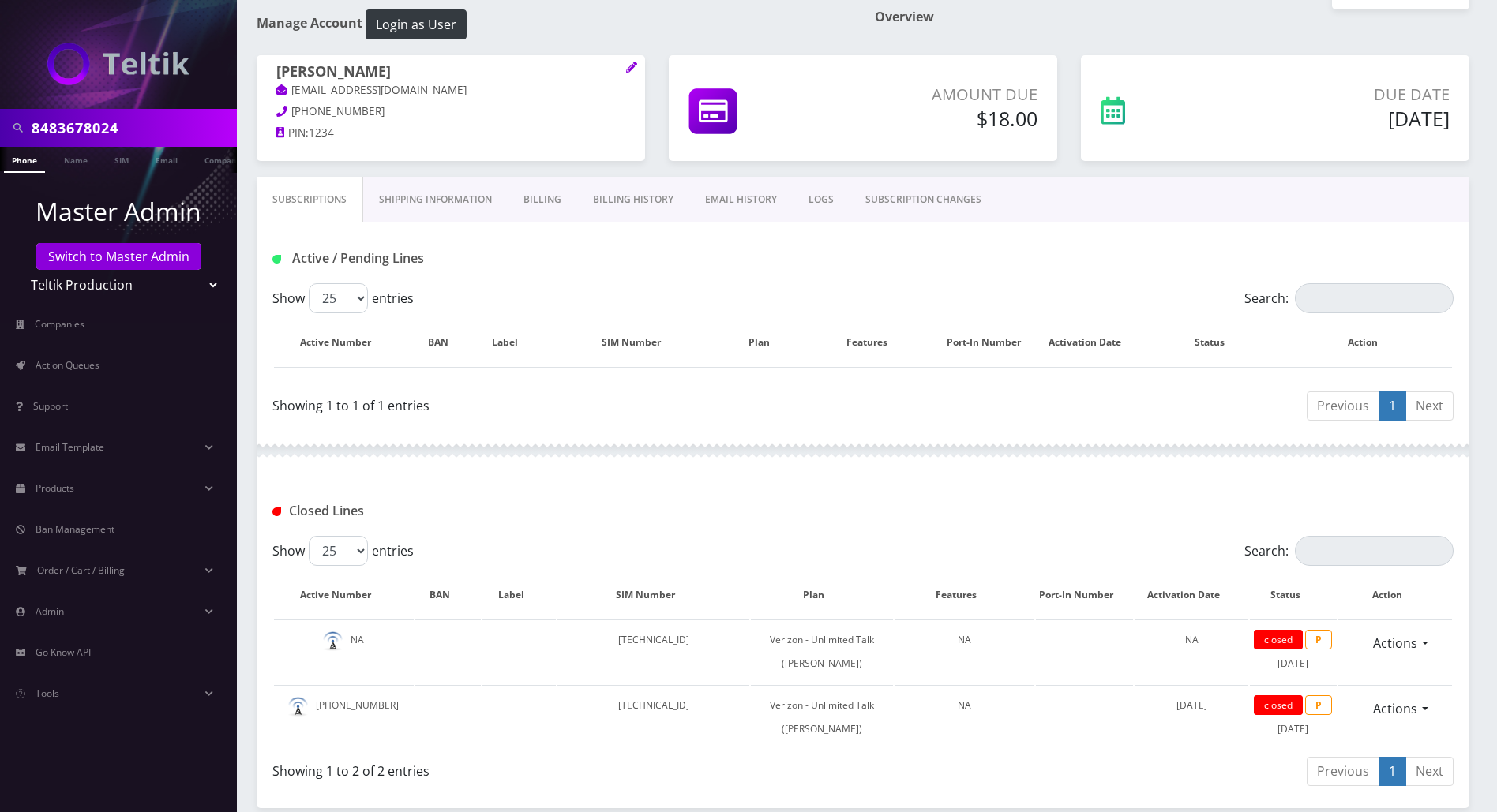
scroll to position [105, 0]
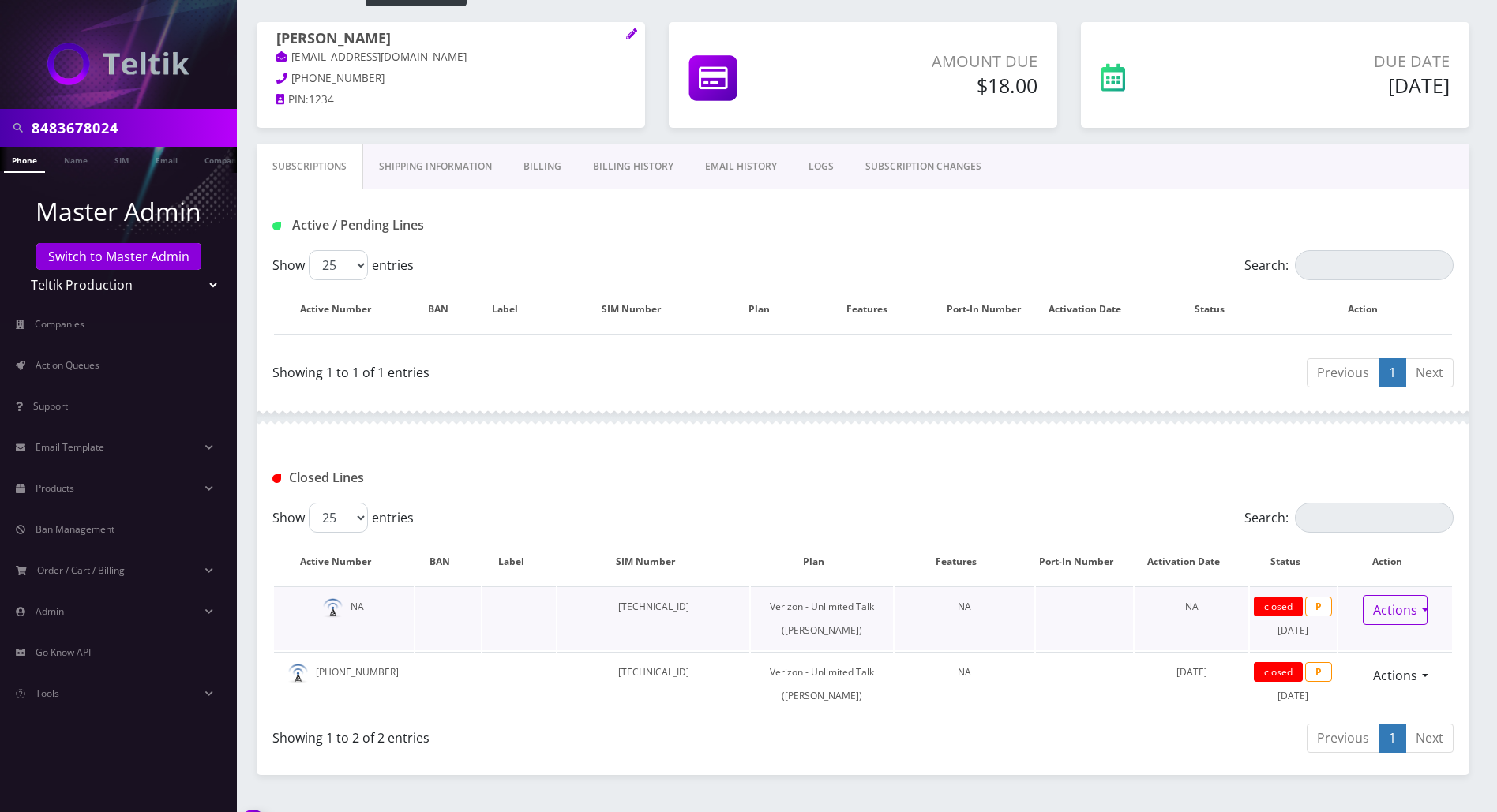
click at [1417, 608] on link "Actions" at bounding box center [1394, 609] width 65 height 30
click at [1062, 471] on div "Closed Lines" at bounding box center [863, 477] width 1205 height 26
click at [1417, 691] on link "Actions" at bounding box center [1394, 675] width 65 height 30
click at [1376, 722] on link "Reopen" at bounding box center [1410, 710] width 126 height 23
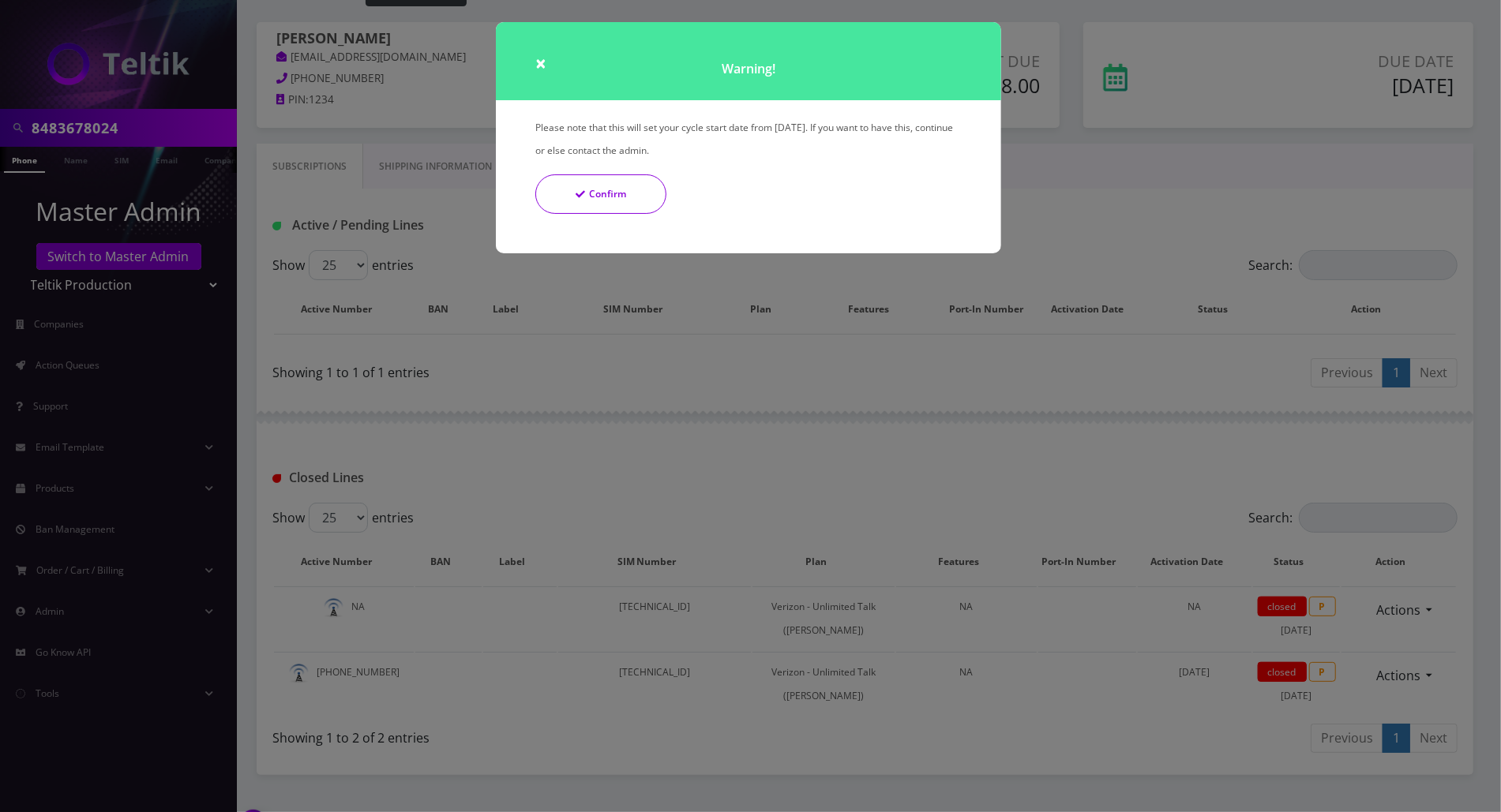
click at [603, 180] on button "Confirm" at bounding box center [601, 194] width 131 height 40
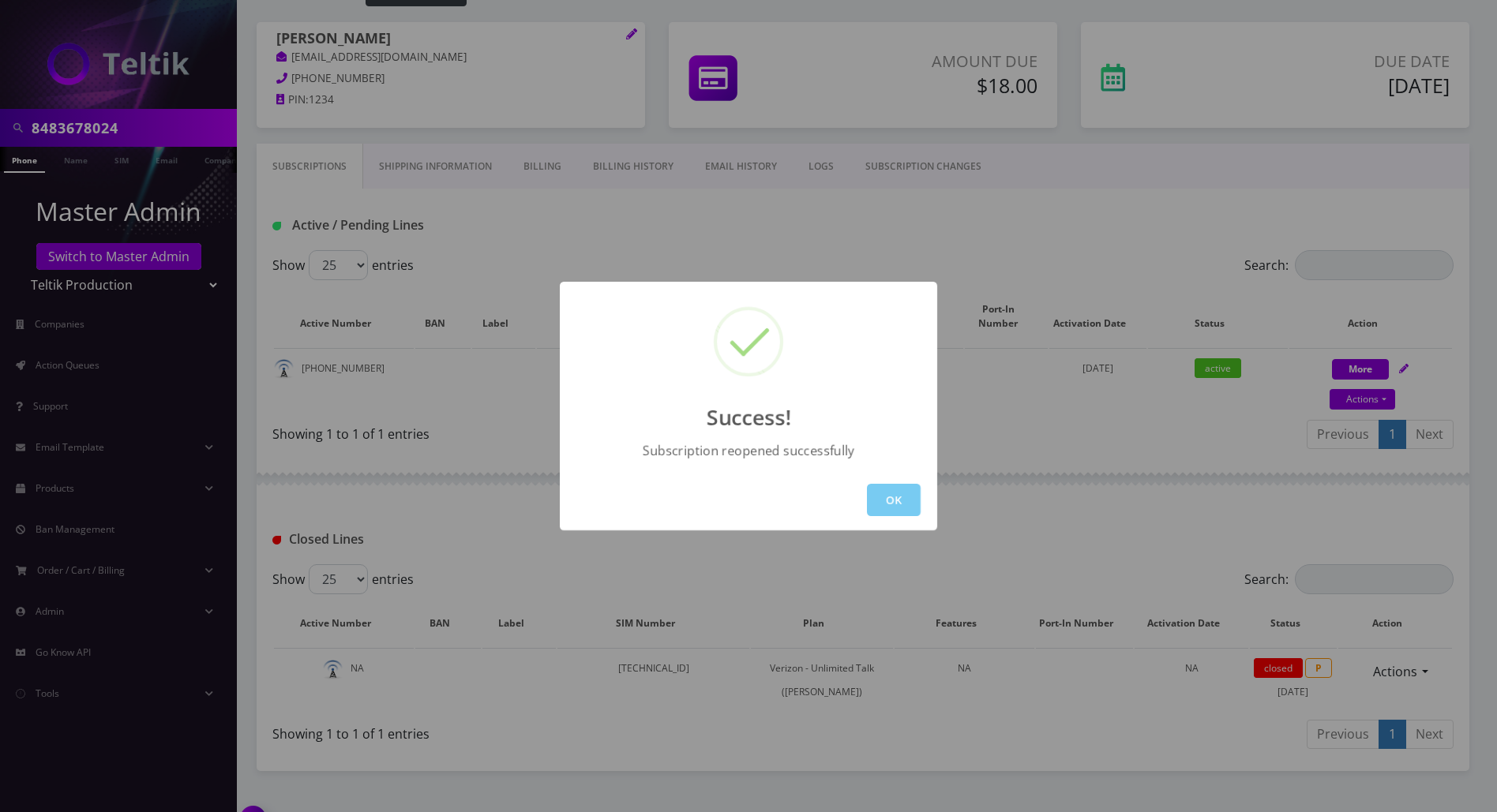
click at [884, 501] on button "OK" at bounding box center [893, 500] width 53 height 32
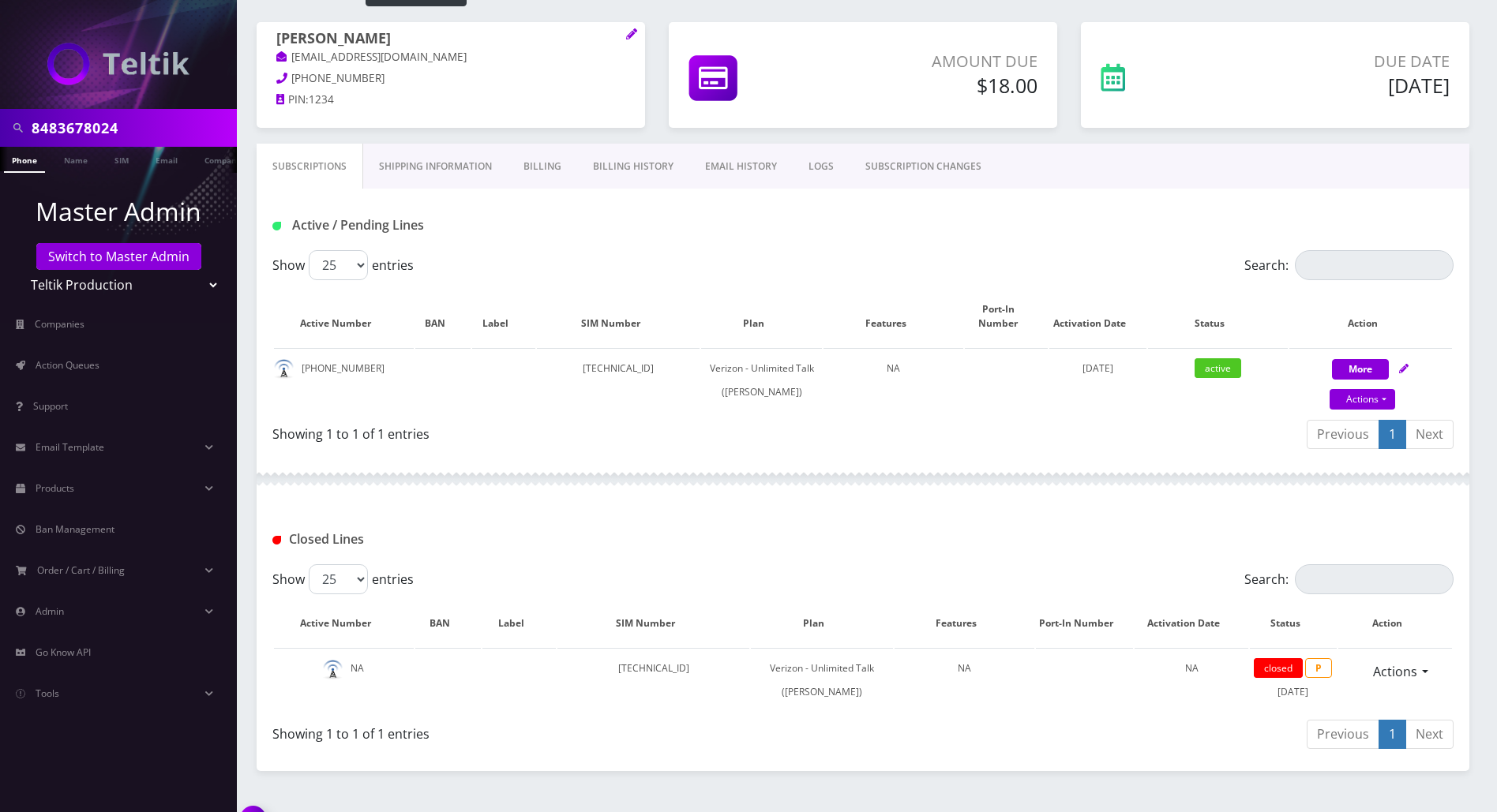
click at [888, 485] on div at bounding box center [862, 478] width 1213 height 48
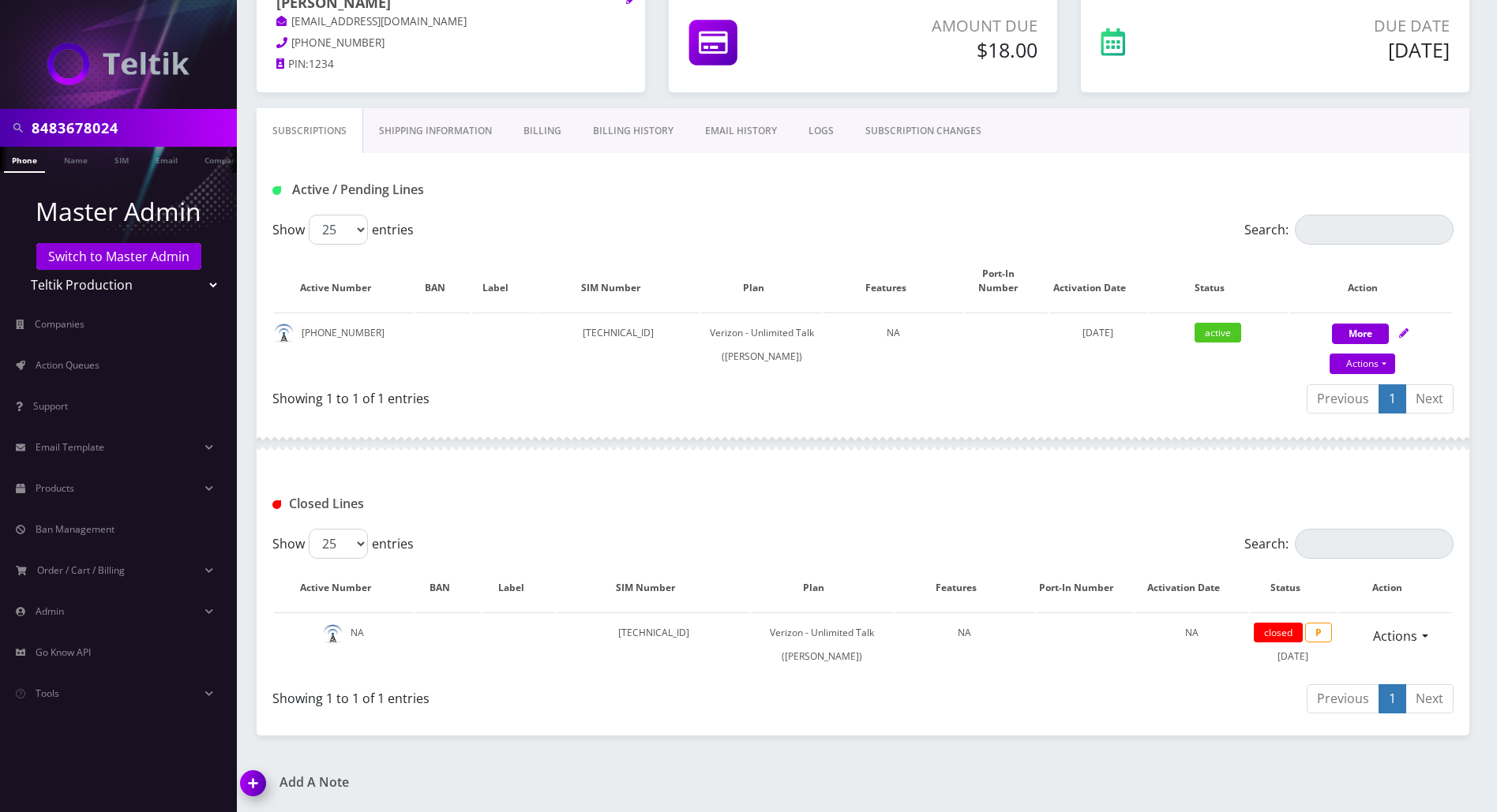
scroll to position [66, 0]
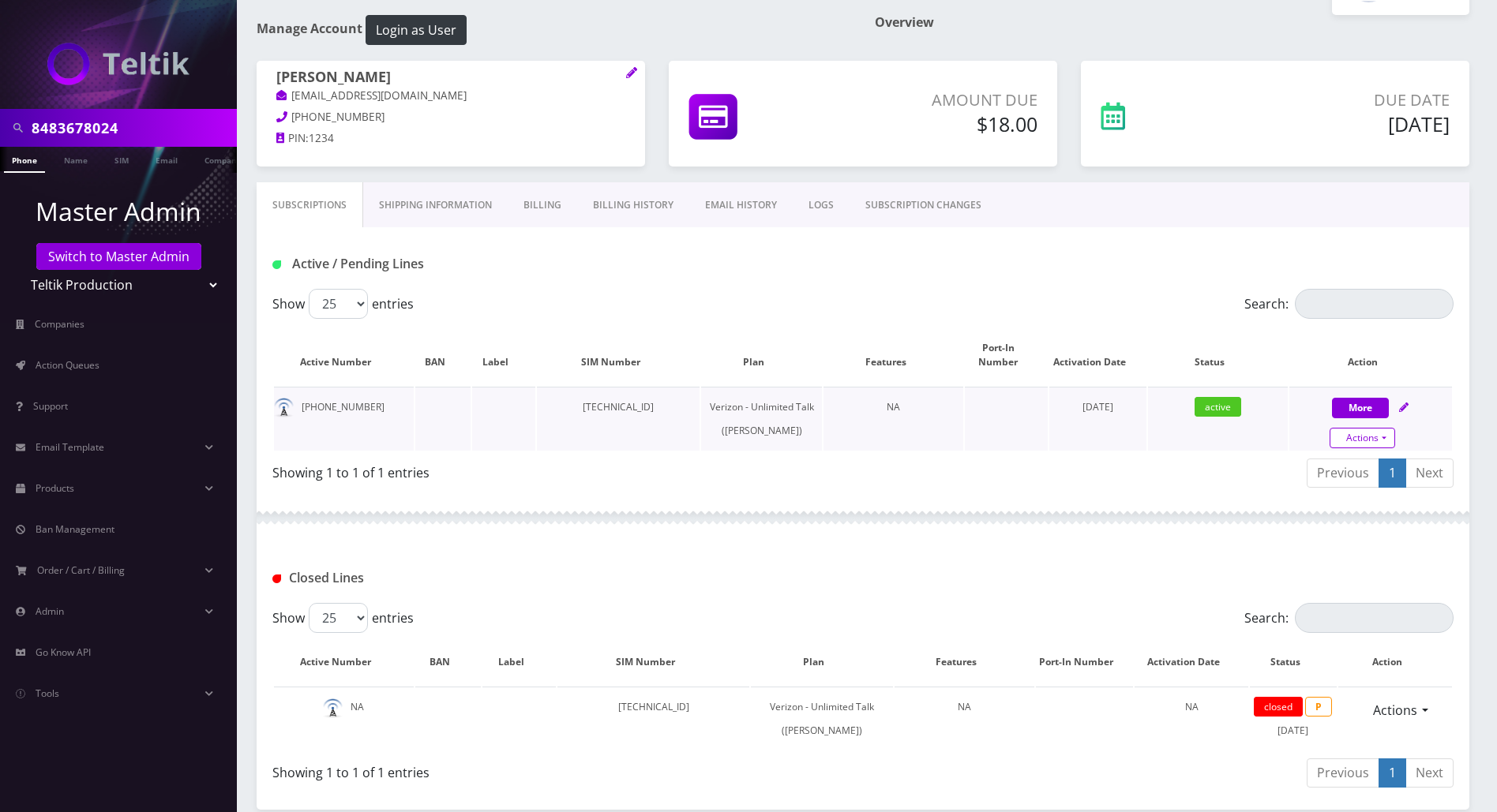
click at [1381, 428] on link "Actions" at bounding box center [1362, 438] width 66 height 20
select select "459"
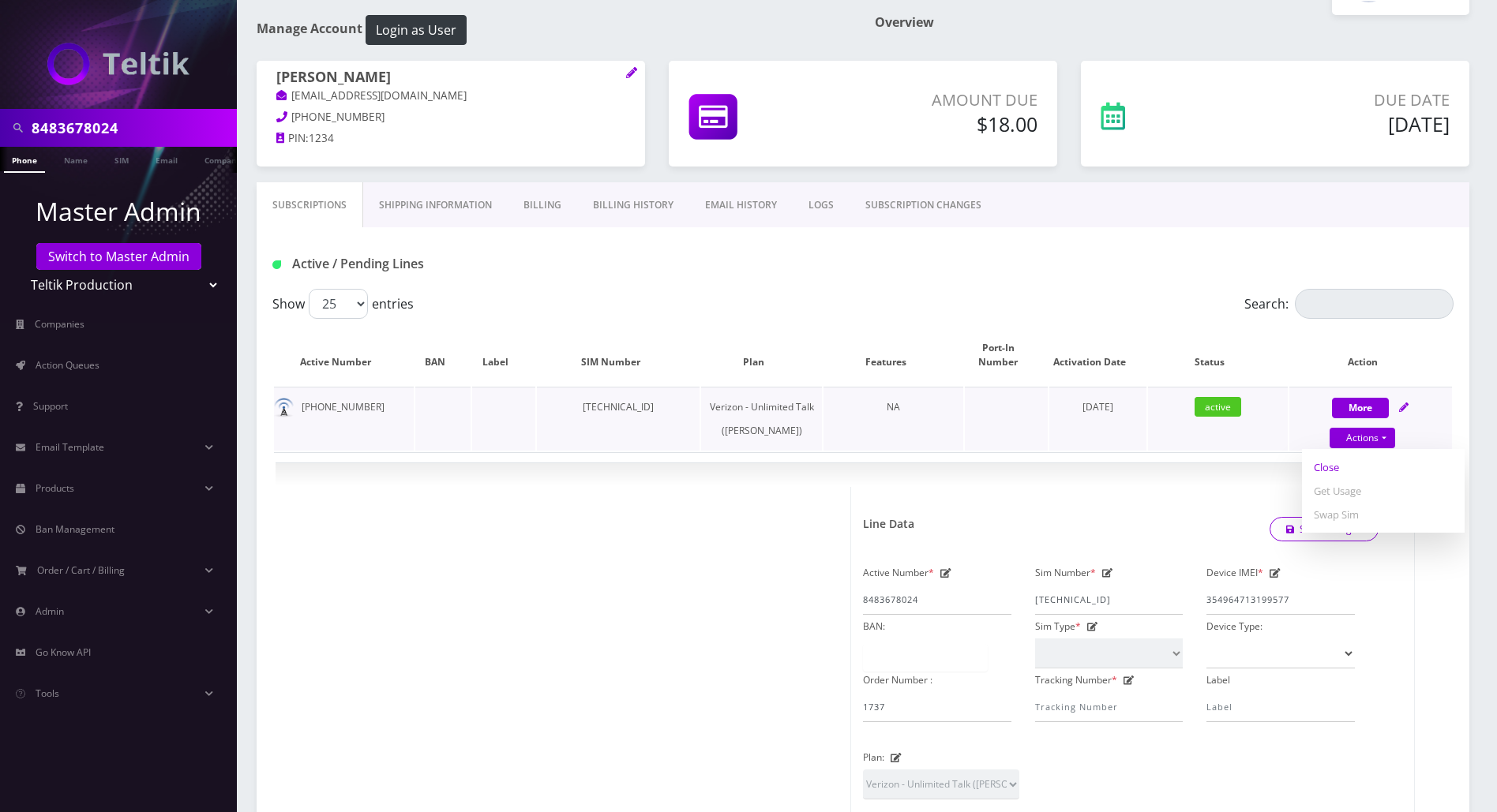
click at [1328, 455] on link "Close" at bounding box center [1383, 467] width 163 height 23
type input "08/24/2025"
select select "459"
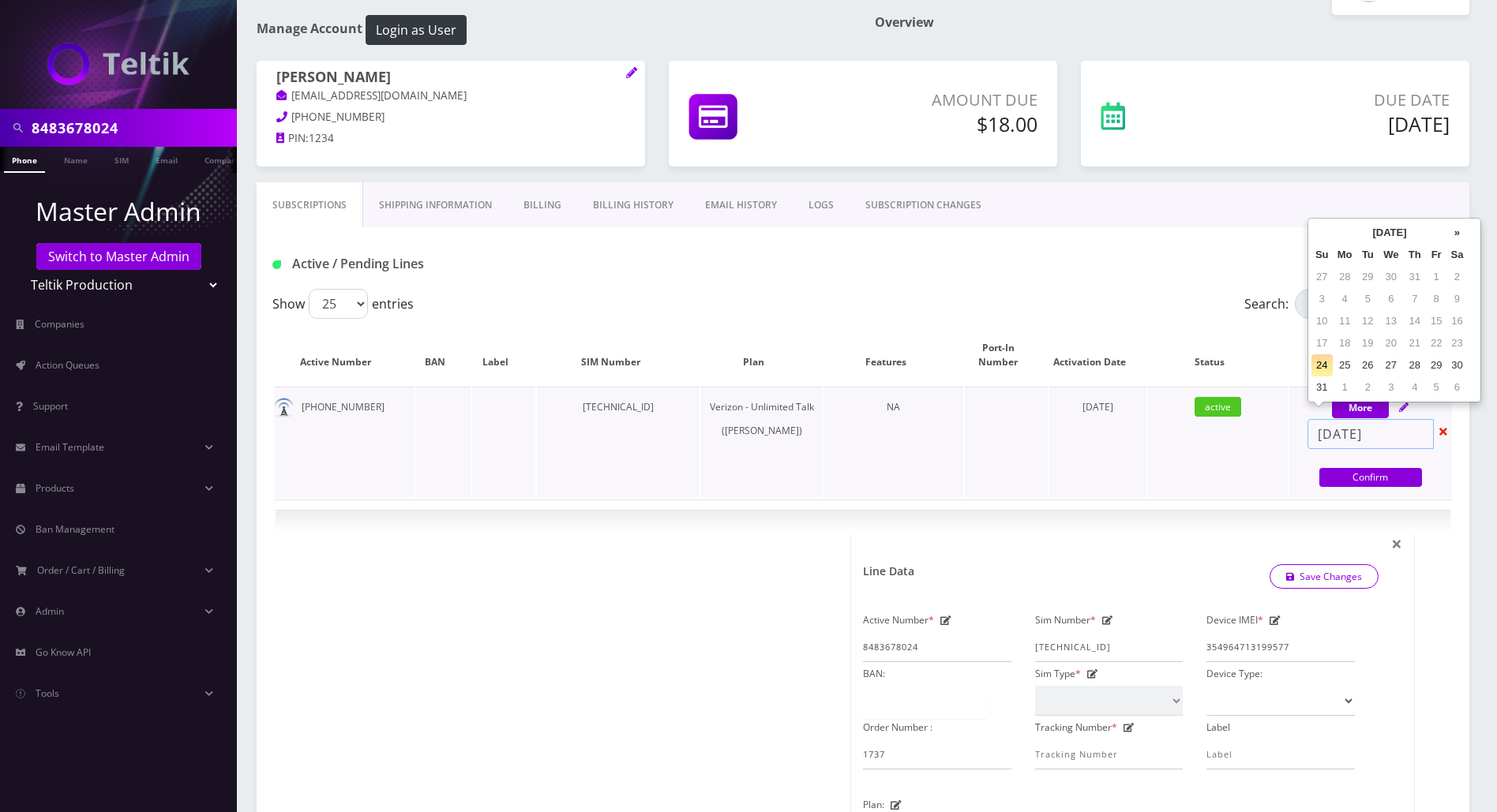
click at [1398, 421] on input "08/24/2025" at bounding box center [1370, 434] width 126 height 30
select select "459"
click at [1431, 368] on td "29" at bounding box center [1436, 365] width 21 height 22
type input "[DATE]"
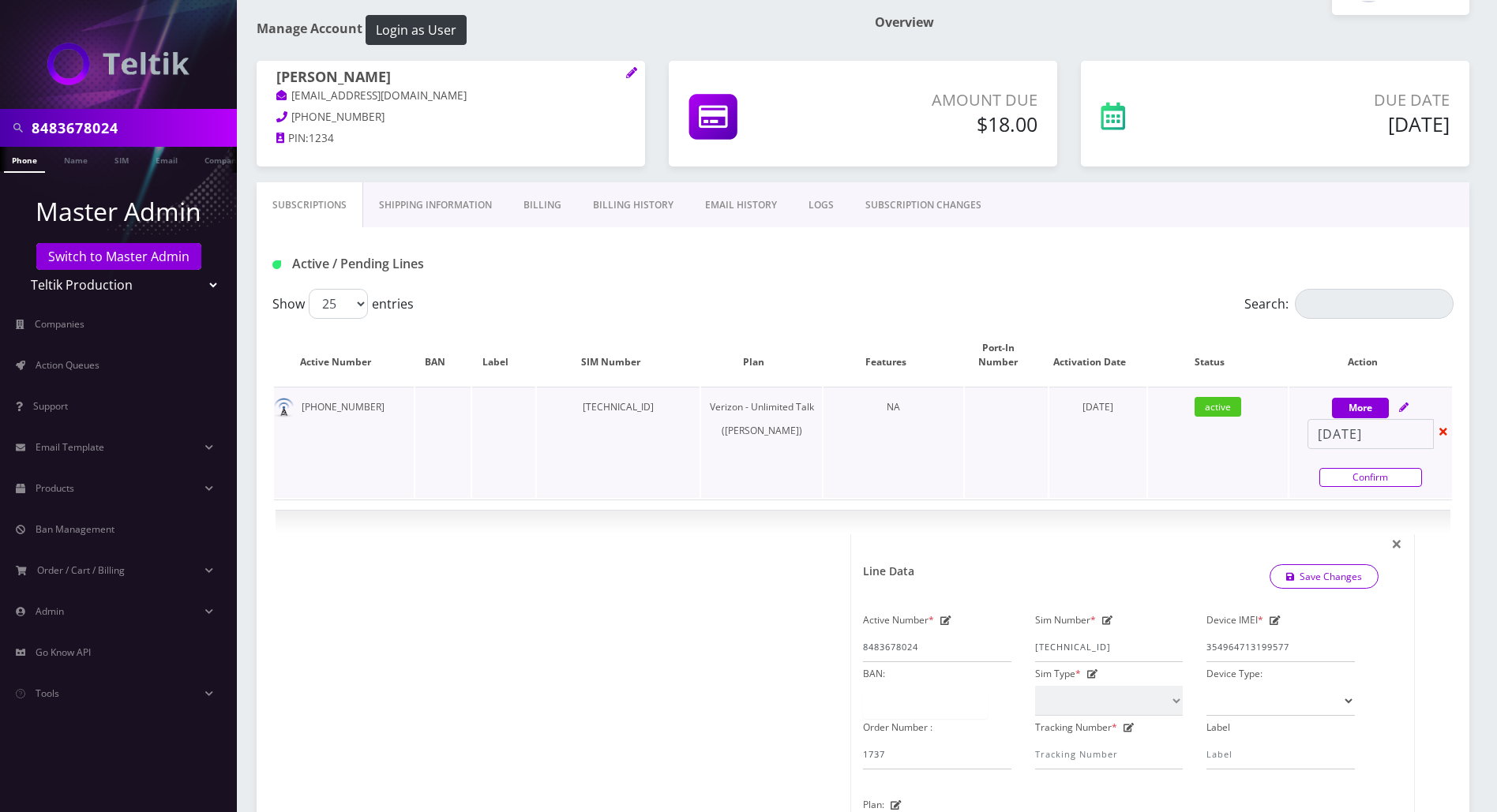
click at [1365, 468] on link "Confirm" at bounding box center [1371, 477] width 103 height 19
select select "459"
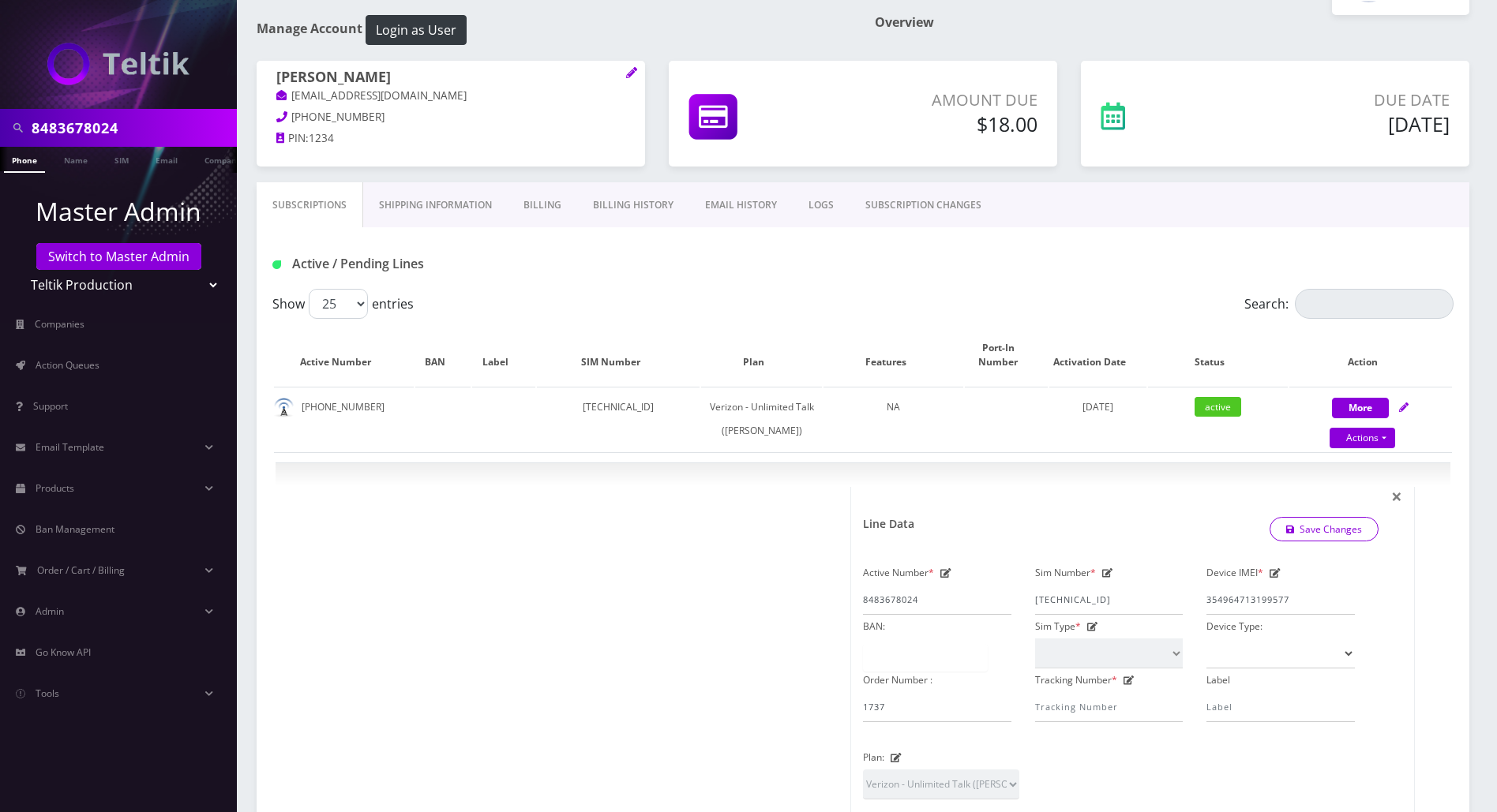
click at [635, 276] on div "Active / Pending Lines" at bounding box center [462, 264] width 402 height 26
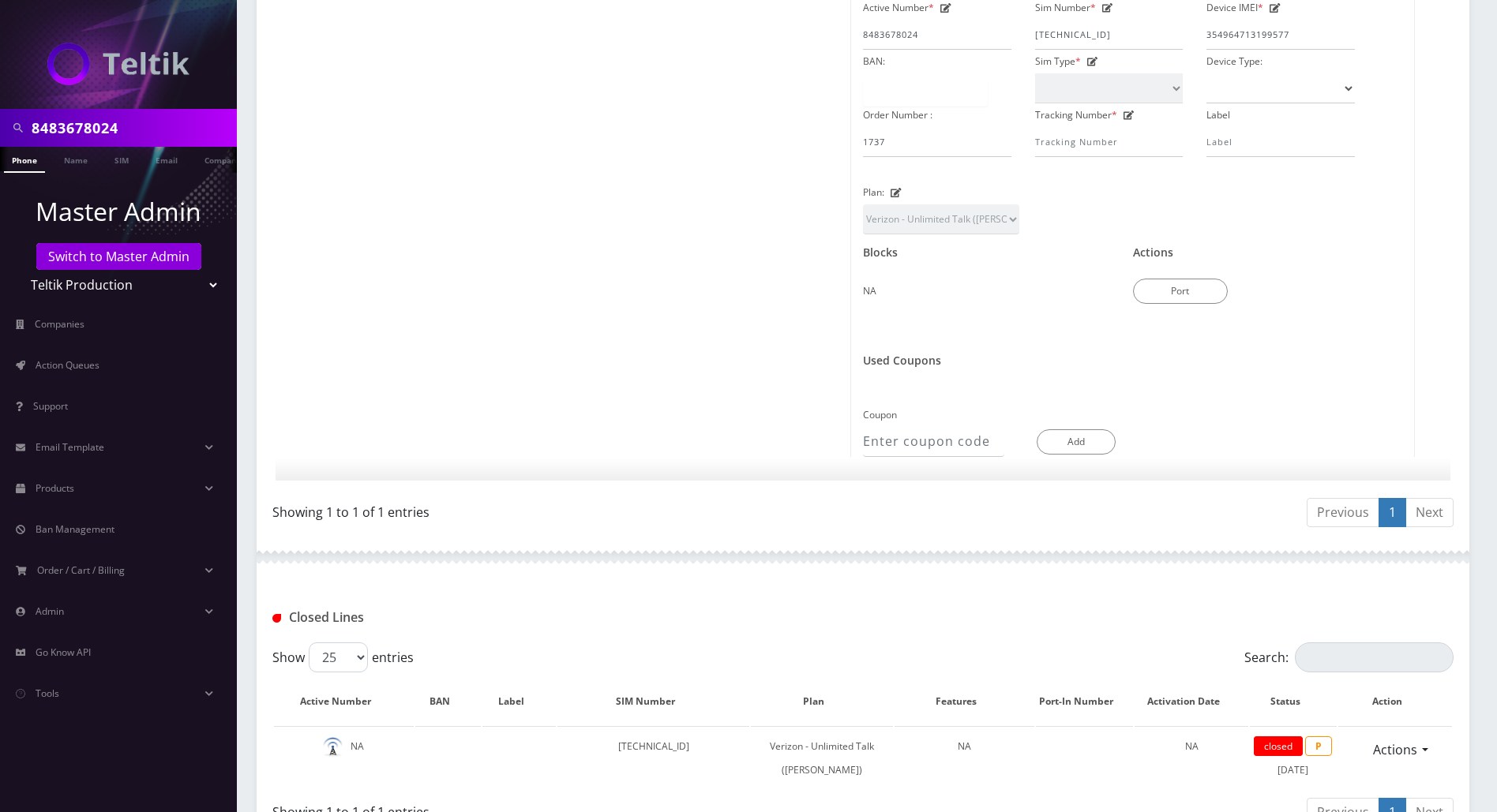
scroll to position [775, 0]
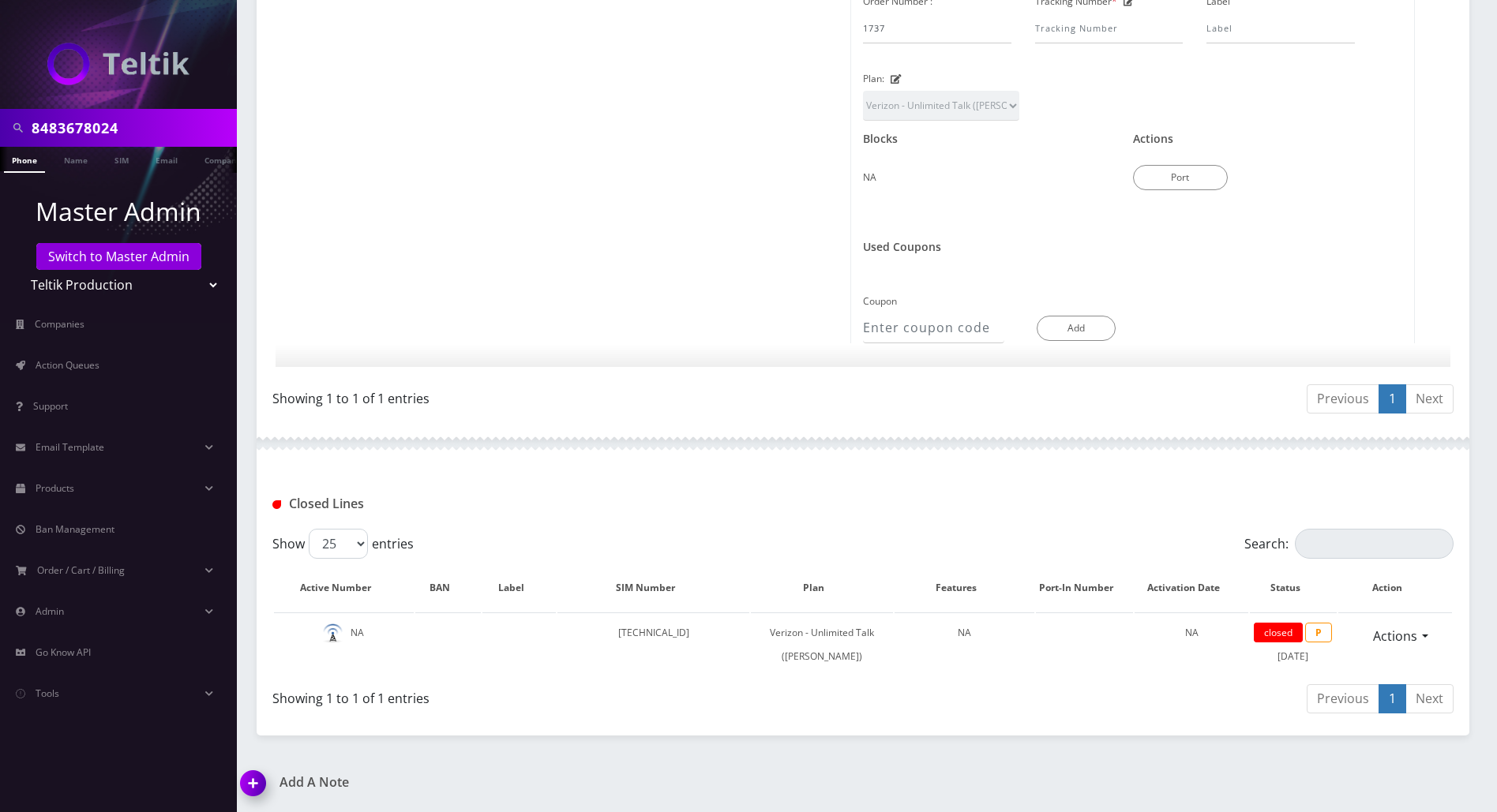
click at [251, 790] on img at bounding box center [256, 789] width 47 height 47
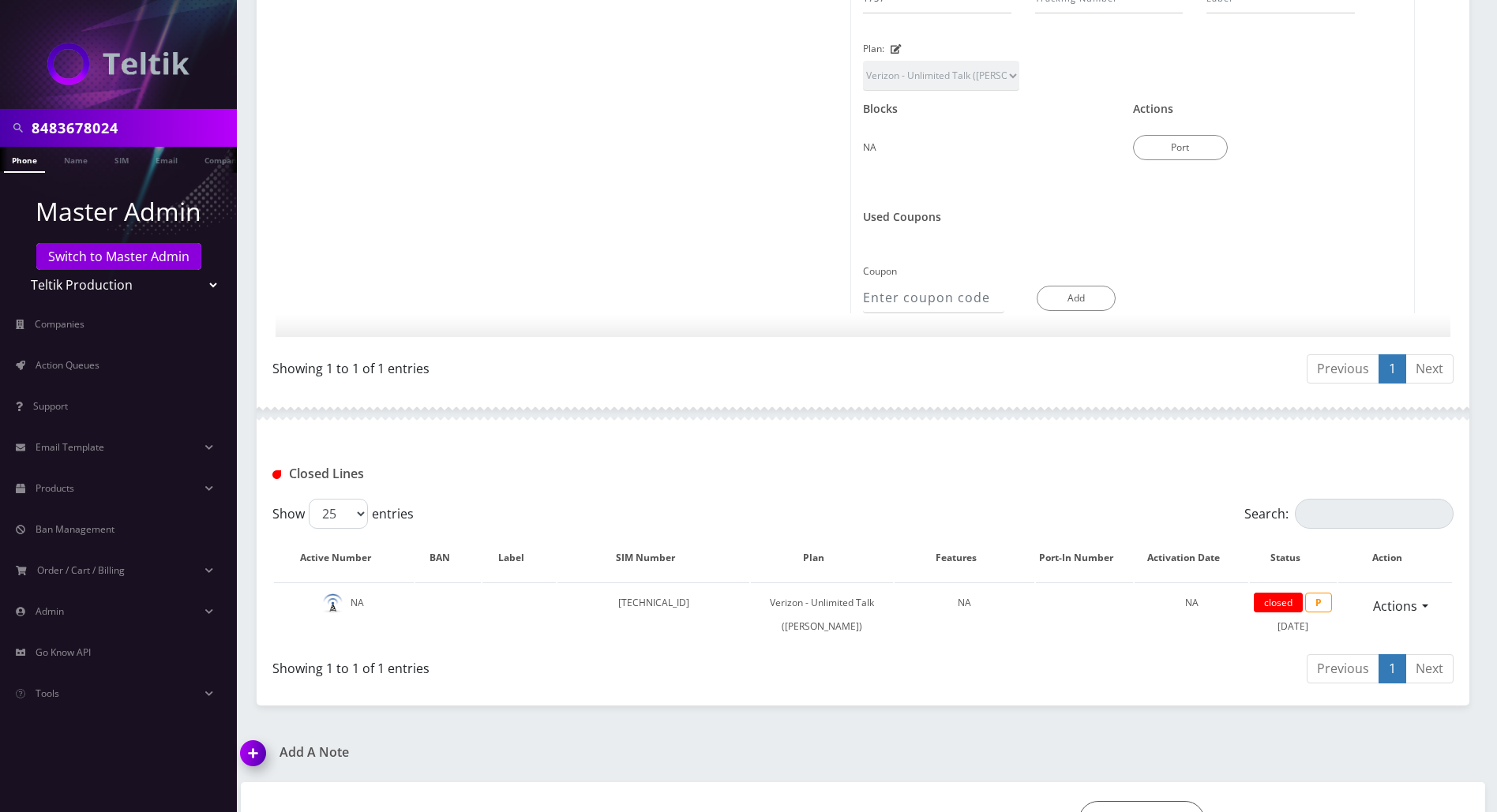
scroll to position [865, 0]
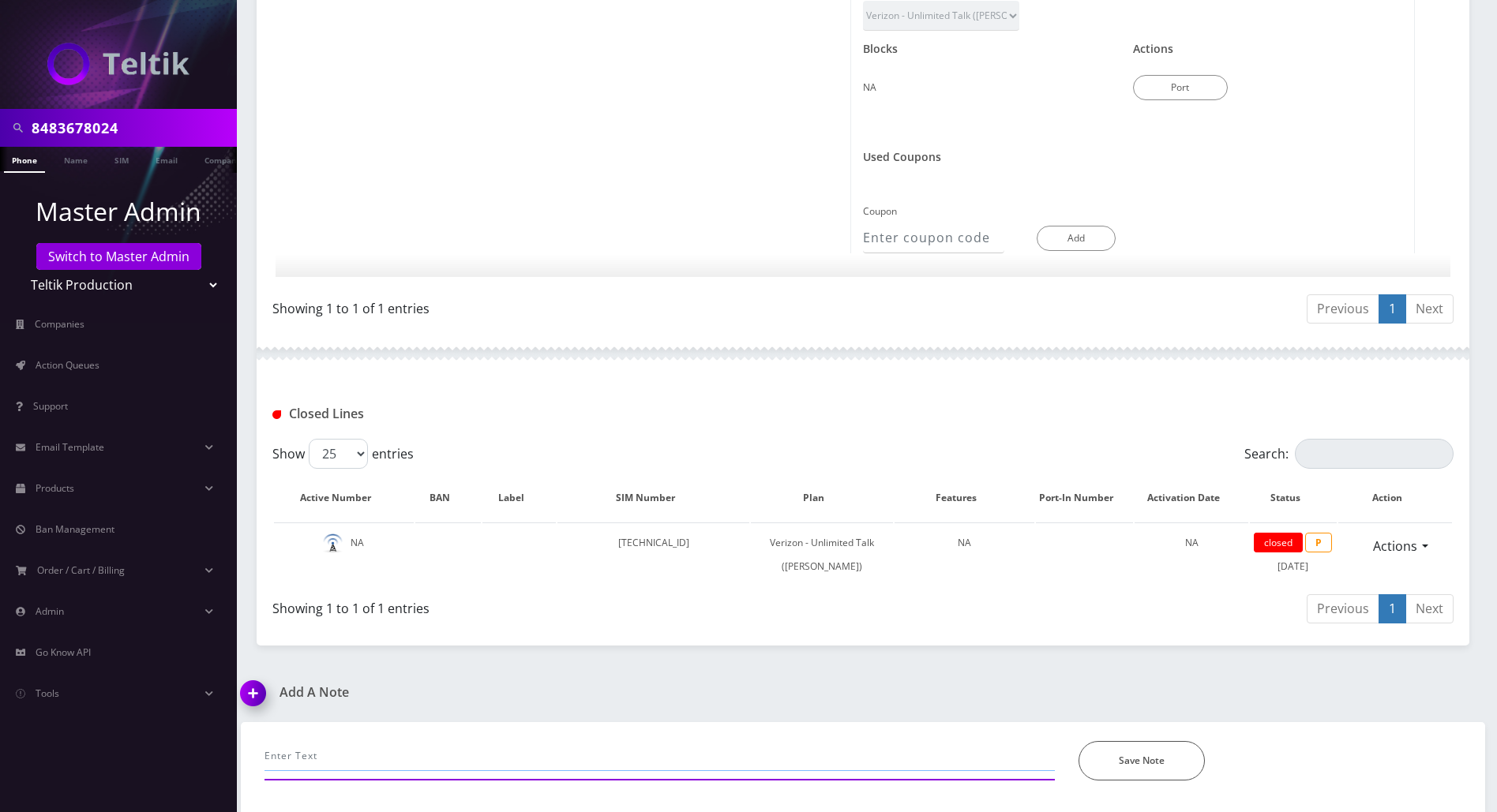
click at [612, 748] on input "text" at bounding box center [660, 756] width 790 height 30
paste input "8483678024"
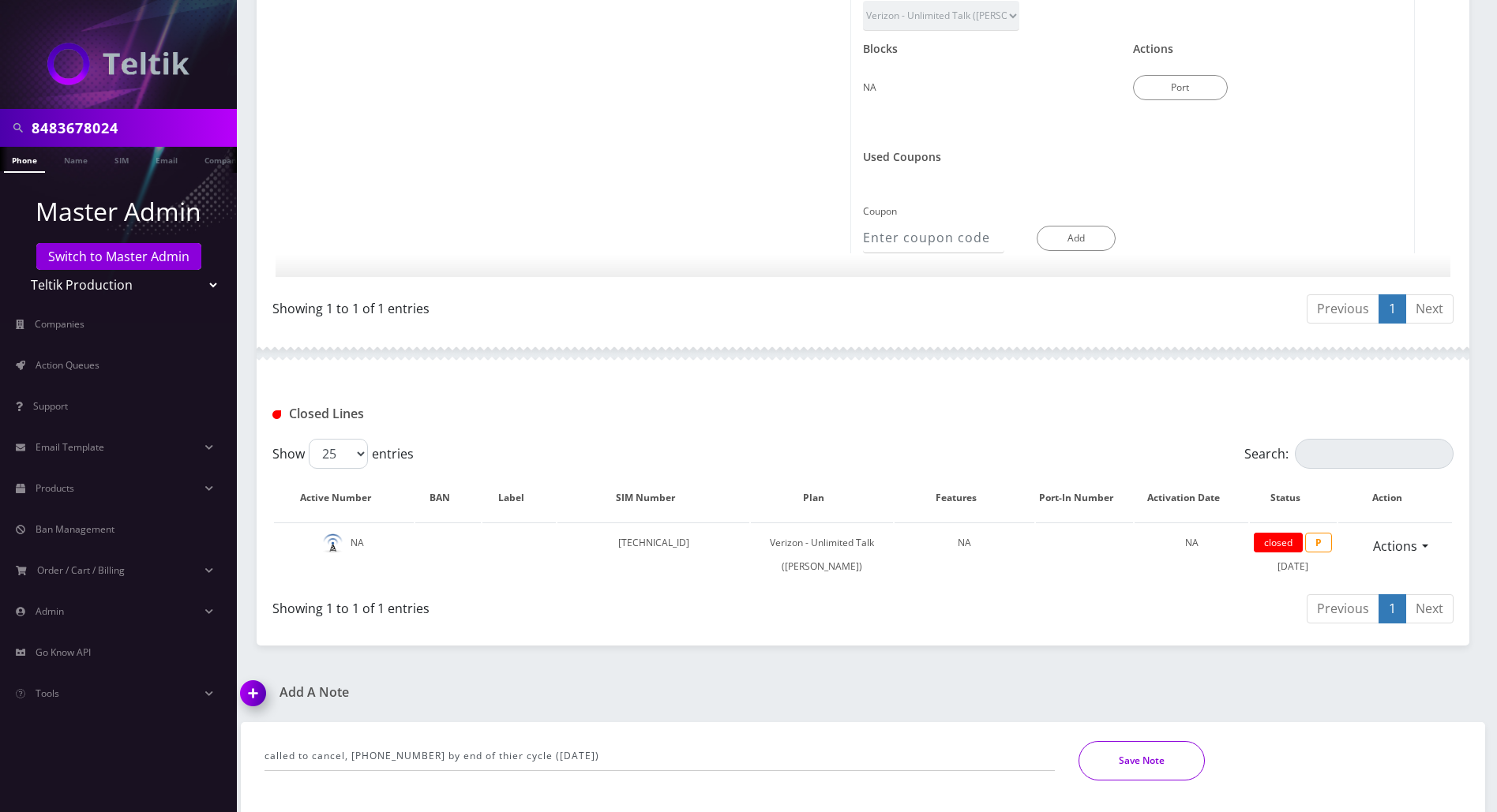
click at [1183, 766] on button "Save Note" at bounding box center [1141, 761] width 126 height 40
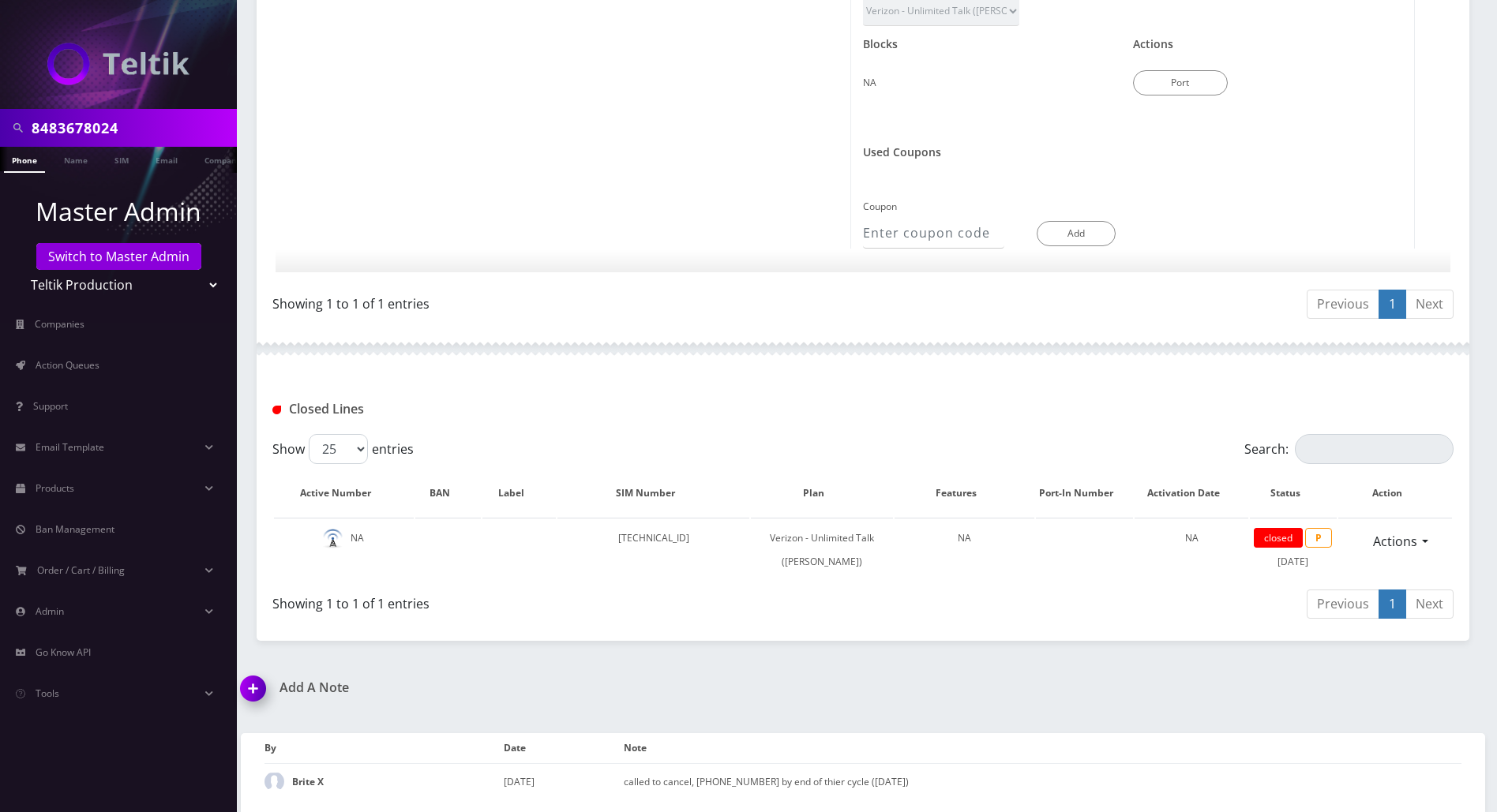
click at [1458, 692] on div "Add A Note called to cancel, 8483678024 by end of thier cycle (aug 29th) *Pleas…" at bounding box center [862, 746] width 1268 height 132
click at [659, 396] on div "Closed Lines" at bounding box center [462, 408] width 402 height 26
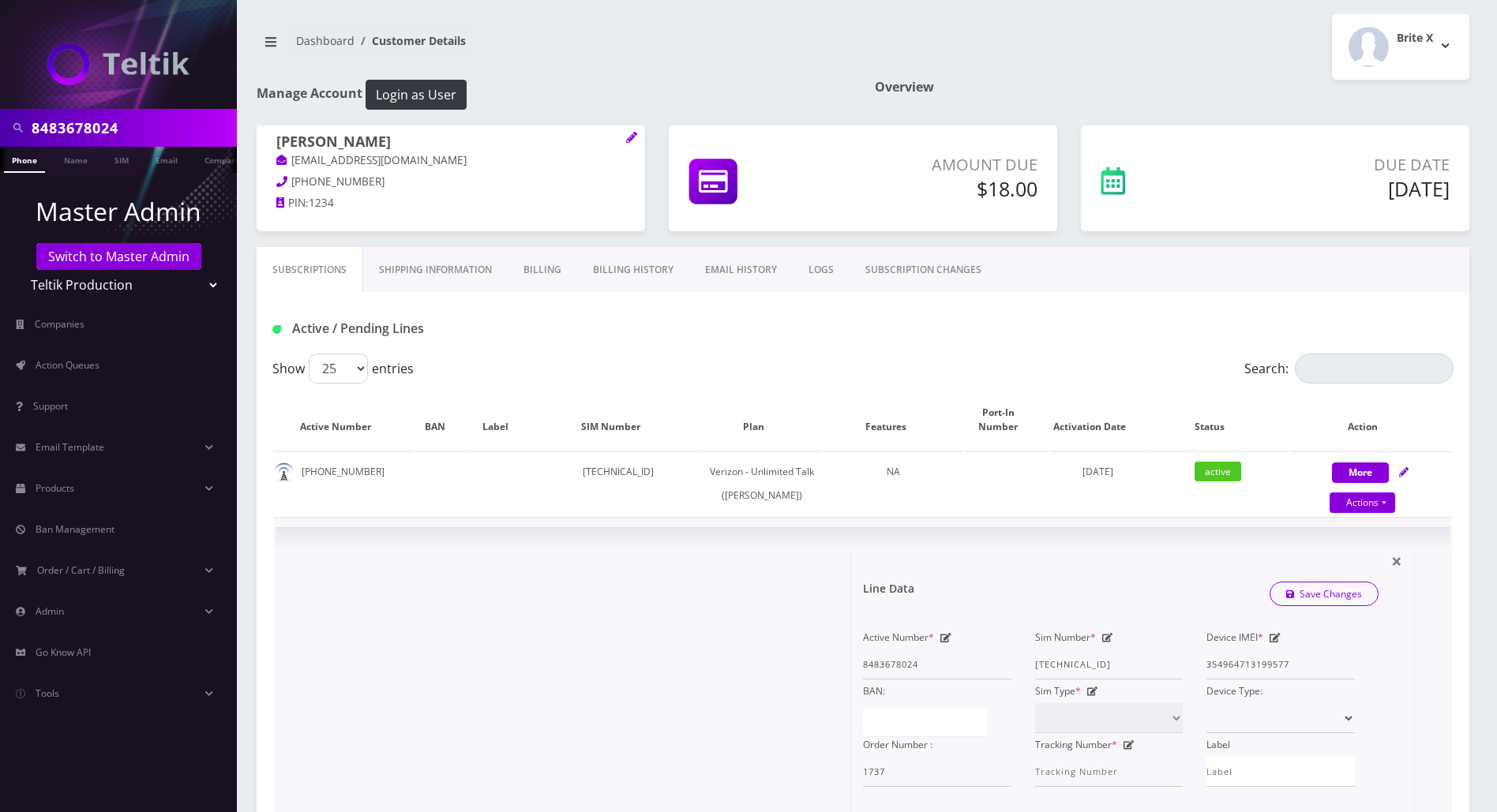
scroll to position [0, 0]
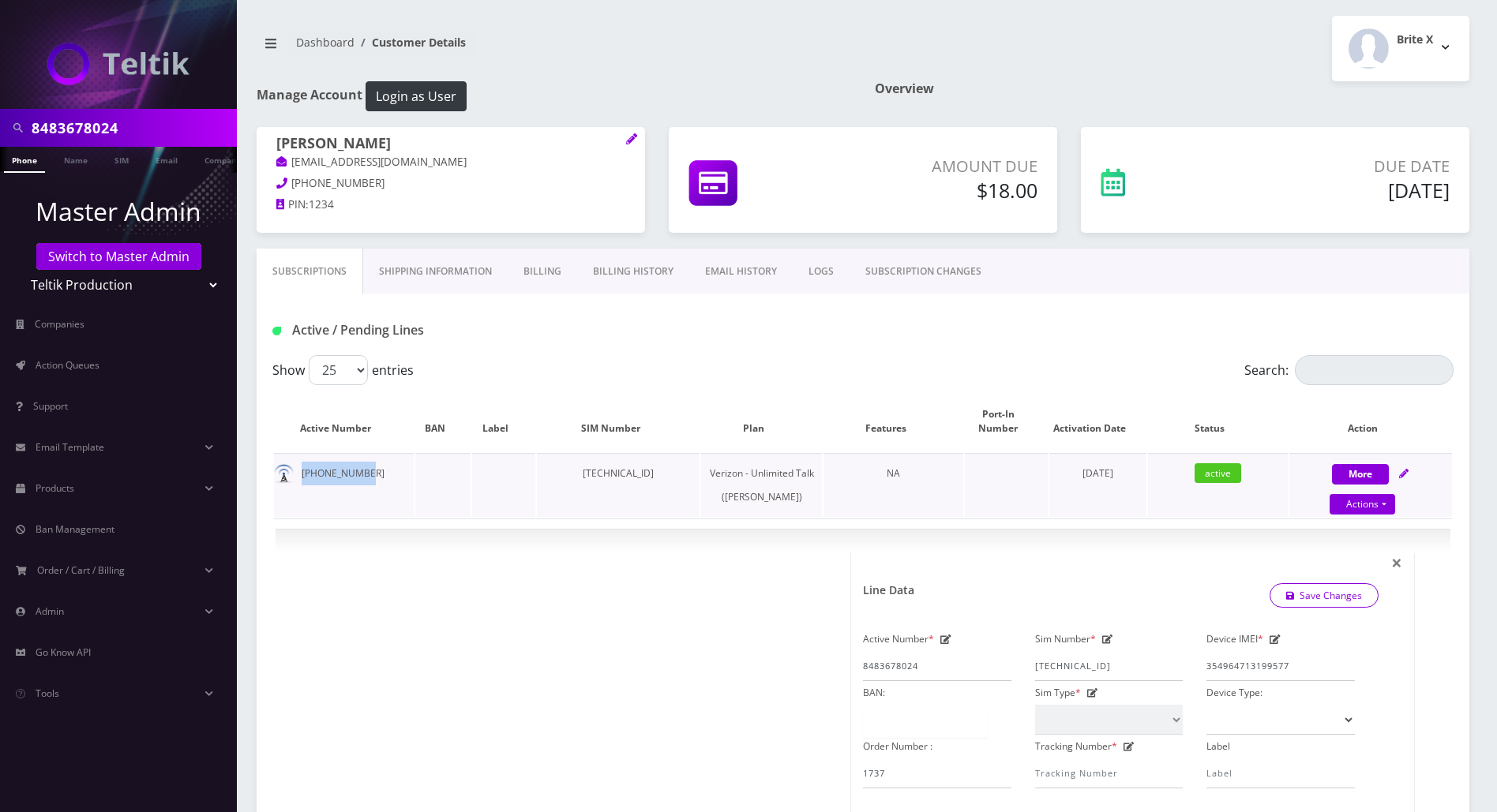
drag, startPoint x: 360, startPoint y: 459, endPoint x: 303, endPoint y: 459, distance: 57.0
click at [303, 459] on td "[PHONE_NUMBER]" at bounding box center [343, 485] width 140 height 64
copy td "[PHONE_NUMBER]"
click at [543, 269] on link "Billing" at bounding box center [542, 271] width 70 height 46
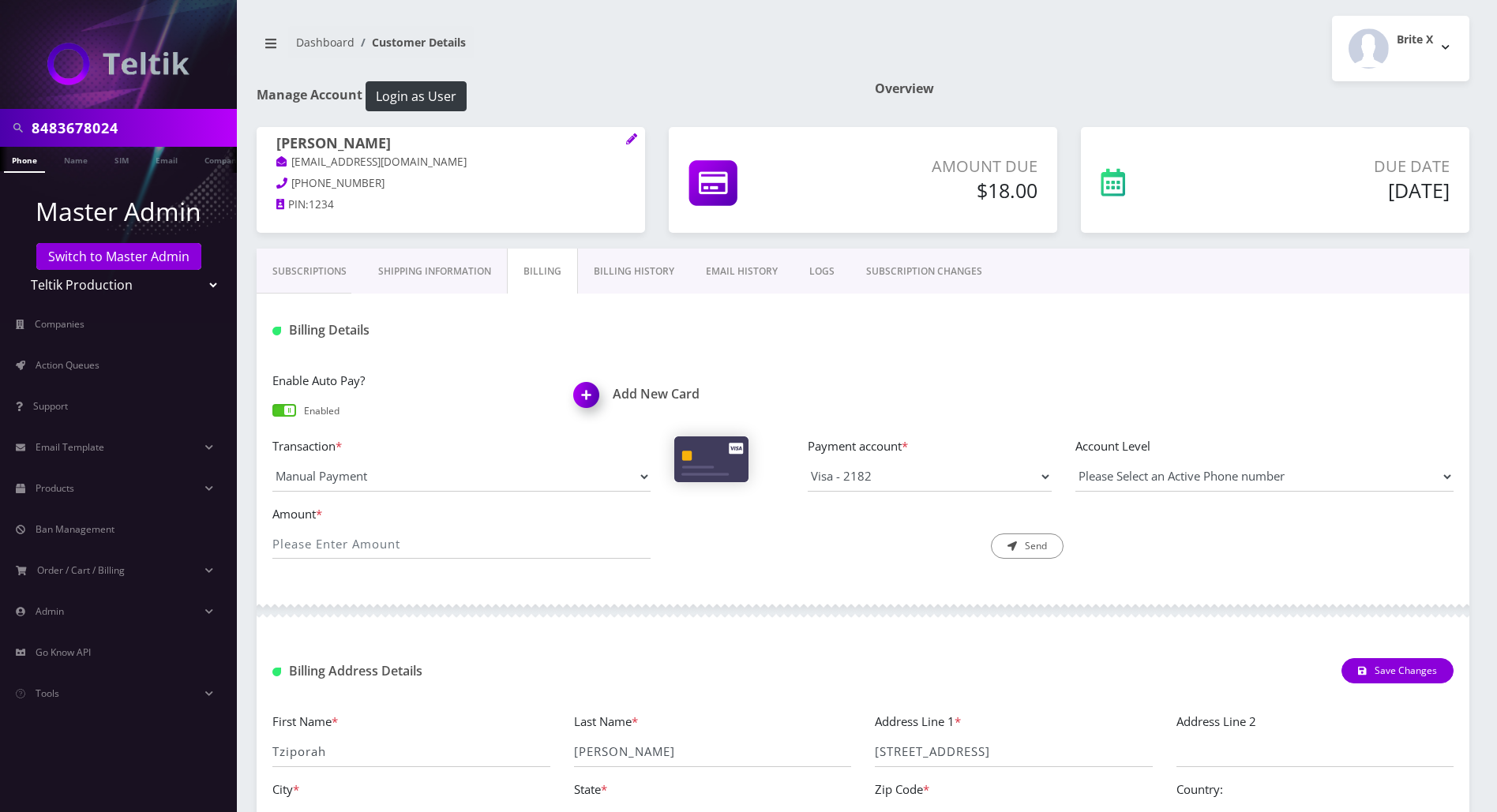
click at [290, 416] on div "Enable Auto Pay? Enabled" at bounding box center [411, 397] width 302 height 53
click at [287, 409] on span at bounding box center [284, 410] width 23 height 13
click at [273, 417] on input "checkbox" at bounding box center [273, 417] width 0 height 0
click at [923, 354] on div "Billing Details Enable Auto Pay? Enabled Add New Card Transaction * Manual Paym…" at bounding box center [862, 578] width 1213 height 569
click at [1260, 319] on div at bounding box center [1063, 330] width 802 height 26
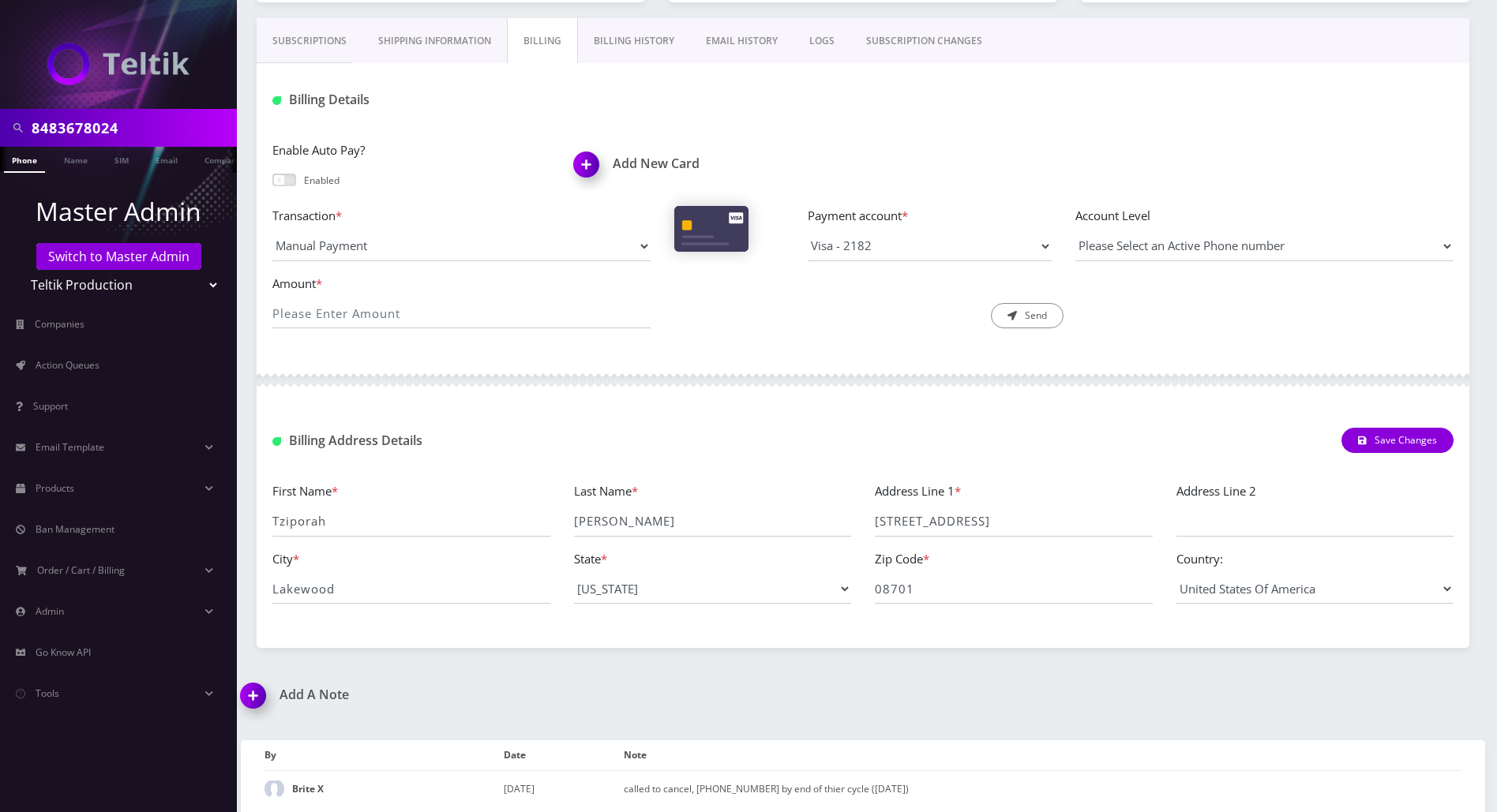
scroll to position [236, 0]
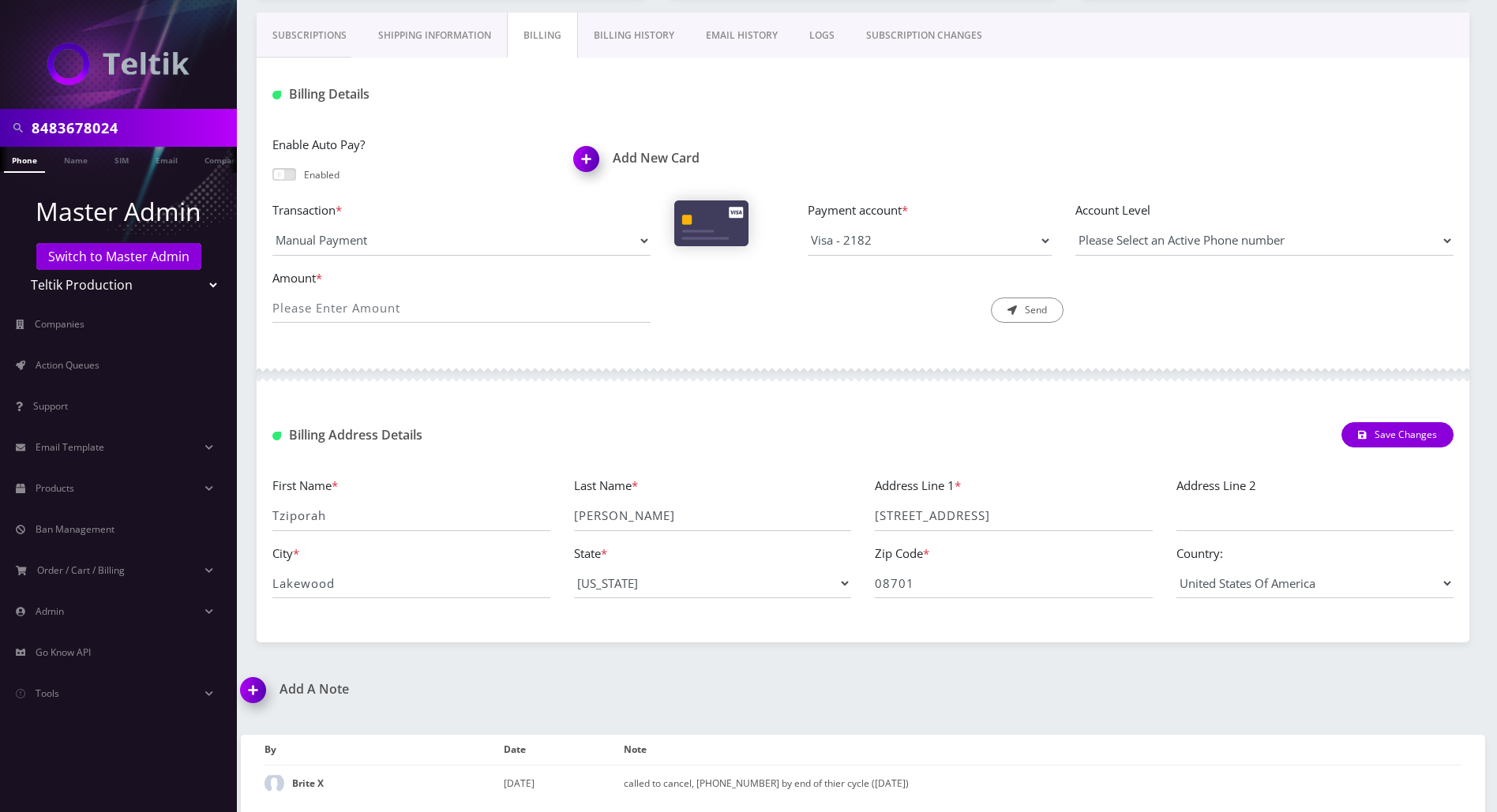
click at [311, 37] on link "Subscriptions" at bounding box center [309, 35] width 106 height 46
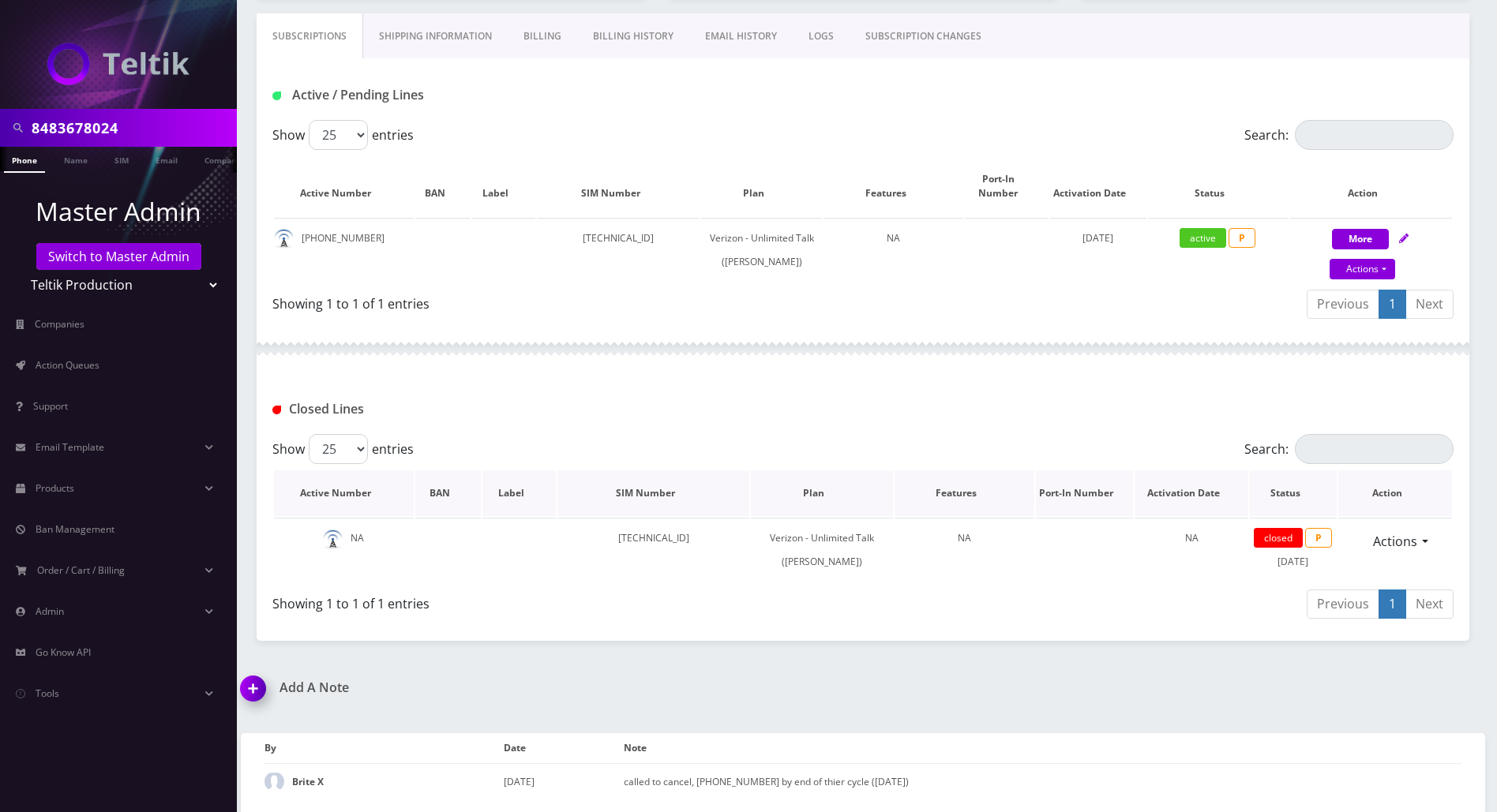
scroll to position [266, 0]
click at [251, 690] on img at bounding box center [256, 695] width 47 height 47
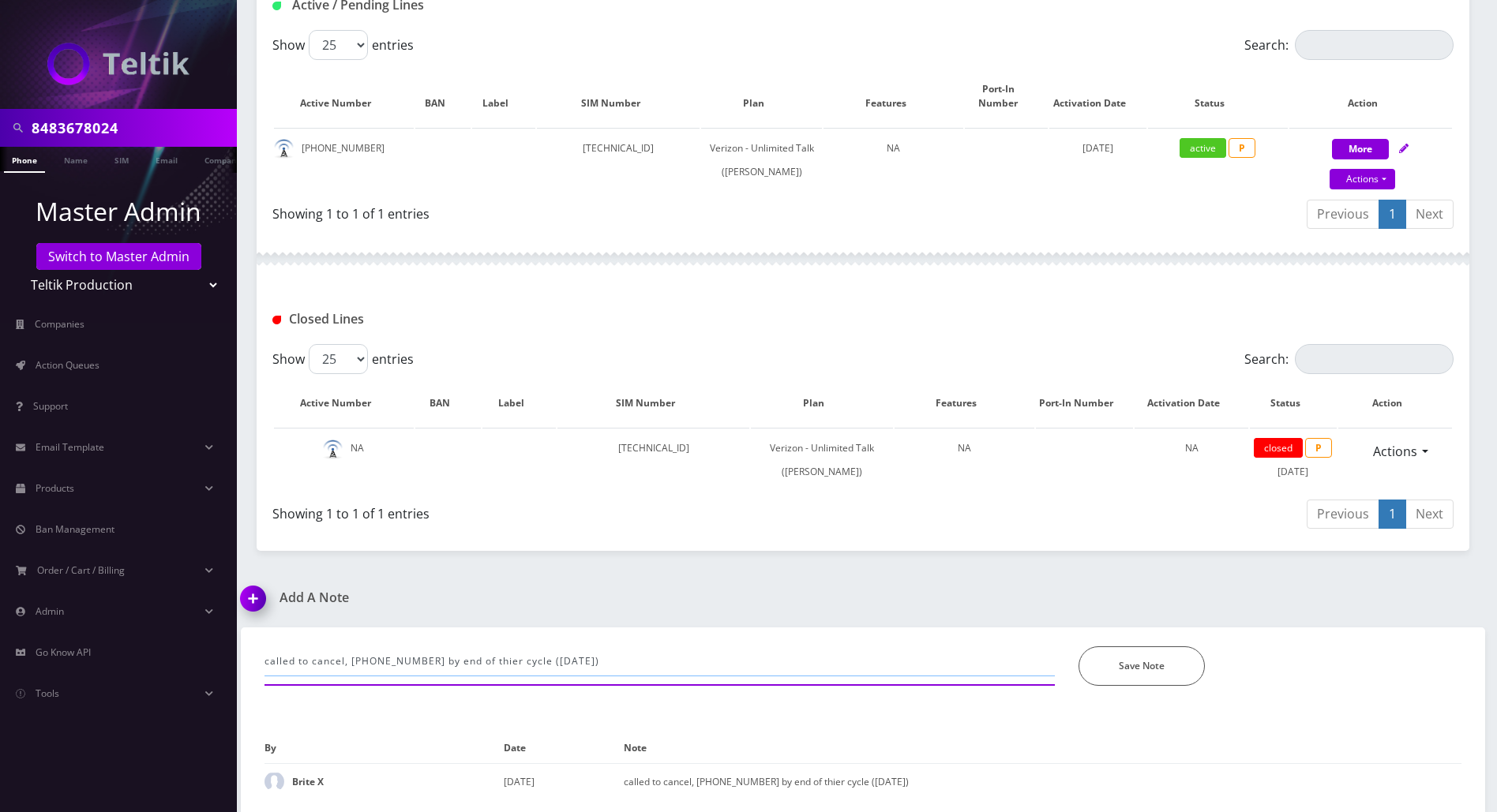
drag, startPoint x: 581, startPoint y: 659, endPoint x: 256, endPoint y: 663, distance: 325.0
click at [256, 663] on div "called to cancel, 8483678024 by end of thier cycle (aug 29th) *Please Enter Note" at bounding box center [659, 666] width 814 height 40
type input "disabled AP so cust wont be charged- as she emphazed it 3x, scheduled lines clo…"
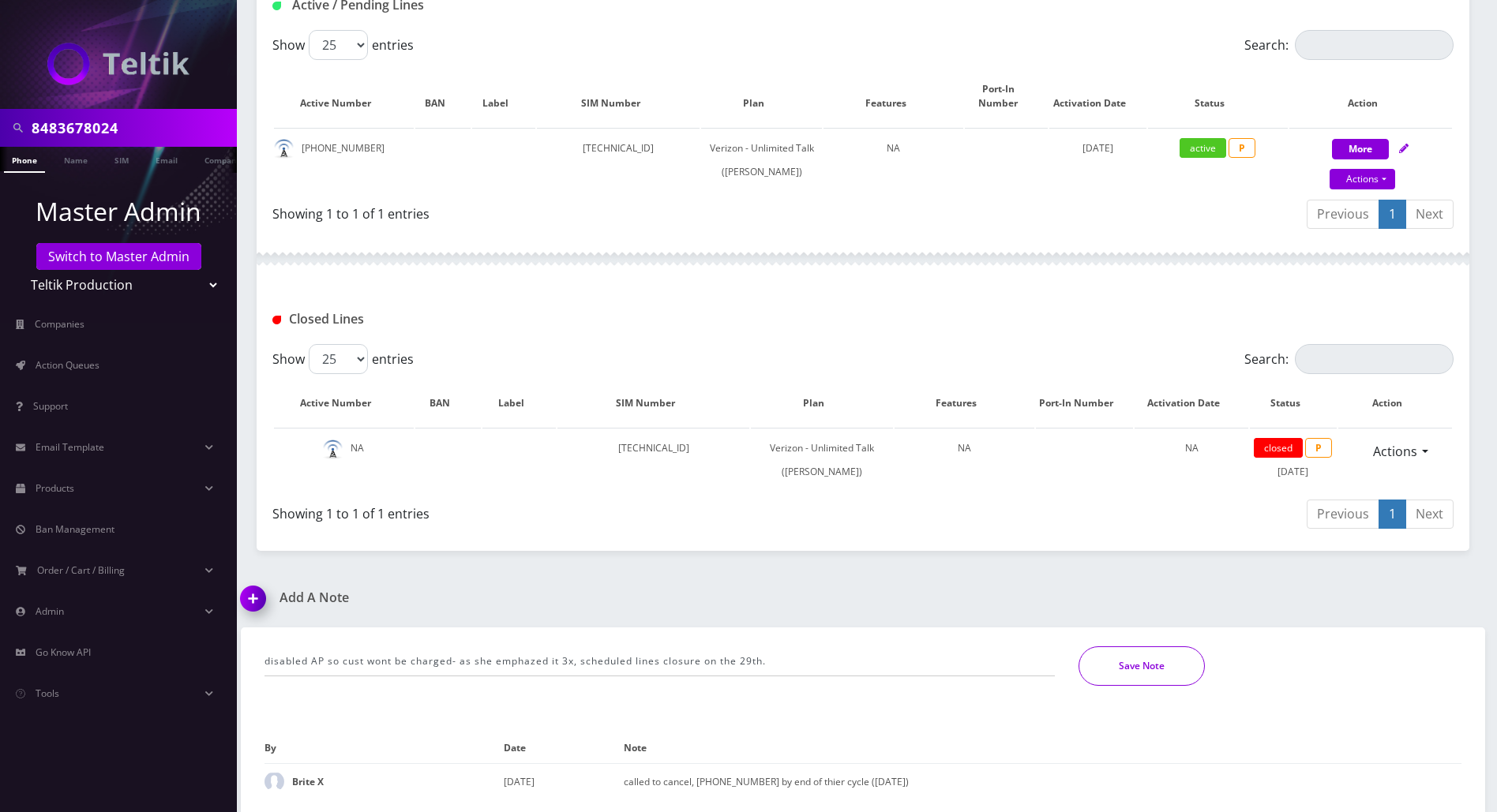
click at [1155, 669] on button "Save Note" at bounding box center [1141, 666] width 126 height 40
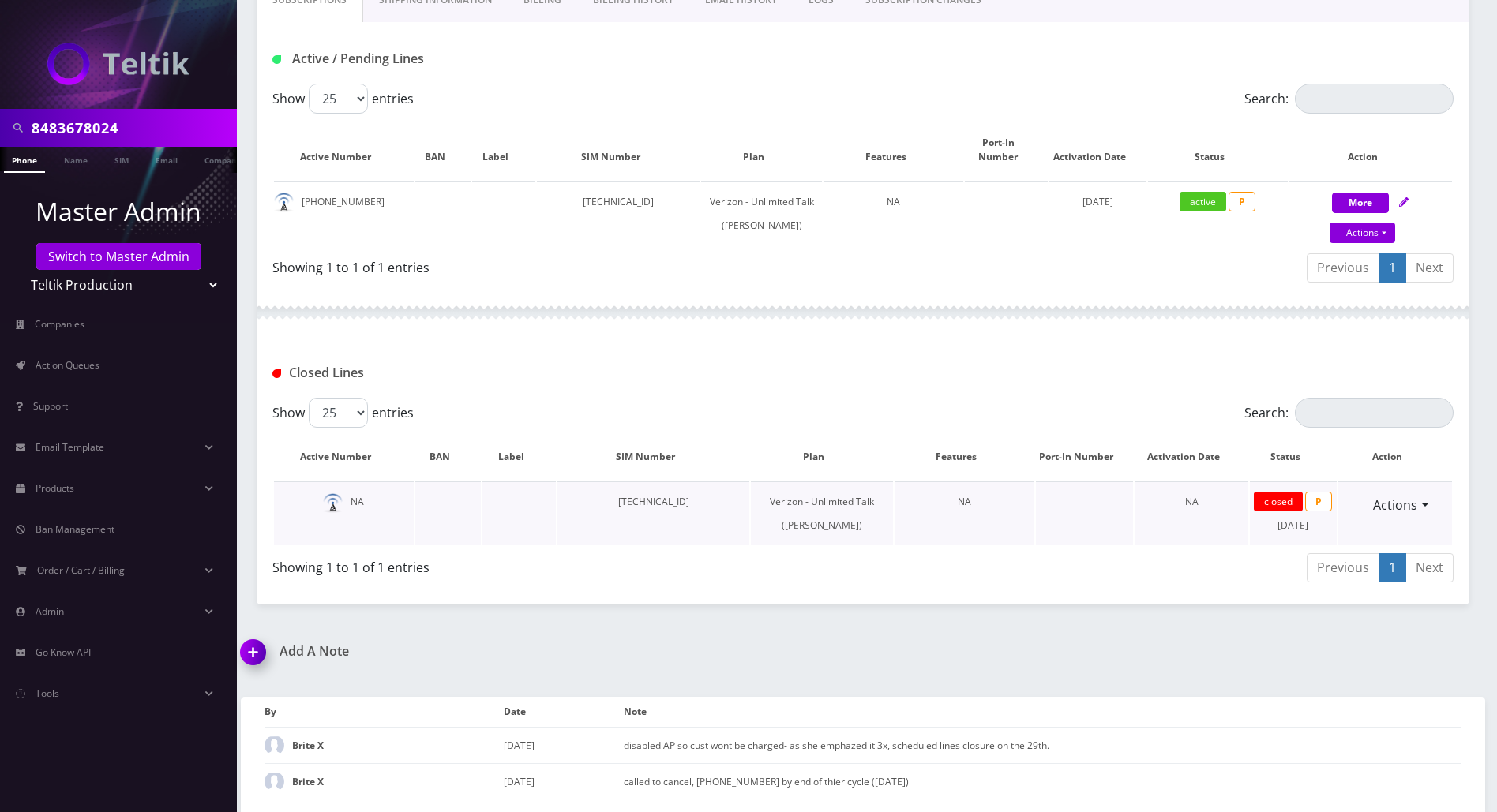
scroll to position [0, 0]
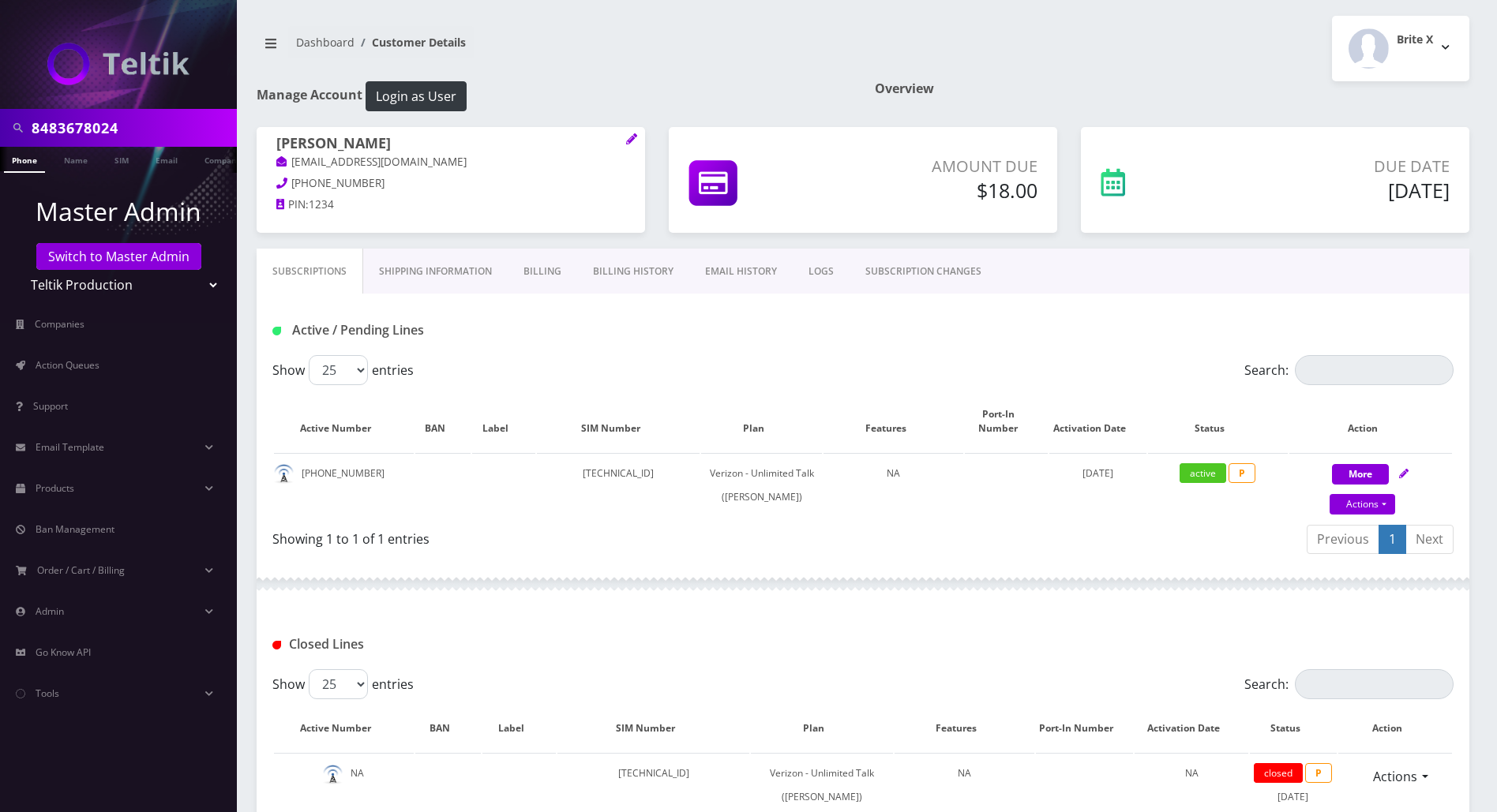
click at [724, 269] on link "EMAIL HISTORY" at bounding box center [740, 271] width 104 height 46
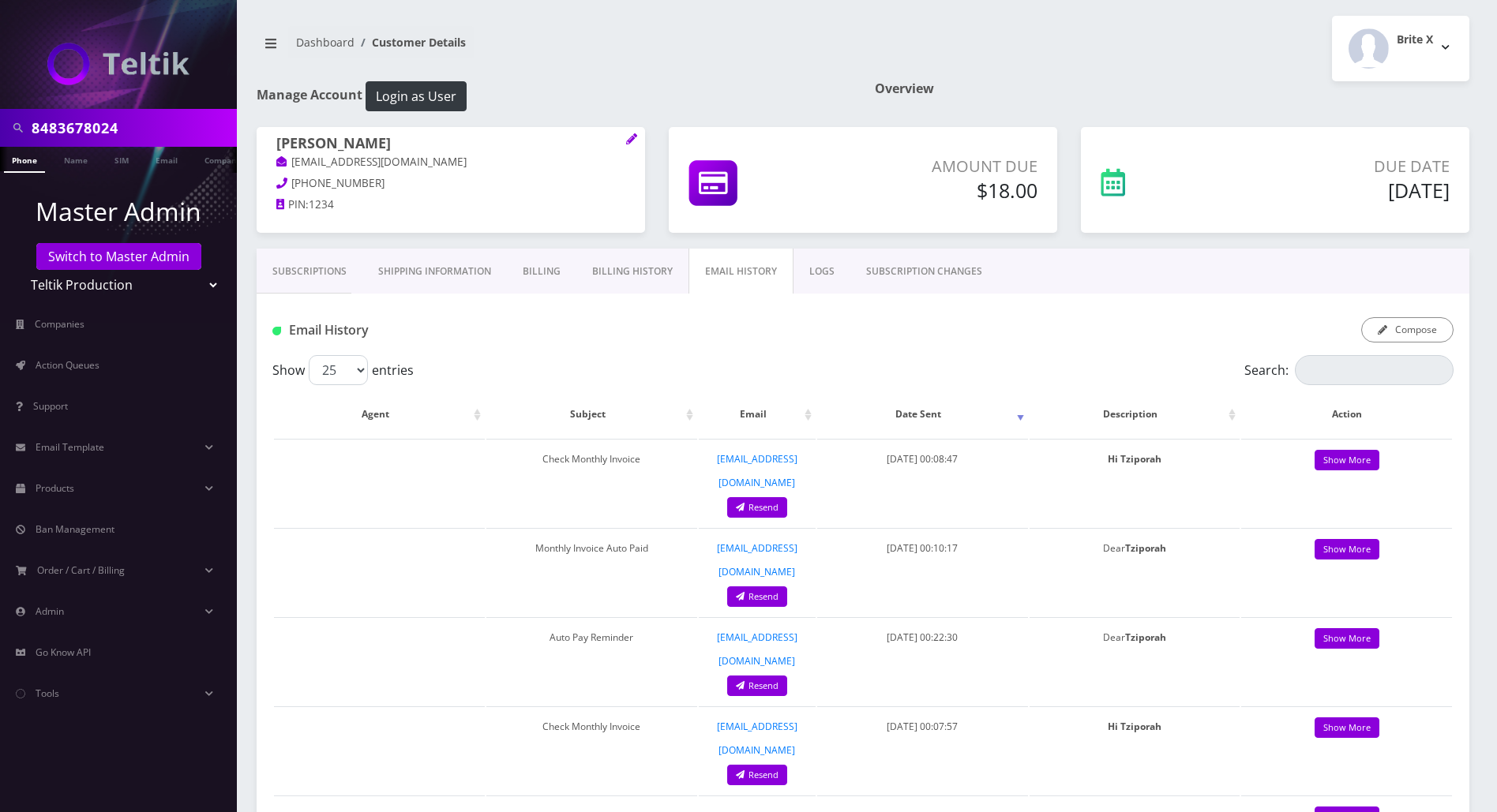
click at [31, 157] on link "Phone" at bounding box center [24, 159] width 41 height 26
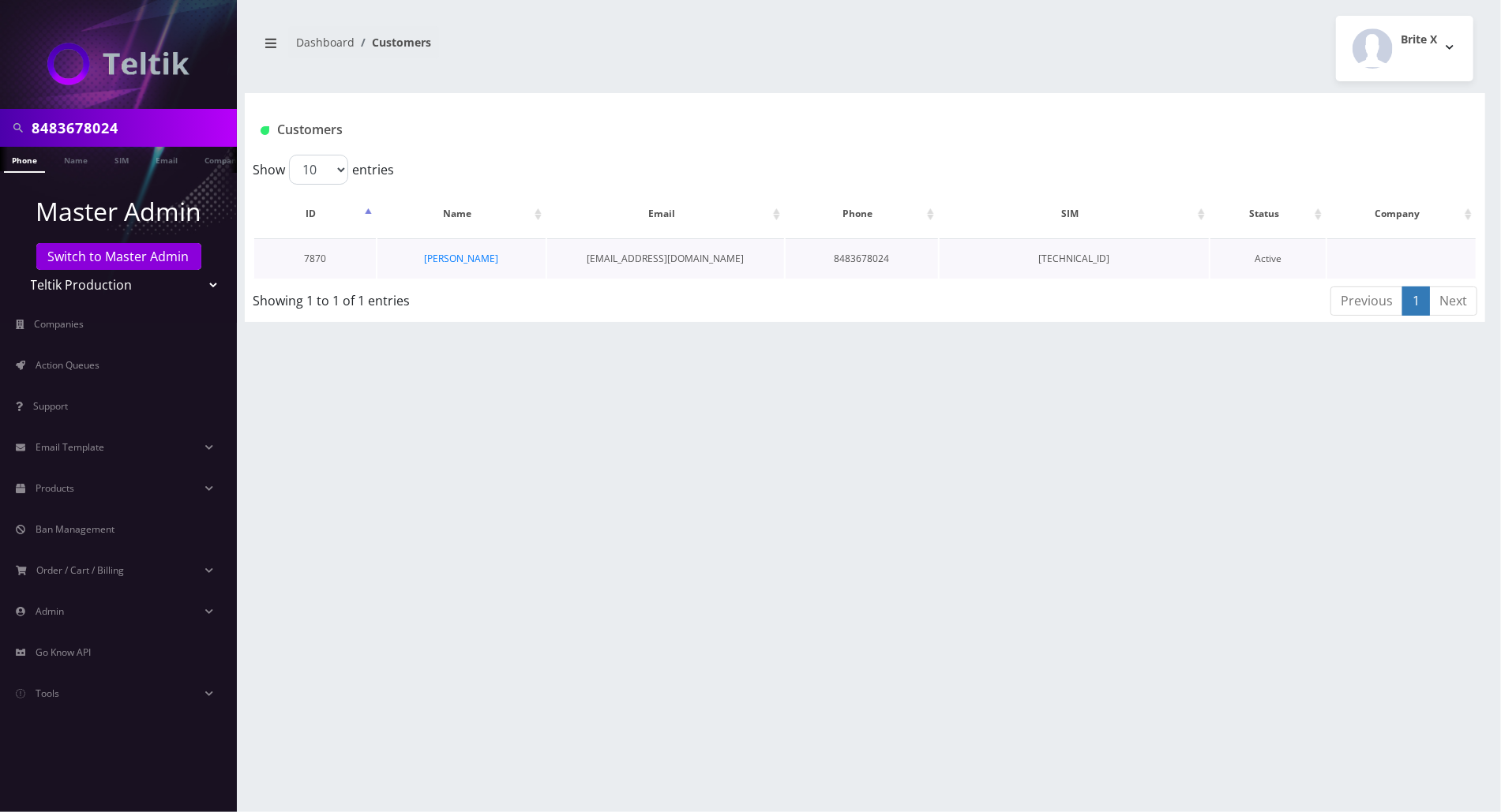
click at [663, 261] on td "[EMAIL_ADDRESS][DOMAIN_NAME]" at bounding box center [666, 258] width 238 height 40
click at [443, 256] on link "[PERSON_NAME]" at bounding box center [461, 259] width 74 height 14
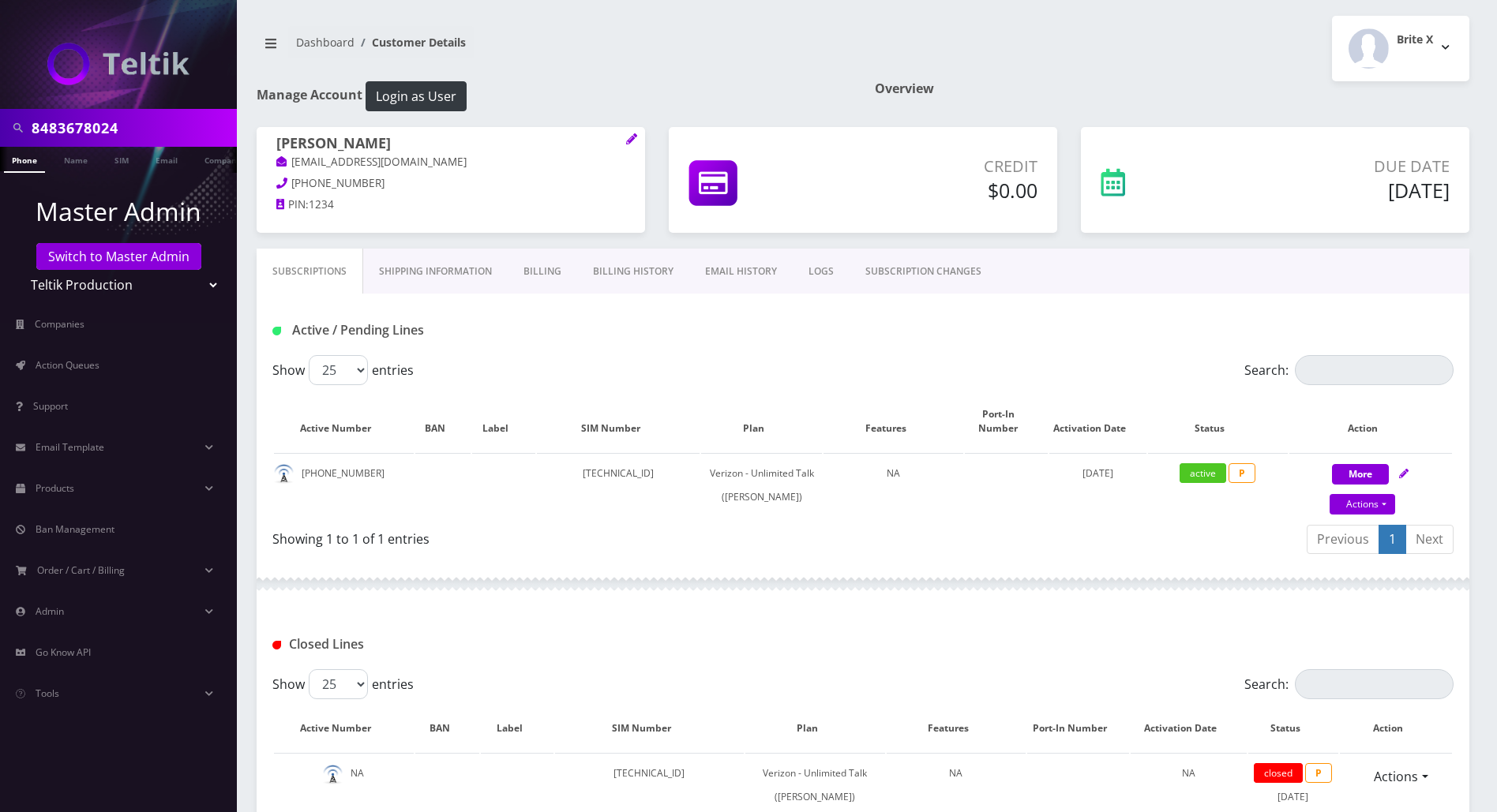
click at [722, 270] on link "EMAIL HISTORY" at bounding box center [740, 271] width 104 height 46
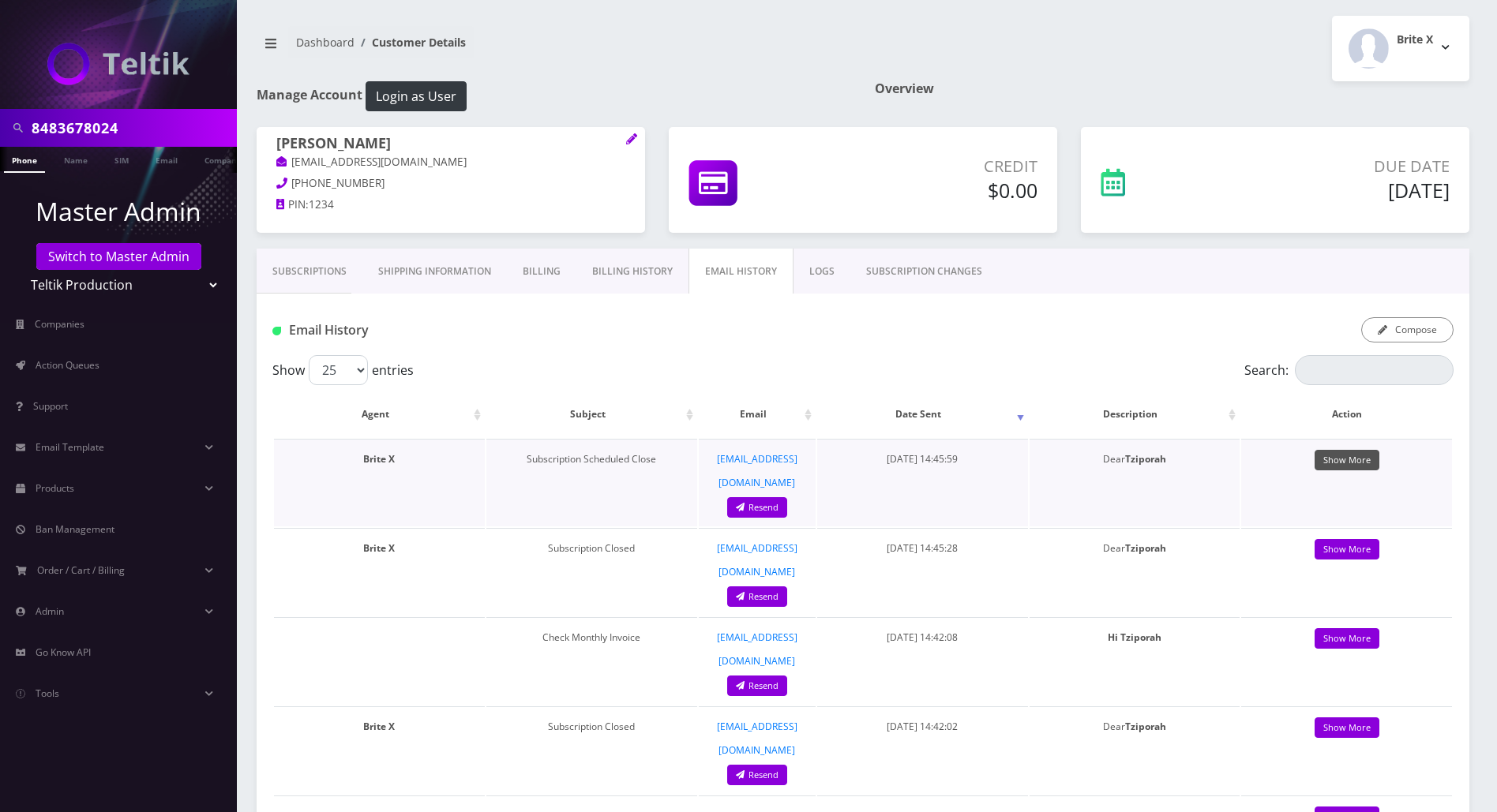
click at [1319, 459] on link "Show More" at bounding box center [1347, 461] width 65 height 21
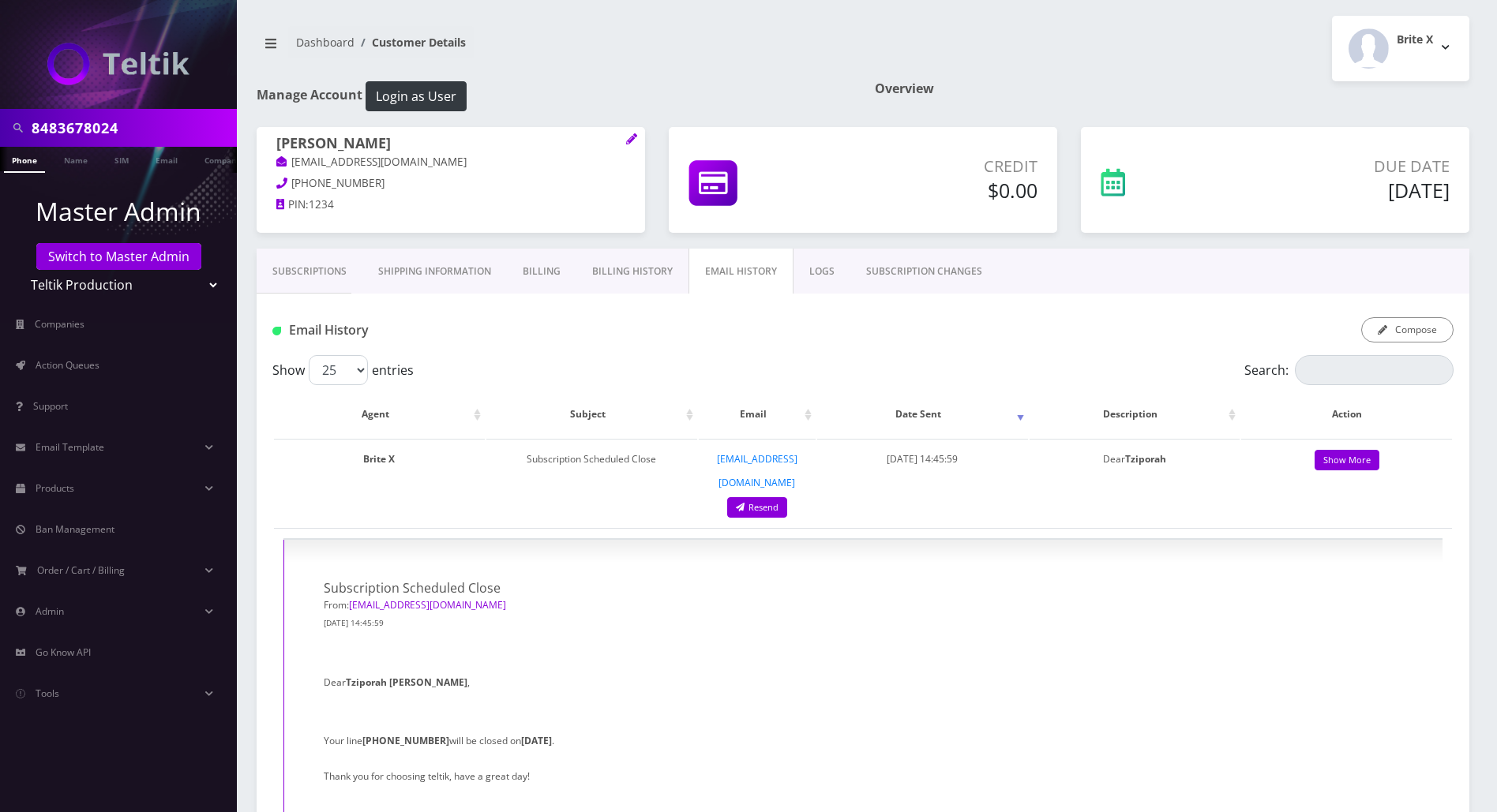
click at [308, 270] on link "Subscriptions" at bounding box center [309, 271] width 106 height 46
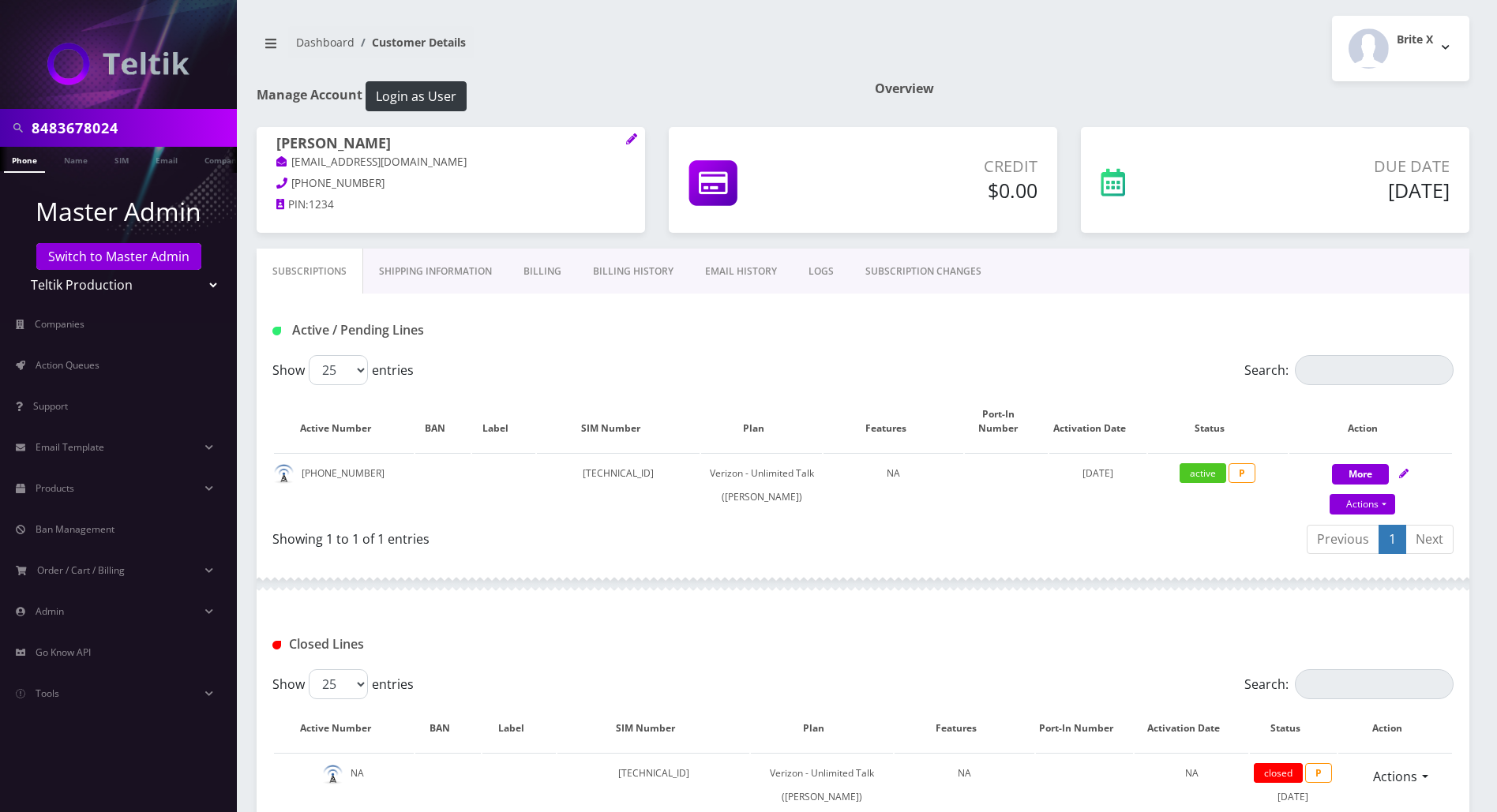
click at [819, 578] on div at bounding box center [862, 584] width 1213 height 48
